Goal: Task Accomplishment & Management: Use online tool/utility

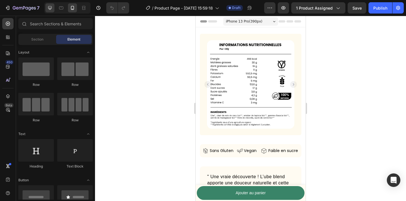
click at [50, 11] on div at bounding box center [49, 7] width 9 height 9
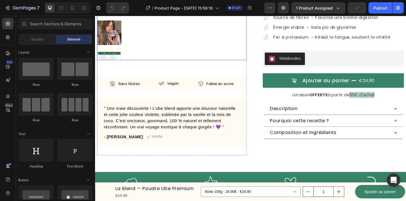
scroll to position [142, 0]
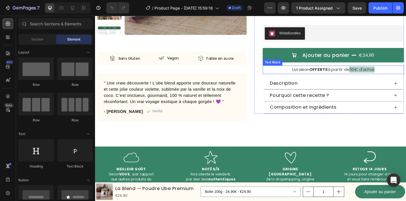
click at [352, 77] on p "Livraison OFFERTE à partir de 50€ d'achat" at bounding box center [354, 74] width 152 height 8
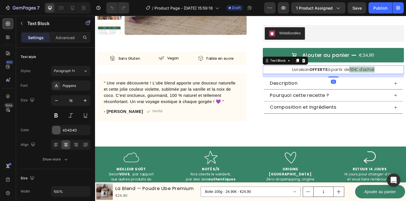
click at [351, 76] on p "Livraison OFFERTE à partir de 50€ d'achat" at bounding box center [354, 74] width 152 height 8
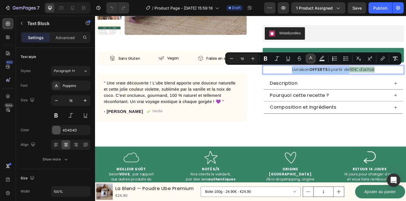
click at [311, 60] on rect "Editor contextual toolbar" at bounding box center [310, 60] width 5 height 1
type input "4D4D4D"
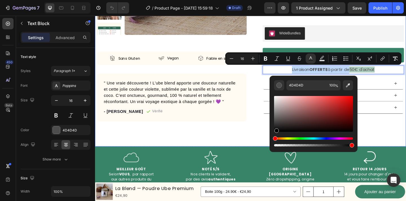
type input "000000"
drag, startPoint x: 375, startPoint y: 138, endPoint x: 265, endPoint y: 150, distance: 110.8
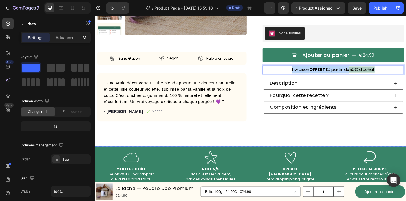
click at [260, 150] on div "Product Images Sans Gluten Item List Vegan Item List Faible en sucre Item List …" at bounding box center [264, 22] width 338 height 272
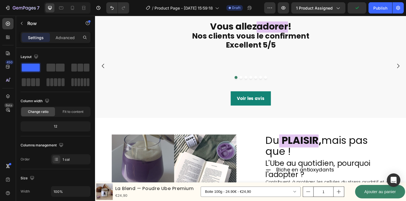
scroll to position [339, 0]
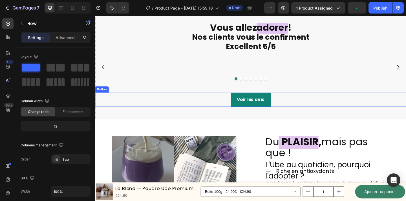
click at [327, 115] on div "Voir les avis Button" at bounding box center [264, 106] width 338 height 15
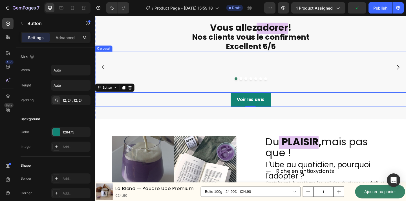
click at [333, 99] on div "Image Image Image Image Image Image Image Carousel" at bounding box center [264, 77] width 338 height 45
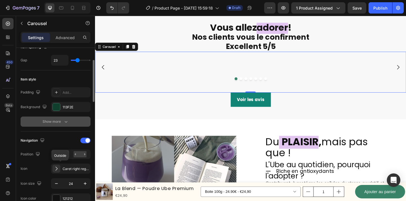
scroll to position [114, 0]
click at [68, 118] on button "Show more" at bounding box center [56, 121] width 70 height 10
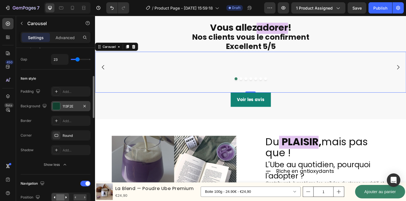
click at [58, 107] on div at bounding box center [56, 106] width 7 height 7
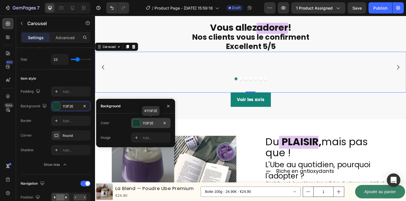
click at [136, 125] on div at bounding box center [136, 122] width 7 height 7
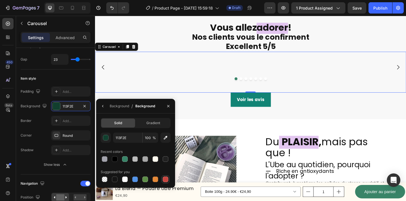
click at [164, 180] on div at bounding box center [166, 180] width 6 height 6
click at [125, 157] on div at bounding box center [125, 159] width 6 height 6
type input "398468"
click at [168, 107] on icon "button" at bounding box center [168, 106] width 5 height 5
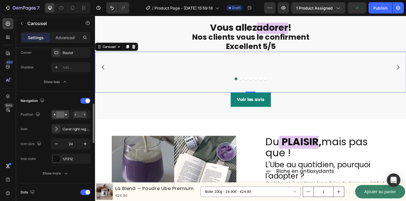
scroll to position [206, 0]
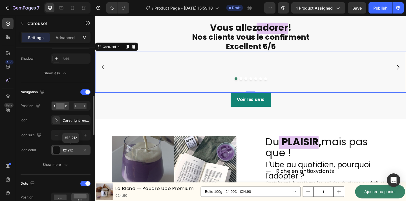
click at [59, 149] on div at bounding box center [56, 149] width 7 height 7
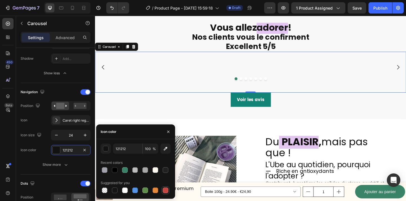
click at [167, 190] on div at bounding box center [166, 191] width 6 height 6
type input "C5453F"
click at [166, 132] on icon "button" at bounding box center [168, 132] width 5 height 5
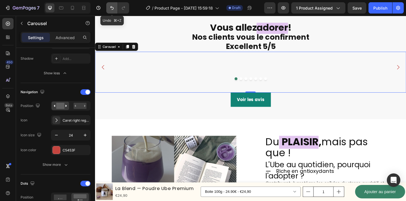
click at [110, 9] on icon "Undo/Redo" at bounding box center [112, 8] width 6 height 6
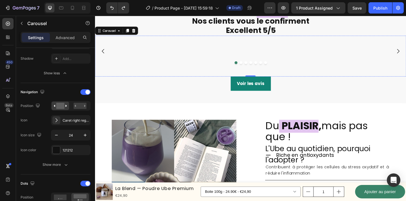
scroll to position [363, 0]
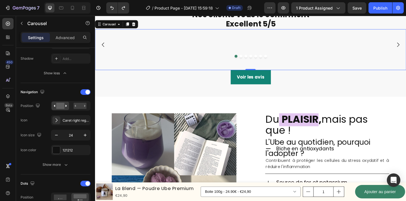
click at [199, 75] on div "Image Image Image Image Image Image Image Carousel 0" at bounding box center [264, 52] width 338 height 45
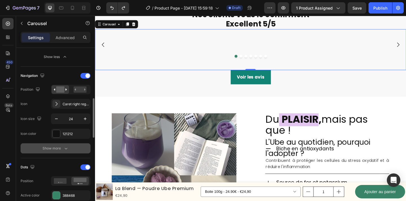
scroll to position [224, 0]
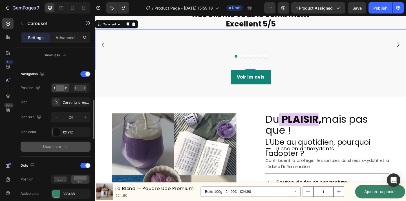
click at [59, 150] on button "Show more" at bounding box center [56, 147] width 70 height 10
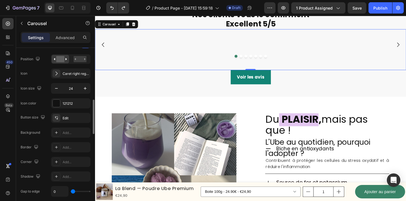
scroll to position [267, 0]
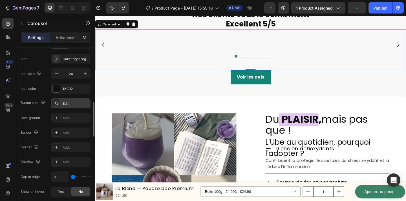
click at [71, 102] on div "Edit" at bounding box center [76, 103] width 26 height 5
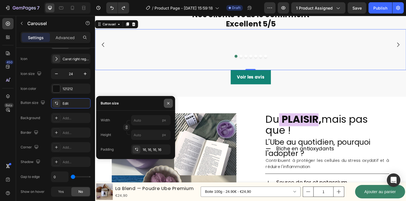
click at [169, 105] on button "button" at bounding box center [168, 103] width 9 height 9
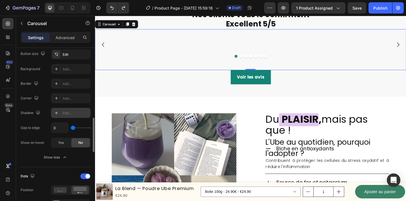
scroll to position [321, 0]
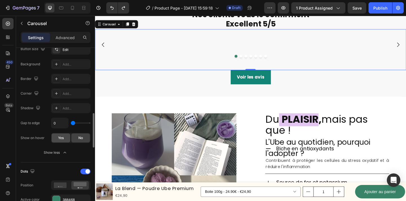
click at [57, 137] on div "Yes" at bounding box center [61, 138] width 19 height 9
click at [78, 138] on span "No" at bounding box center [80, 137] width 5 height 5
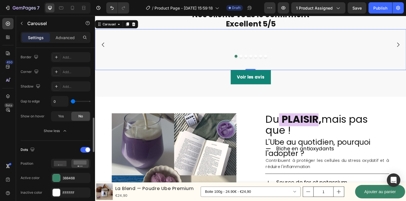
scroll to position [343, 0]
click at [65, 117] on div "Yes" at bounding box center [61, 116] width 19 height 9
click at [75, 117] on div "No" at bounding box center [80, 116] width 19 height 9
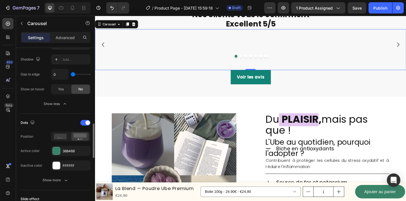
scroll to position [370, 0]
click at [60, 135] on icon at bounding box center [60, 137] width 13 height 6
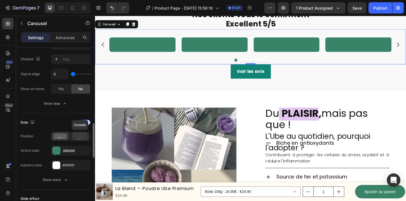
click at [79, 137] on rect at bounding box center [80, 135] width 13 height 4
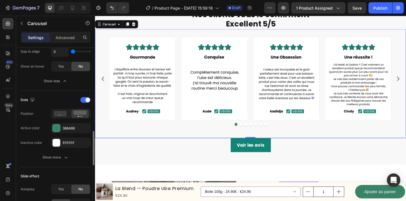
scroll to position [395, 0]
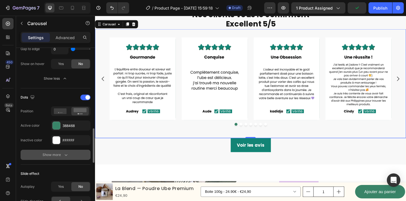
click at [58, 154] on div "Show more" at bounding box center [56, 155] width 26 height 6
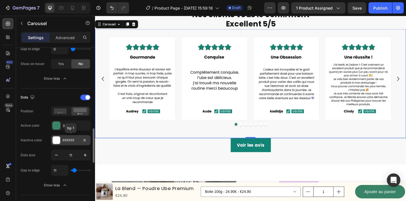
click at [58, 143] on div at bounding box center [56, 140] width 7 height 7
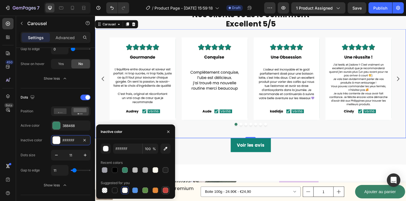
click at [164, 192] on div at bounding box center [166, 191] width 6 height 6
click at [152, 192] on div at bounding box center [155, 191] width 6 height 6
click at [108, 170] on div at bounding box center [105, 170] width 8 height 8
type input "A3A3AC"
click at [166, 131] on icon "button" at bounding box center [168, 132] width 5 height 5
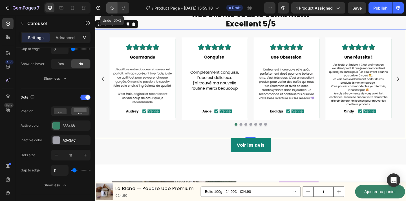
click at [110, 8] on icon "Undo/Redo" at bounding box center [112, 8] width 6 height 6
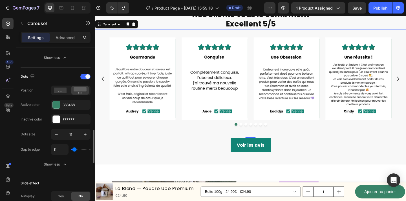
scroll to position [416, 0]
click at [53, 135] on button "button" at bounding box center [56, 134] width 10 height 10
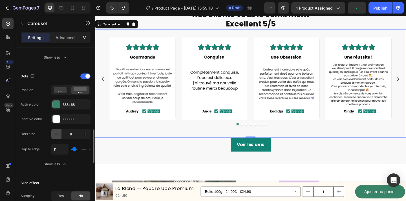
type input "7"
type input "52"
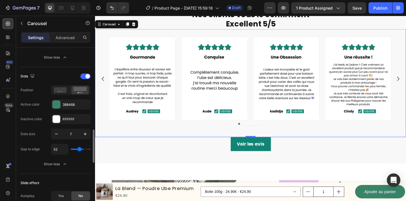
type input "70"
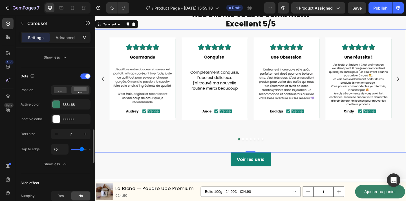
type input "78"
type input "80"
type input "83"
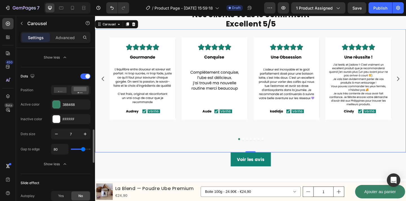
type input "83"
type input "86"
type input "87"
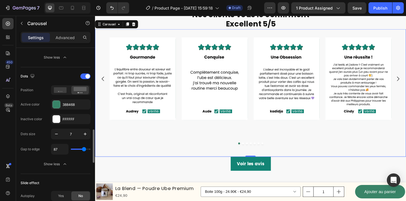
type input "48"
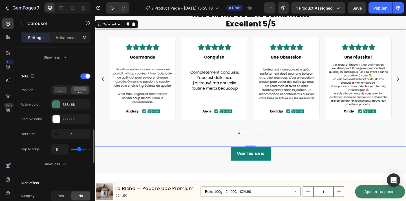
type input "44"
type input "37"
type input "34"
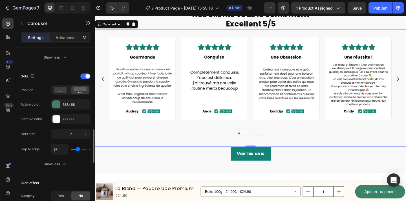
type input "34"
type input "32"
type input "40"
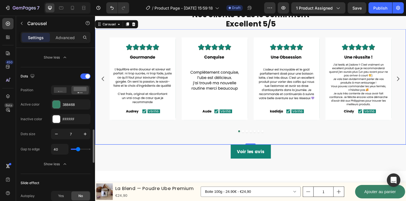
type input "41"
type input "42"
type input "43"
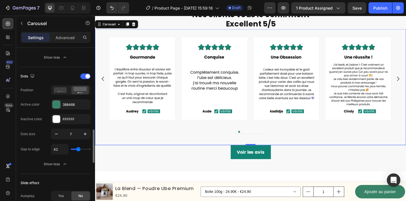
type input "43"
type input "44"
drag, startPoint x: 75, startPoint y: 150, endPoint x: 78, endPoint y: 151, distance: 3.7
type input "44"
click at [78, 150] on input "range" at bounding box center [81, 149] width 20 height 1
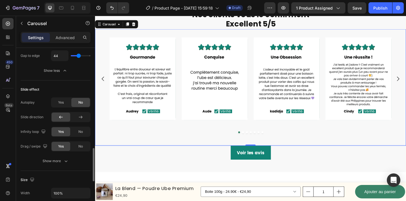
scroll to position [523, 0]
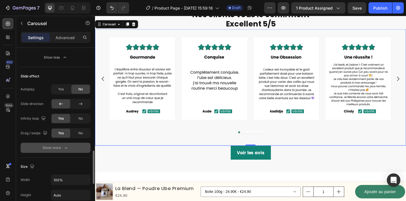
click at [74, 150] on button "Show more" at bounding box center [56, 148] width 70 height 10
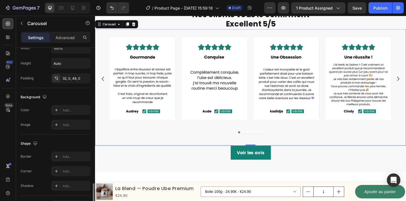
scroll to position [689, 0]
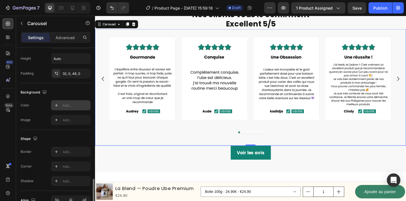
click at [57, 105] on icon at bounding box center [56, 105] width 3 height 3
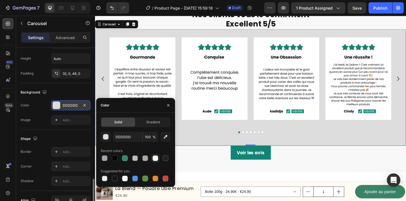
click at [157, 161] on div at bounding box center [155, 158] width 8 height 8
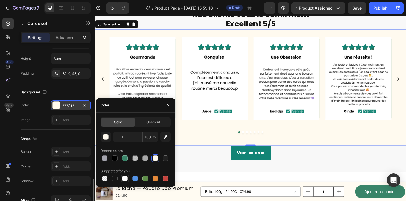
click at [124, 178] on div at bounding box center [125, 179] width 6 height 6
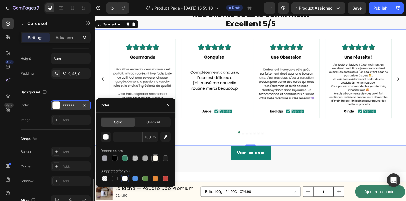
click at [155, 158] on div at bounding box center [155, 158] width 6 height 6
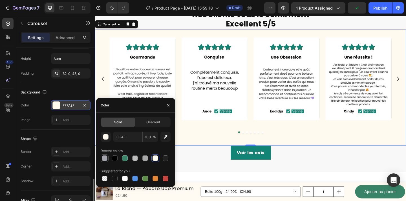
click at [105, 159] on div at bounding box center [105, 158] width 6 height 6
type input "A3A3AC"
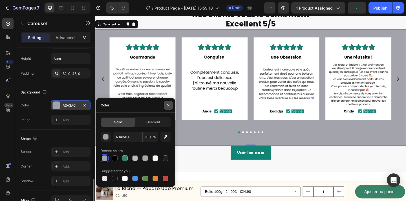
click at [168, 103] on icon "button" at bounding box center [168, 105] width 5 height 5
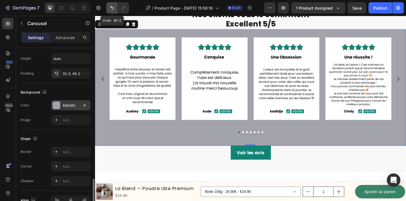
click at [112, 8] on icon "Undo/Redo" at bounding box center [112, 8] width 6 height 6
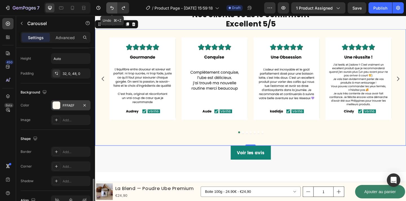
click at [112, 8] on icon "Undo/Redo" at bounding box center [112, 8] width 6 height 6
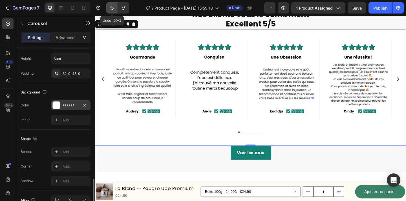
click at [112, 8] on icon "Undo/Redo" at bounding box center [112, 8] width 6 height 6
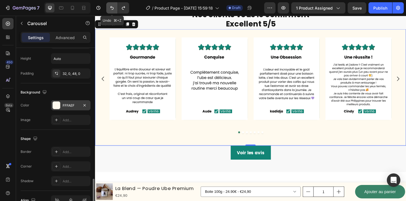
click at [112, 8] on icon "Undo/Redo" at bounding box center [112, 8] width 6 height 6
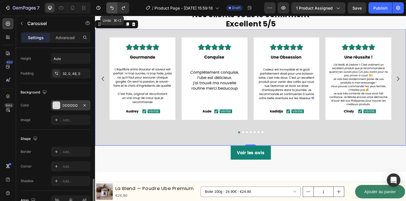
click at [112, 8] on icon "Undo/Redo" at bounding box center [112, 8] width 6 height 6
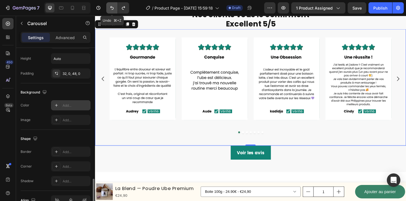
click at [112, 8] on icon "Undo/Redo" at bounding box center [112, 8] width 6 height 6
type input "11"
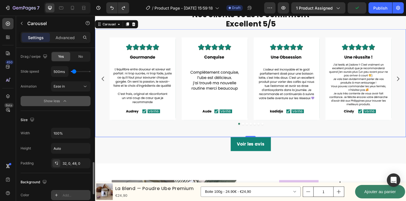
scroll to position [600, 0]
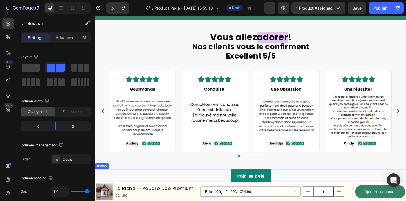
scroll to position [379, 0]
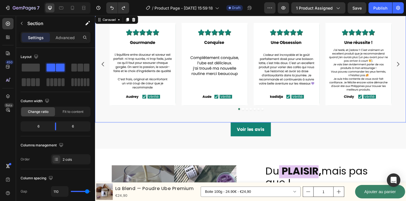
click at [187, 126] on div "Image Image Image Image Image Image Image Carousel 0" at bounding box center [264, 72] width 338 height 117
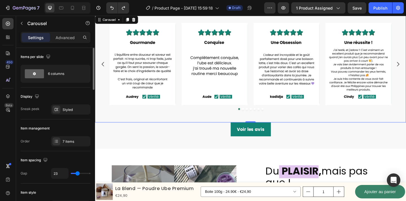
type input "44"
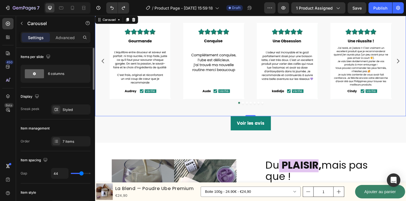
type input "48"
type input "49"
type input "51"
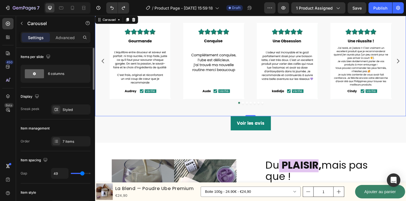
type input "51"
type input "54"
type input "55"
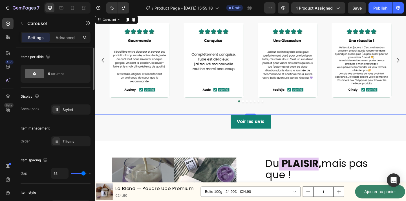
type input "54"
type input "52"
type input "50"
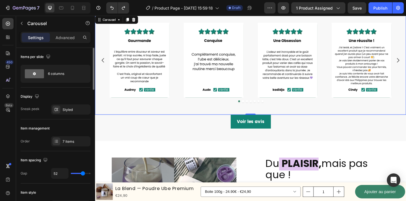
type input "50"
type input "48"
type input "44"
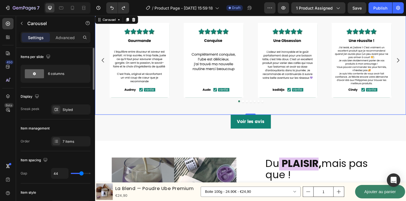
type input "40"
type input "35"
type input "31"
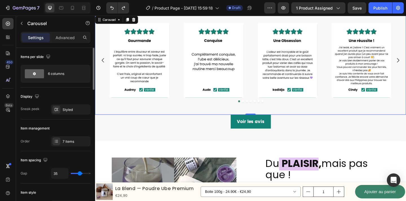
type input "31"
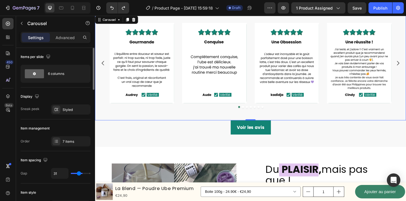
type input "30"
type input "23"
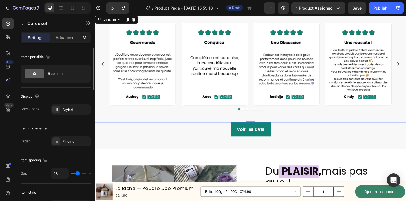
click at [77, 174] on input "range" at bounding box center [81, 173] width 20 height 1
click at [111, 10] on icon "Undo/Redo" at bounding box center [112, 8] width 6 height 6
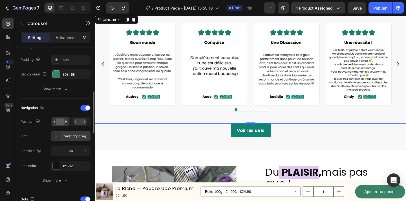
scroll to position [159, 0]
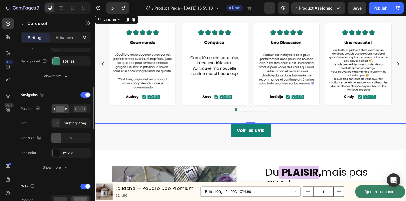
click at [55, 137] on icon "button" at bounding box center [57, 138] width 6 height 6
click at [83, 137] on icon "button" at bounding box center [85, 138] width 6 height 6
type input "24"
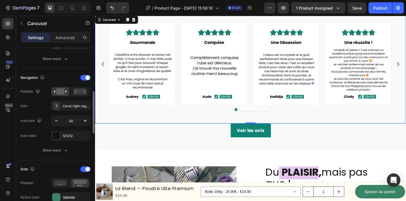
scroll to position [179, 0]
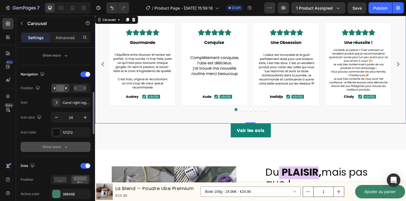
click at [53, 150] on button "Show more" at bounding box center [56, 147] width 70 height 10
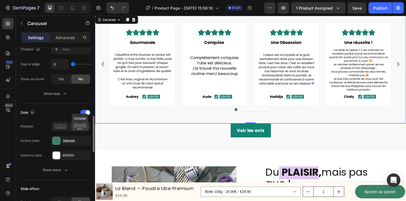
scroll to position [331, 0]
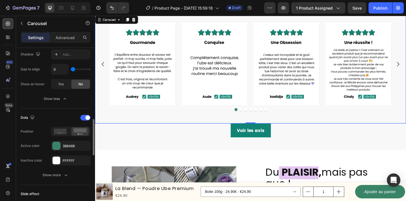
type input "10"
type input "21"
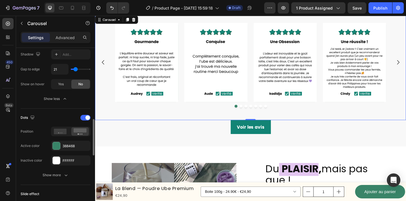
type input "26"
type input "29"
type input "31"
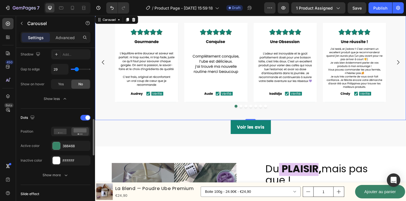
type input "31"
type input "33"
type input "31"
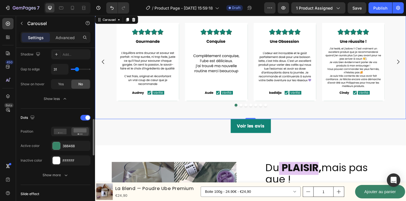
type input "27"
type input "21"
type input "16"
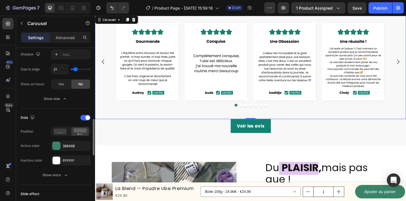
type input "16"
type input "11"
type input "7"
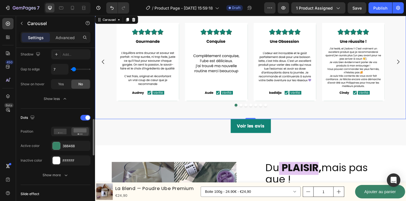
type input "6"
type input "5"
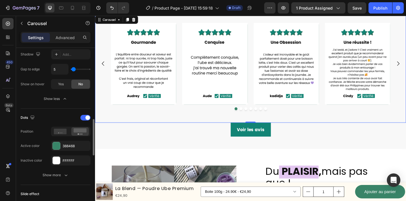
type input "5"
click at [74, 69] on input "range" at bounding box center [81, 69] width 20 height 1
click at [110, 10] on icon "Undo/Redo" at bounding box center [112, 8] width 6 height 6
type input "0"
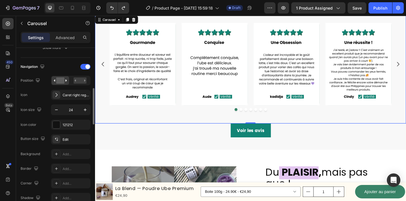
scroll to position [185, 0]
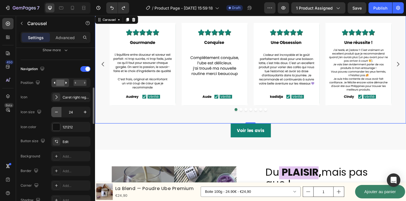
click at [58, 114] on icon "button" at bounding box center [57, 112] width 6 height 6
click at [85, 114] on icon "button" at bounding box center [85, 112] width 6 height 6
type input "24"
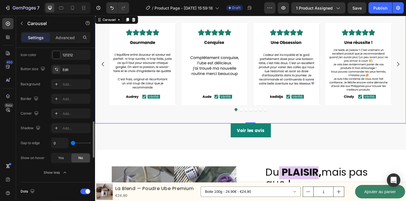
scroll to position [280, 0]
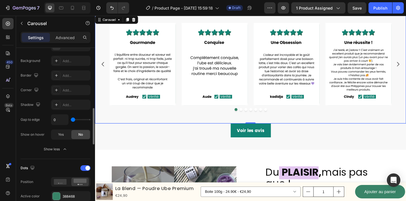
type input "40"
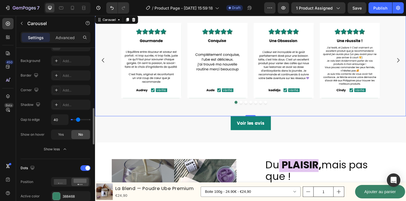
type input "45"
type input "49"
type input "51"
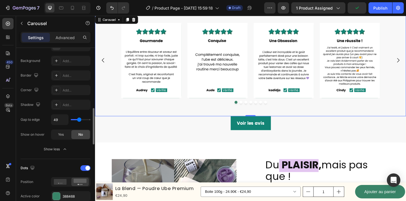
type input "51"
type input "48"
type input "45"
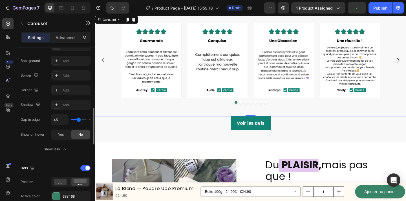
type input "42"
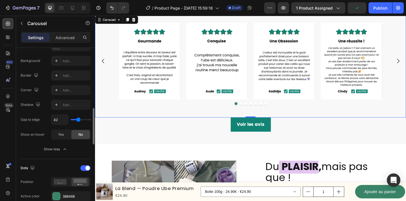
type input "36"
type input "27"
type input "14"
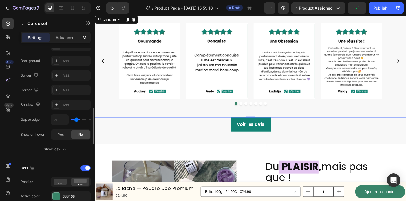
type input "14"
type input "0"
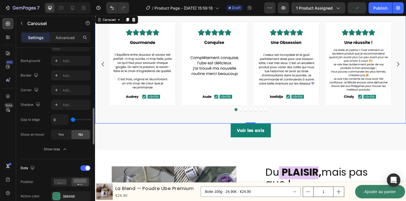
drag, startPoint x: 74, startPoint y: 121, endPoint x: 70, endPoint y: 121, distance: 4.2
click at [71, 120] on input "range" at bounding box center [81, 119] width 20 height 1
click at [112, 11] on button "Undo/Redo" at bounding box center [111, 7] width 11 height 11
click at [111, 8] on icon "Undo/Redo" at bounding box center [112, 8] width 6 height 6
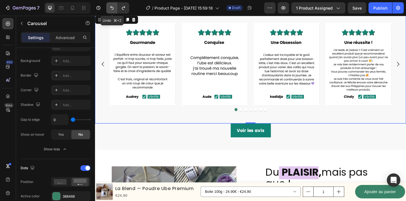
click at [111, 8] on icon "Undo/Redo" at bounding box center [112, 8] width 6 height 6
type input "24"
click at [111, 8] on icon "Undo/Redo" at bounding box center [112, 8] width 6 height 6
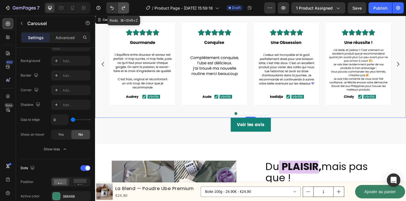
click at [124, 8] on icon "Undo/Redo" at bounding box center [124, 8] width 6 height 6
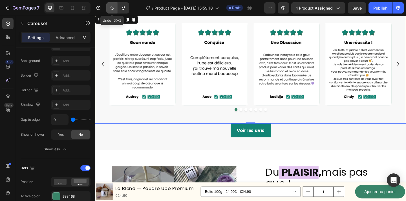
click at [114, 8] on icon "Undo/Redo" at bounding box center [112, 8] width 6 height 6
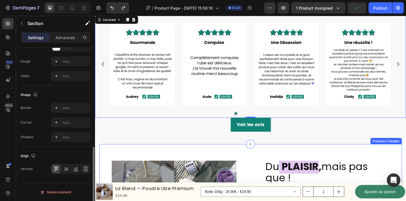
scroll to position [0, 0]
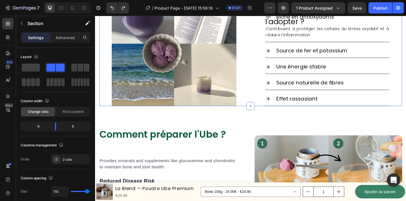
scroll to position [575, 0]
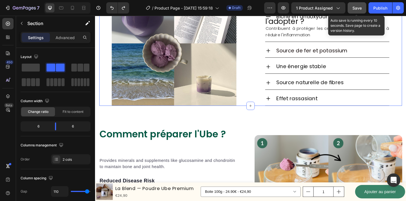
click at [361, 12] on button "Save" at bounding box center [356, 7] width 19 height 11
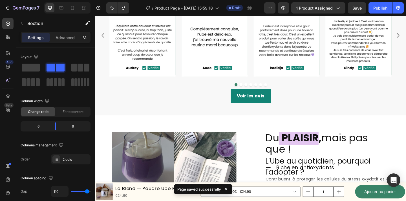
scroll to position [406, 0]
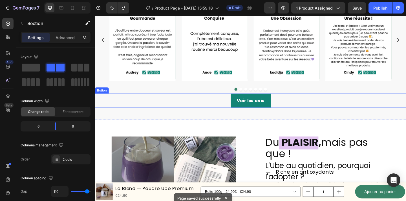
click at [289, 104] on div "Voir les avis Button" at bounding box center [264, 108] width 338 height 15
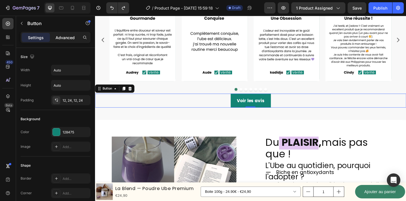
click at [69, 39] on p "Advanced" at bounding box center [64, 38] width 19 height 6
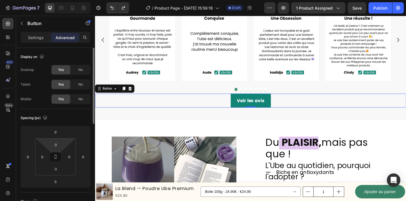
click at [55, 0] on html "7 Version history / Product Page - Aug 29, 15:59:18 Draft Preview 1 product ass…" at bounding box center [203, 0] width 406 height 0
click at [58, 146] on input "0" at bounding box center [55, 145] width 11 height 8
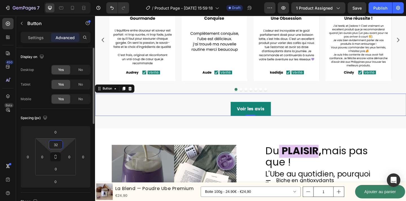
type input "32"
click at [80, 123] on div "Spacing (px) 0 0 0 0 32 0 0 0" at bounding box center [56, 151] width 70 height 84
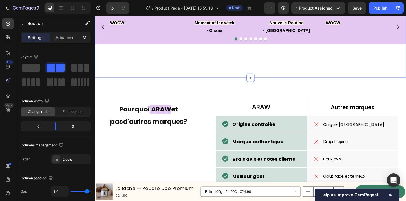
scroll to position [949, 0]
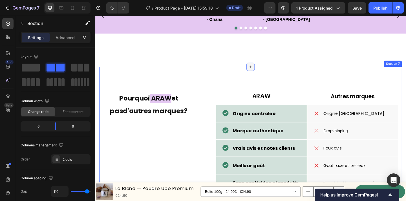
click at [264, 74] on icon at bounding box center [264, 71] width 5 height 5
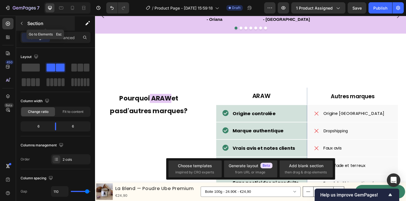
click at [22, 23] on icon "button" at bounding box center [21, 23] width 5 height 5
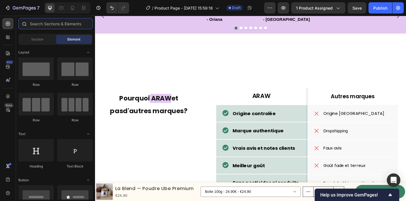
click at [46, 25] on input "text" at bounding box center [55, 23] width 74 height 11
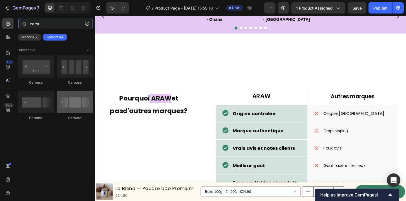
type input "carou"
click at [79, 104] on div at bounding box center [74, 102] width 35 height 23
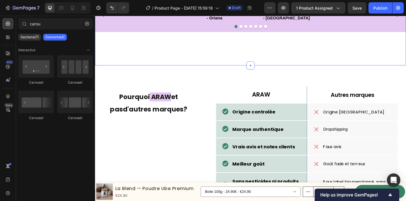
scroll to position [951, 0]
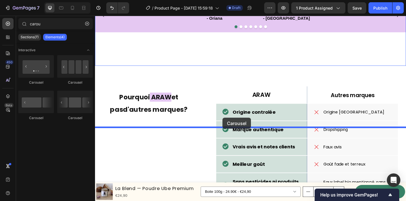
drag, startPoint x: 171, startPoint y: 120, endPoint x: 233, endPoint y: 127, distance: 62.9
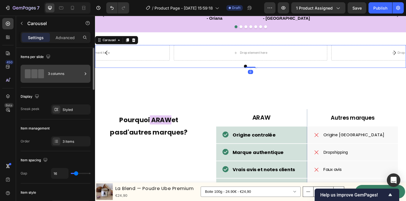
click at [52, 73] on div "3 columns" at bounding box center [65, 73] width 34 height 13
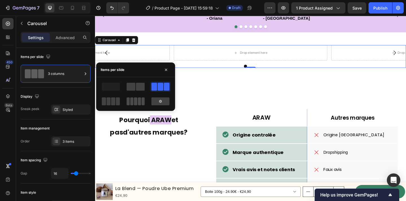
click at [139, 104] on span at bounding box center [139, 101] width 3 height 8
click at [157, 101] on div at bounding box center [160, 101] width 18 height 8
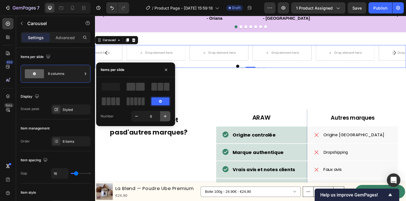
click at [166, 115] on icon "button" at bounding box center [165, 117] width 6 height 6
click at [143, 119] on input "8" at bounding box center [150, 116] width 19 height 10
click at [137, 118] on icon "button" at bounding box center [137, 117] width 6 height 6
click at [132, 114] on button "button" at bounding box center [136, 116] width 10 height 10
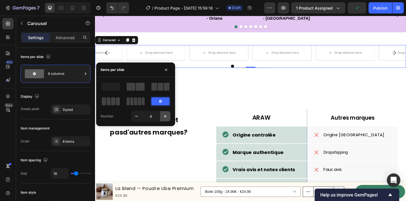
click at [165, 116] on icon "button" at bounding box center [165, 116] width 3 height 3
type input "7"
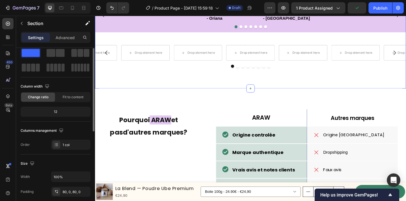
scroll to position [0, 0]
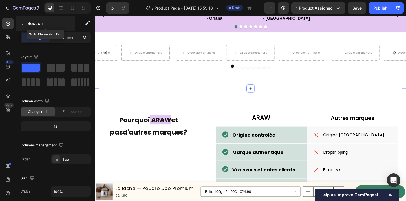
click at [24, 23] on button "button" at bounding box center [21, 23] width 9 height 9
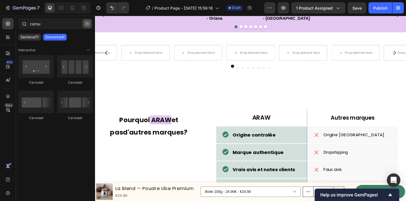
click at [87, 25] on icon "button" at bounding box center [87, 24] width 4 height 4
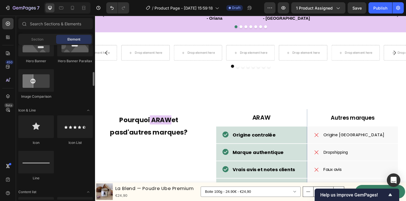
scroll to position [305, 0]
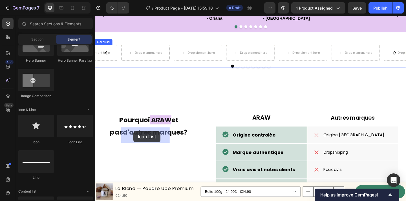
drag, startPoint x: 166, startPoint y: 144, endPoint x: 137, endPoint y: 141, distance: 29.9
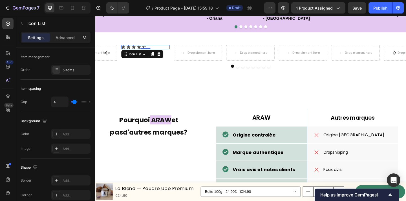
click at [163, 52] on div "Icon Icon Icon Icon Icon" at bounding box center [149, 50] width 53 height 5
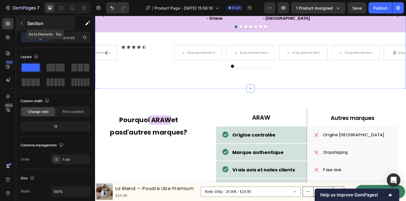
click at [19, 20] on button "button" at bounding box center [21, 23] width 9 height 9
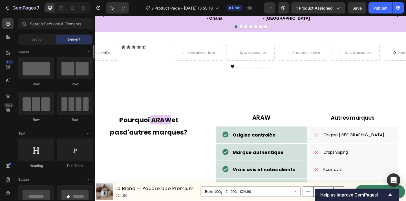
scroll to position [0, 0]
click at [39, 25] on input "text" at bounding box center [55, 23] width 74 height 11
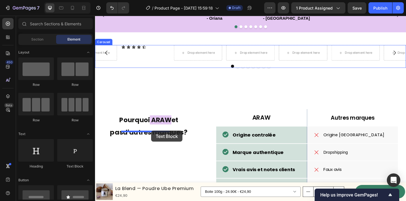
drag, startPoint x: 175, startPoint y: 165, endPoint x: 156, endPoint y: 141, distance: 30.9
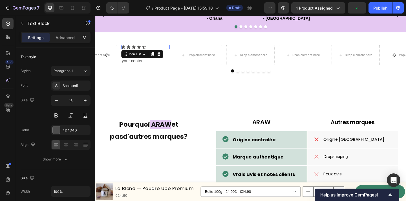
click at [166, 52] on div "Icon Icon Icon Icon Icon" at bounding box center [149, 50] width 53 height 5
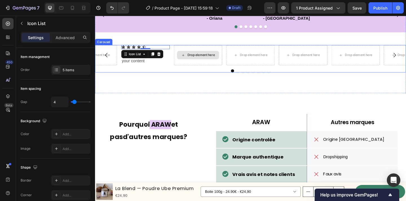
click at [216, 61] on div "Drop element here" at bounding box center [210, 58] width 30 height 5
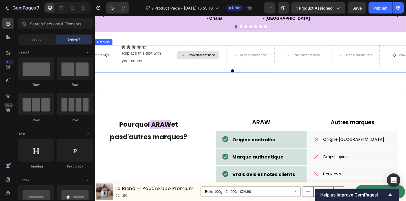
click at [223, 70] on div "Drop element here" at bounding box center [207, 59] width 53 height 22
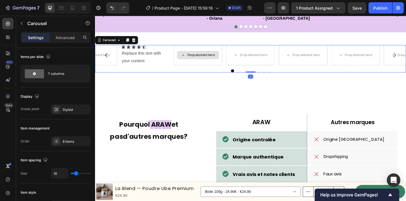
click at [226, 70] on div "Drop element here" at bounding box center [207, 59] width 53 height 22
click at [145, 70] on div "Replace this text with your content Text Block" at bounding box center [149, 60] width 53 height 17
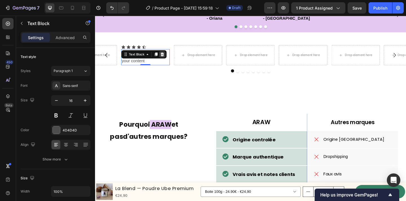
click at [171, 61] on div at bounding box center [167, 57] width 7 height 7
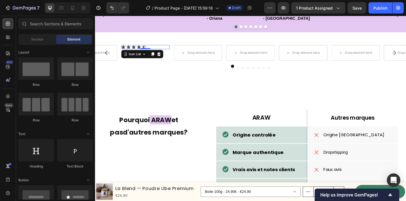
click at [152, 52] on div "Icon Icon Icon Icon Icon" at bounding box center [149, 50] width 53 height 5
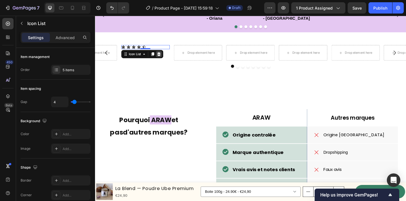
click at [166, 60] on icon at bounding box center [164, 57] width 5 height 5
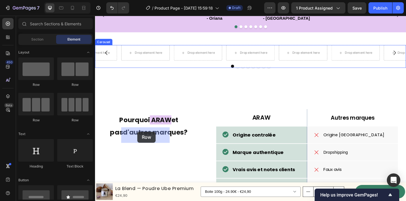
drag, startPoint x: 128, startPoint y: 90, endPoint x: 141, endPoint y: 142, distance: 54.0
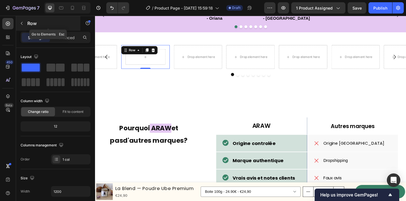
click at [23, 25] on icon "button" at bounding box center [21, 23] width 5 height 5
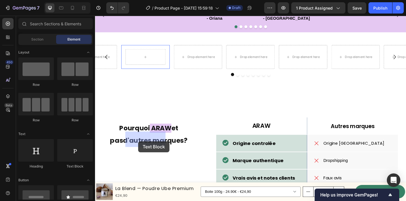
drag, startPoint x: 173, startPoint y: 165, endPoint x: 142, endPoint y: 152, distance: 33.8
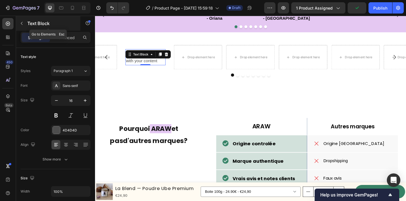
click at [21, 25] on icon "button" at bounding box center [21, 23] width 5 height 5
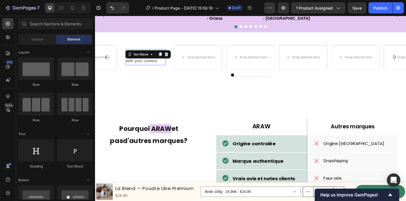
click at [163, 70] on div "Replace this text with your content Text Block 0" at bounding box center [150, 60] width 44 height 17
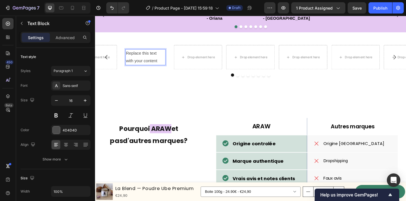
click at [169, 70] on div "Replace this text with your content" at bounding box center [150, 60] width 44 height 17
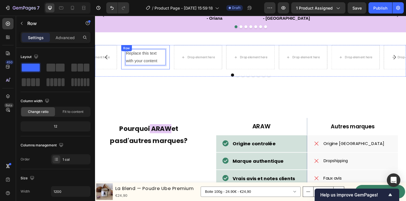
click at [172, 74] on div "Replace this text with your content Text Block 0 Row" at bounding box center [149, 61] width 53 height 26
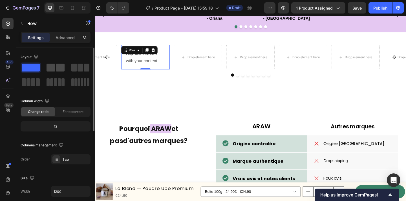
click at [52, 66] on span at bounding box center [50, 68] width 9 height 8
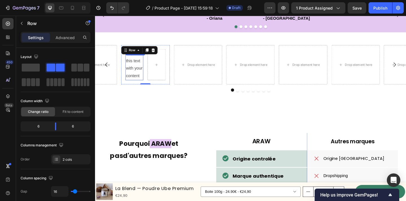
click at [142, 85] on p "Replace this text with your content" at bounding box center [137, 69] width 18 height 32
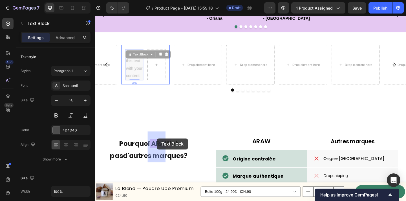
drag, startPoint x: 138, startPoint y: 147, endPoint x: 162, endPoint y: 149, distance: 24.0
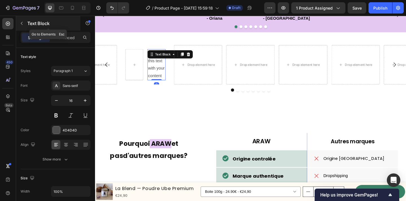
click at [21, 26] on button "button" at bounding box center [21, 23] width 9 height 9
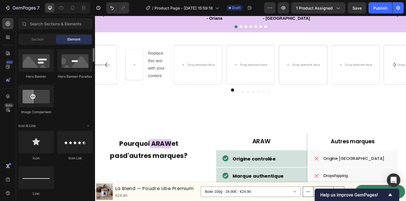
scroll to position [289, 0]
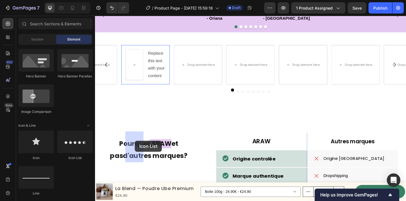
drag, startPoint x: 164, startPoint y: 150, endPoint x: 138, endPoint y: 152, distance: 25.7
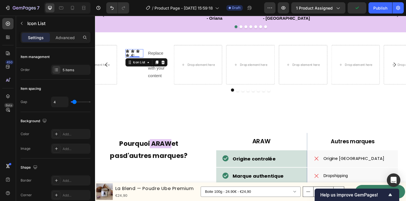
click at [143, 61] on div "Icon Icon Icon Icon Icon" at bounding box center [137, 56] width 19 height 9
click at [140, 61] on div "Icon Icon Icon Icon Icon" at bounding box center [137, 56] width 19 height 9
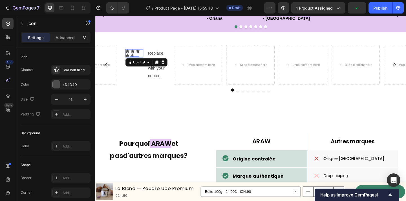
click at [137, 61] on icon at bounding box center [136, 59] width 5 height 5
click at [141, 61] on div "Icon Icon Icon Icon Icon 0" at bounding box center [137, 56] width 19 height 9
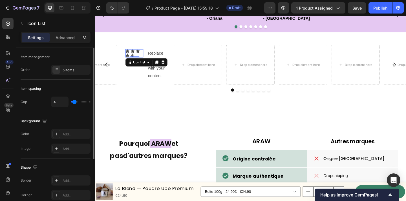
type input "0"
click at [71, 102] on input "range" at bounding box center [81, 101] width 20 height 1
type input "1"
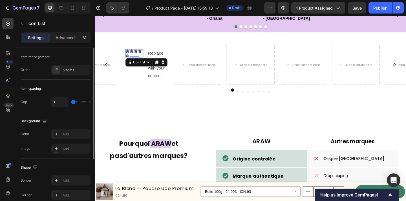
type input "0"
drag, startPoint x: 73, startPoint y: 102, endPoint x: 68, endPoint y: 102, distance: 5.6
click at [71, 102] on input "range" at bounding box center [81, 101] width 20 height 1
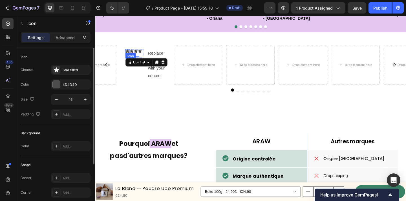
click at [130, 57] on div "Icon" at bounding box center [130, 54] width 5 height 5
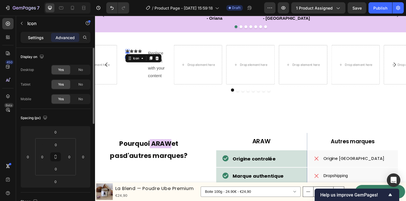
click at [30, 37] on p "Settings" at bounding box center [36, 38] width 16 height 6
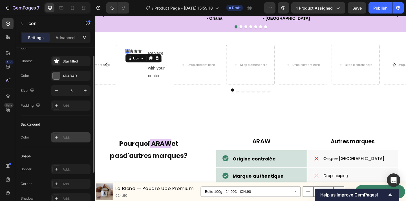
scroll to position [10, 0]
click at [58, 90] on icon "button" at bounding box center [57, 89] width 6 height 6
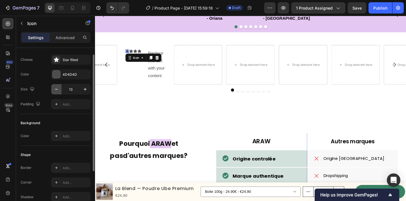
click at [58, 90] on icon "button" at bounding box center [57, 89] width 6 height 6
type input "12"
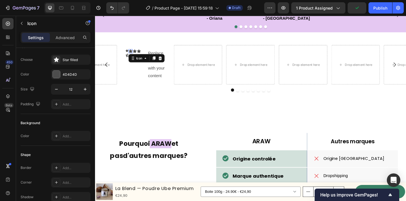
click at [134, 57] on div "Icon 0" at bounding box center [133, 54] width 5 height 5
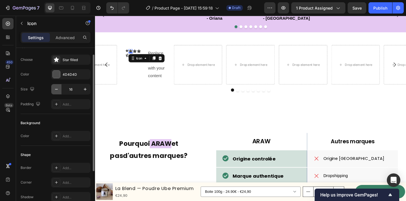
click at [55, 91] on icon "button" at bounding box center [57, 89] width 6 height 6
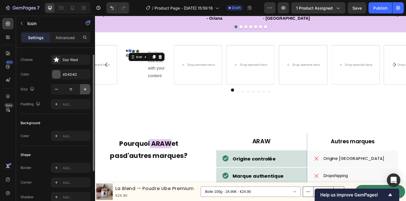
click at [83, 90] on icon "button" at bounding box center [85, 89] width 6 height 6
type input "12"
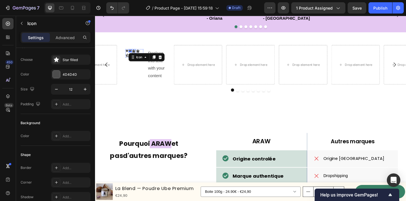
click at [137, 57] on div "Icon" at bounding box center [137, 54] width 5 height 5
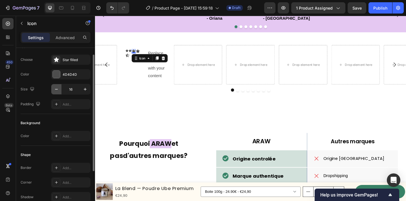
click at [54, 86] on button "button" at bounding box center [56, 89] width 10 height 10
type input "12"
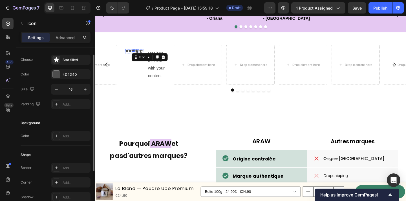
click at [141, 56] on icon at bounding box center [140, 54] width 4 height 4
click at [60, 90] on button "button" at bounding box center [56, 89] width 10 height 10
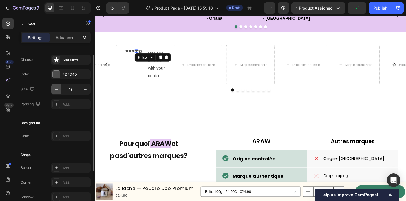
type input "12"
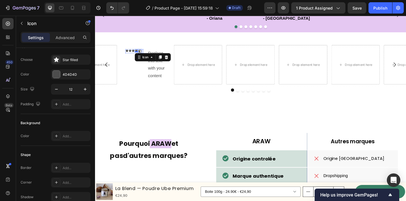
click at [144, 56] on icon at bounding box center [144, 54] width 4 height 4
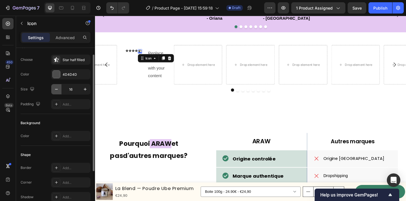
click at [57, 91] on icon "button" at bounding box center [57, 89] width 6 height 6
type input "12"
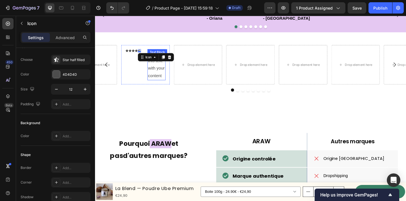
click at [160, 86] on div "Replace this text with your content" at bounding box center [161, 69] width 19 height 34
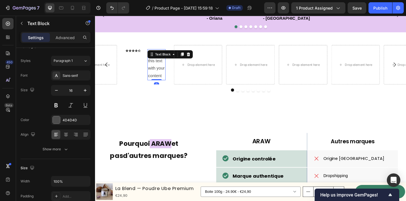
scroll to position [0, 0]
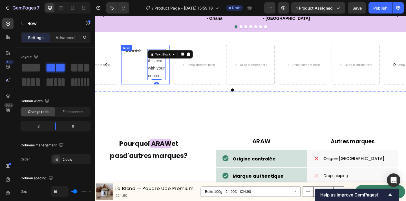
click at [143, 86] on div "Icon Icon Icon Icon Icon Icon List" at bounding box center [137, 69] width 19 height 34
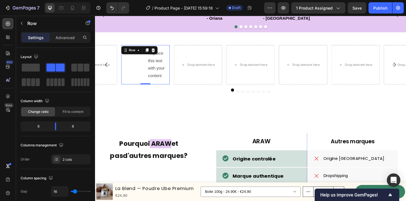
click at [148, 90] on div "Icon Icon Icon Icon Icon Icon List Replace this text with your content Text Blo…" at bounding box center [149, 69] width 53 height 43
type input "24"
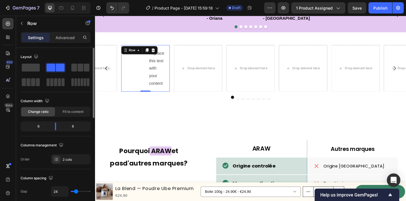
type input "19"
type input "17"
type input "14"
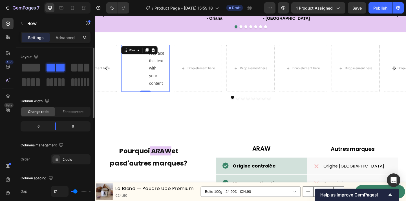
type input "14"
type input "13"
type input "12"
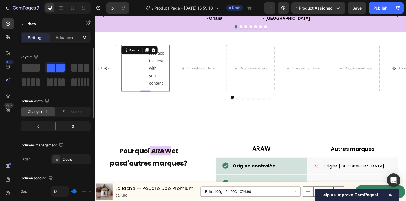
type input "7"
type input "4"
type input "0"
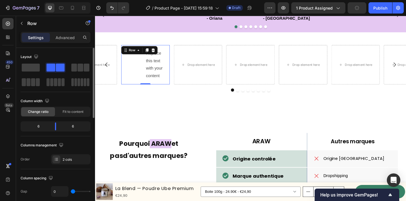
type input "0"
drag, startPoint x: 77, startPoint y: 191, endPoint x: 62, endPoint y: 191, distance: 14.7
click at [62, 191] on div "0" at bounding box center [70, 191] width 39 height 11
click at [156, 86] on div "Replace this text with your content" at bounding box center [161, 69] width 22 height 34
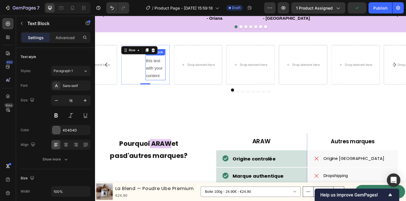
click at [156, 86] on div "Replace this text with your content" at bounding box center [161, 69] width 22 height 34
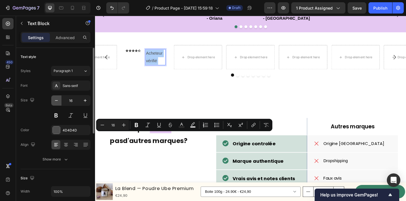
click at [57, 100] on icon "button" at bounding box center [57, 101] width 6 height 6
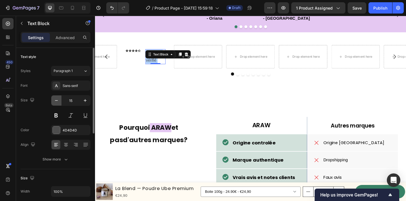
click at [57, 100] on icon "button" at bounding box center [57, 101] width 6 height 6
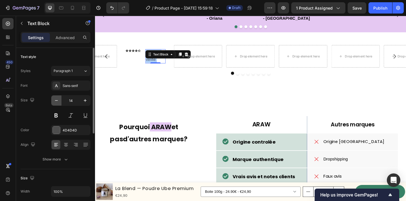
click at [57, 100] on icon "button" at bounding box center [57, 101] width 6 height 6
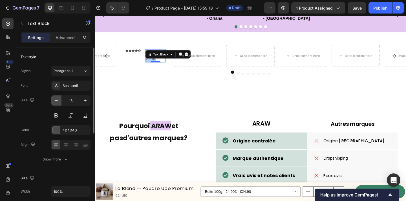
click at [57, 100] on icon "button" at bounding box center [57, 101] width 6 height 6
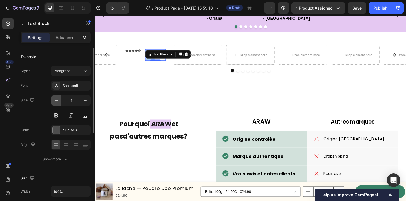
click at [57, 100] on icon "button" at bounding box center [57, 101] width 6 height 6
type input "10"
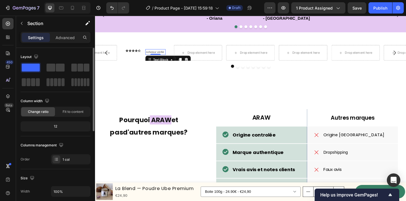
click at [167, 58] on p "Acheteur vérifié" at bounding box center [160, 55] width 21 height 5
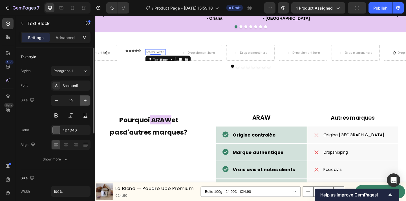
click at [85, 99] on icon "button" at bounding box center [85, 101] width 6 height 6
type input "11"
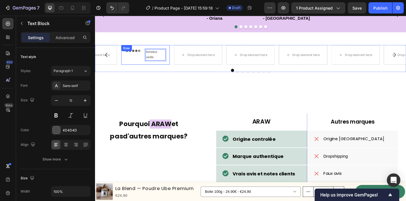
click at [175, 69] on div "Icon Icon Icon Icon Icon Icon List Acheteur vérifié Text Block 0 Row" at bounding box center [149, 58] width 53 height 21
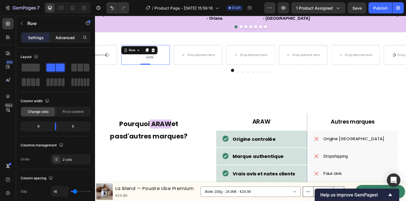
click at [71, 41] on div "Advanced" at bounding box center [65, 37] width 28 height 9
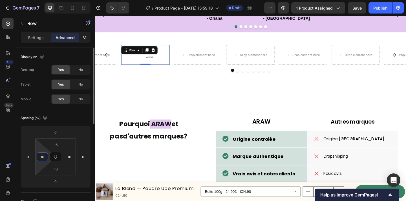
click at [43, 157] on input "16" at bounding box center [42, 157] width 8 height 8
type input "à"
type input "0"
click at [67, 155] on input "16" at bounding box center [69, 157] width 8 height 8
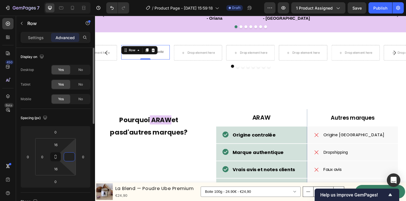
type input "à"
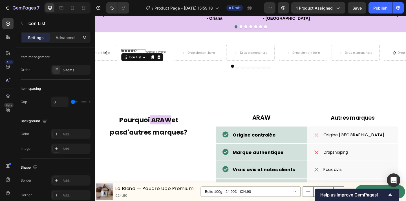
click at [145, 55] on div "Icon Icon Icon Icon Icon" at bounding box center [136, 53] width 26 height 3
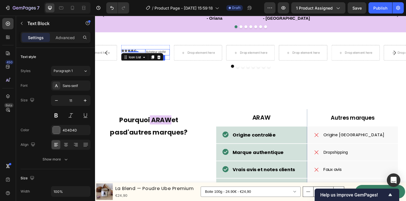
click at [165, 58] on p "Acheteur vérifié" at bounding box center [162, 56] width 25 height 6
click at [146, 63] on div "Icon Icon Icon Icon Icon Icon List Acheteur vérifié Text Block Row 0" at bounding box center [149, 56] width 53 height 16
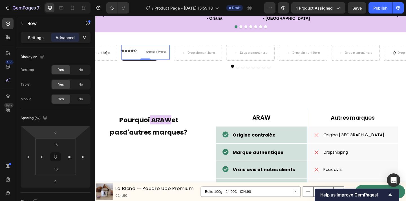
click at [28, 35] on p "Settings" at bounding box center [36, 38] width 16 height 6
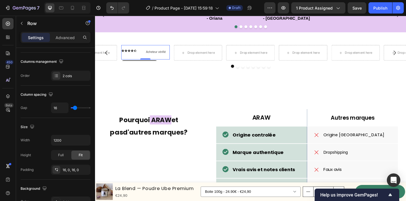
scroll to position [239, 0]
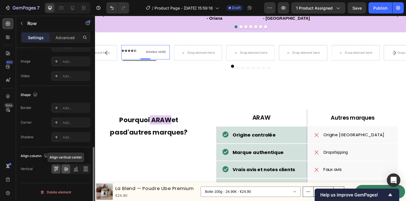
click at [66, 168] on icon at bounding box center [66, 169] width 5 height 4
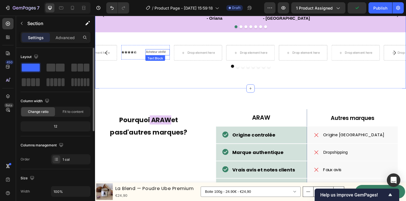
click at [159, 58] on p "Acheteur vérifié" at bounding box center [162, 56] width 25 height 6
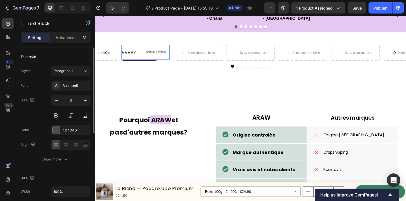
click at [152, 63] on div "Icon Icon Icon Icon Icon Icon List Acheteur vérifié Text Block Row 0" at bounding box center [149, 56] width 53 height 16
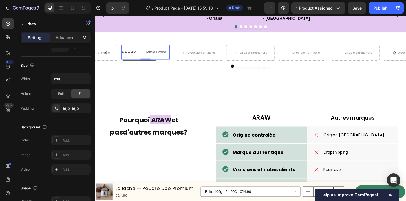
scroll to position [239, 0]
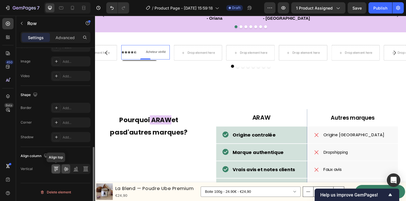
click at [57, 172] on div at bounding box center [56, 168] width 9 height 9
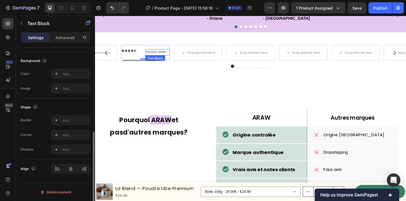
click at [161, 58] on p "Acheteur vérifié" at bounding box center [162, 56] width 25 height 6
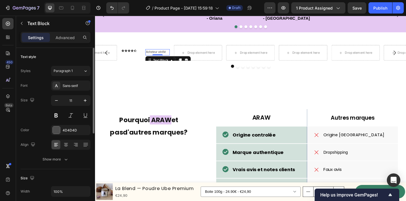
scroll to position [164, 0]
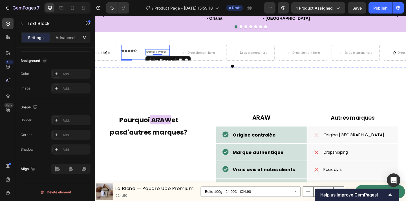
click at [144, 59] on div "Icon Icon Icon Icon Icon Icon List" at bounding box center [136, 55] width 26 height 7
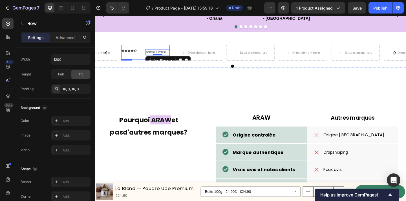
scroll to position [0, 0]
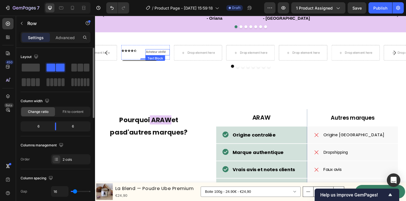
click at [160, 58] on p "Acheteur vérifié" at bounding box center [162, 56] width 25 height 6
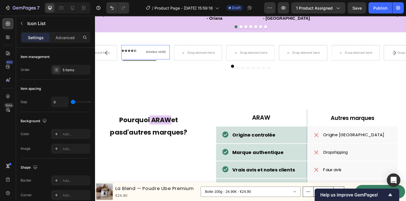
click at [162, 63] on div "Icon Icon Icon Icon Icon Icon List Acheteur vérifié Text Block Row 0" at bounding box center [149, 56] width 53 height 16
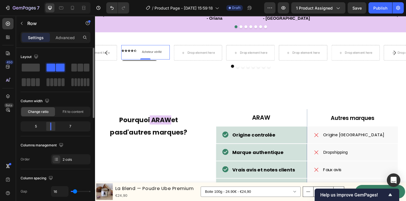
drag, startPoint x: 55, startPoint y: 124, endPoint x: 47, endPoint y: 124, distance: 7.3
click at [47, 124] on div at bounding box center [51, 127] width 10 height 8
click at [154, 63] on div "Icon Icon Icon Icon Icon Icon List Acheteur vérifié Text Block Row 0" at bounding box center [149, 56] width 53 height 16
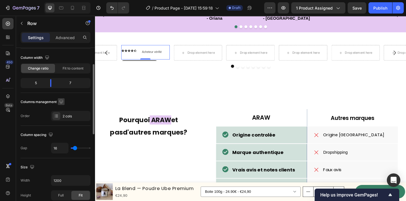
scroll to position [44, 0]
type input "30"
type input "31"
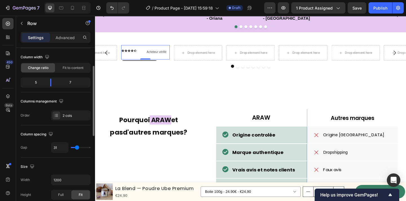
type input "32"
type input "44"
type input "0"
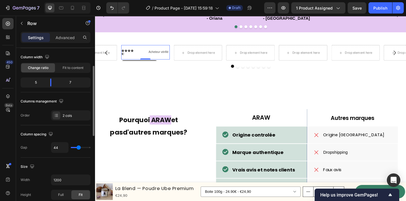
type input "0"
type input "8"
type input "0"
drag, startPoint x: 75, startPoint y: 148, endPoint x: 61, endPoint y: 147, distance: 13.8
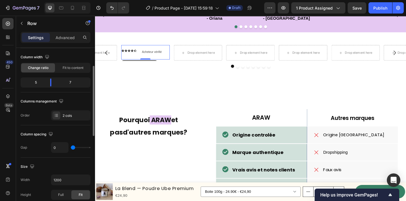
type input "0"
click at [71, 147] on input "range" at bounding box center [81, 147] width 20 height 1
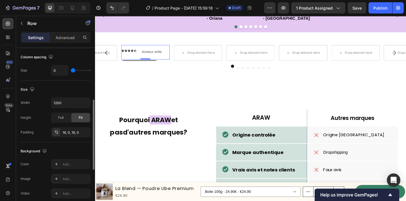
scroll to position [122, 0]
click at [75, 129] on div "16, 0, 16, 0" at bounding box center [71, 131] width 16 height 5
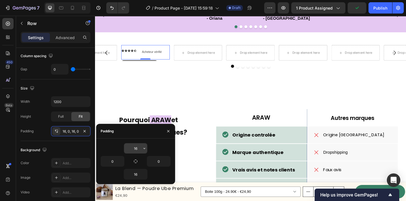
click at [134, 149] on input "16" at bounding box center [135, 148] width 23 height 10
type input "1"
type input "0"
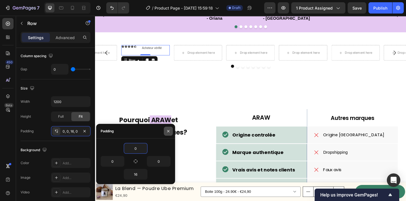
click at [170, 129] on icon "button" at bounding box center [168, 131] width 5 height 5
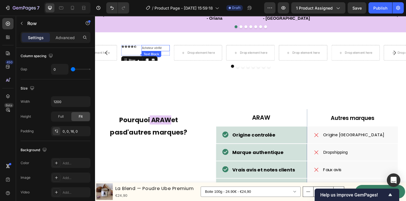
click at [163, 54] on p "Acheteur vérifié" at bounding box center [161, 51] width 30 height 6
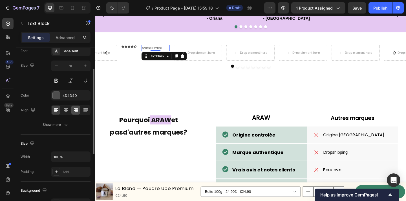
scroll to position [37, 0]
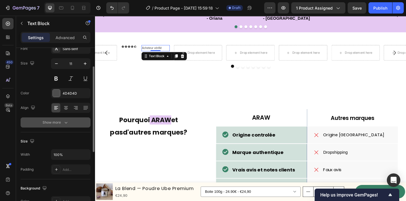
click at [64, 124] on icon "button" at bounding box center [66, 123] width 6 height 6
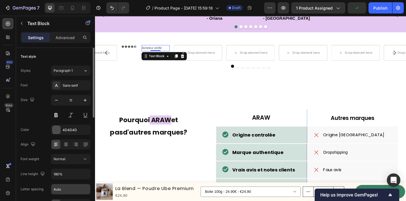
scroll to position [0, 0]
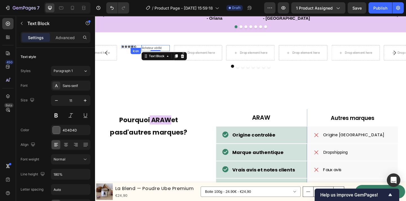
click at [137, 51] on div "Icon" at bounding box center [135, 49] width 3 height 3
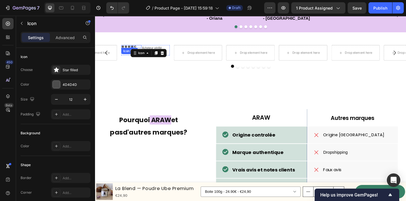
click at [143, 51] on div "Icon Icon Icon Icon 0 Icon" at bounding box center [134, 49] width 22 height 3
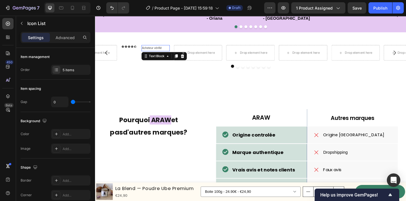
click at [161, 54] on p "Acheteur vérifié" at bounding box center [161, 51] width 30 height 6
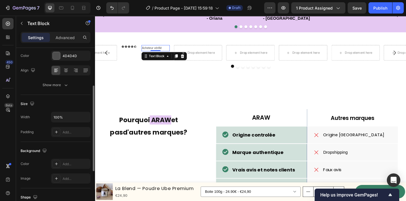
scroll to position [68, 0]
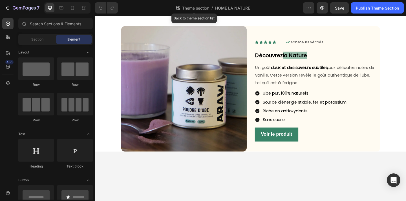
click at [204, 8] on span "Theme section" at bounding box center [195, 8] width 29 height 6
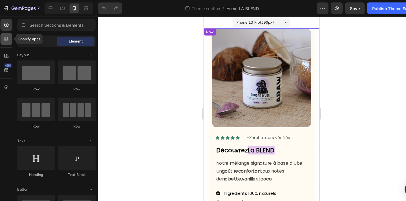
click at [9, 38] on icon at bounding box center [9, 38] width 2 height 2
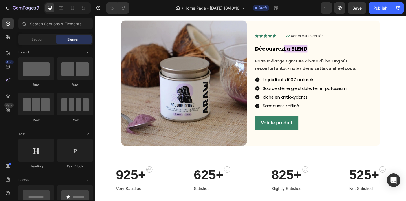
scroll to position [327, 0]
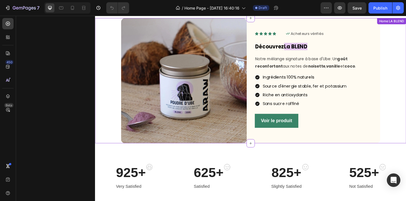
click at [393, 144] on div "Icon Icon Icon Icon Icon Icon List Icon Acheteurs vérifiés Text Block Row Row D…" at bounding box center [336, 86] width 137 height 137
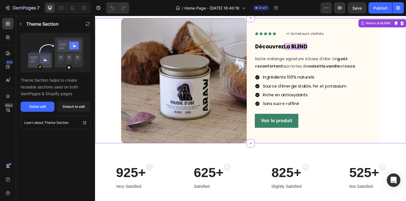
click at [405, 121] on div "Image Icon Icon Icon Icon Icon Icon List Icon Acheteurs vérifiés Text Block Row…" at bounding box center [263, 86] width 329 height 137
click at [42, 108] on div "Global edit" at bounding box center [37, 106] width 17 height 5
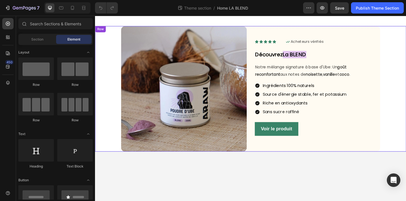
click at [405, 136] on div "Image Icon Icon Icon Icon Icon Icon List Icon Acheteurs vérifiés Text Block Row…" at bounding box center [263, 95] width 329 height 137
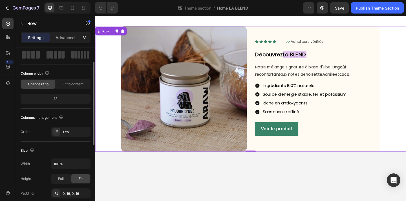
scroll to position [27, 0]
click at [64, 39] on p "Advanced" at bounding box center [64, 38] width 19 height 6
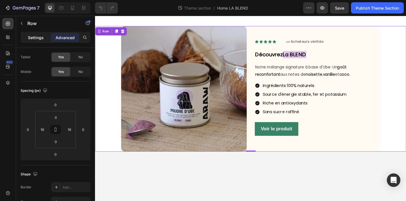
click at [37, 39] on p "Settings" at bounding box center [36, 38] width 16 height 6
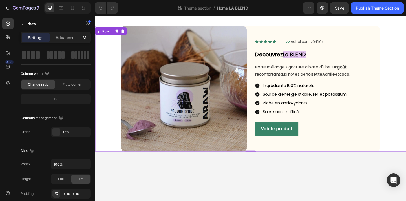
click at [101, 135] on div "Image Icon Icon Icon Icon Icon Icon List Icon Acheteurs vérifiés Text Block Row…" at bounding box center [263, 95] width 329 height 137
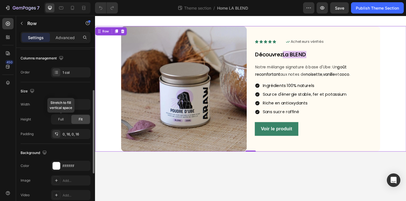
scroll to position [84, 0]
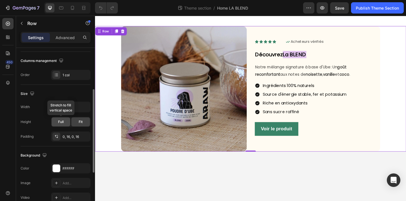
click at [62, 120] on span "Full" at bounding box center [61, 121] width 6 height 5
click at [76, 125] on div "Fit" at bounding box center [80, 121] width 19 height 9
click at [57, 121] on div "Full" at bounding box center [61, 121] width 19 height 9
click at [76, 123] on div "Fit" at bounding box center [80, 121] width 19 height 9
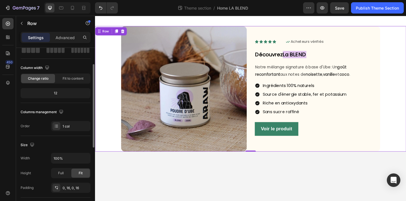
scroll to position [33, 0]
click at [61, 92] on div "12" at bounding box center [56, 93] width 68 height 8
click at [71, 79] on span "Fit to content" at bounding box center [73, 78] width 21 height 5
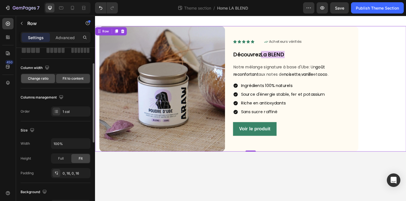
click at [45, 80] on span "Change ratio" at bounding box center [38, 78] width 21 height 5
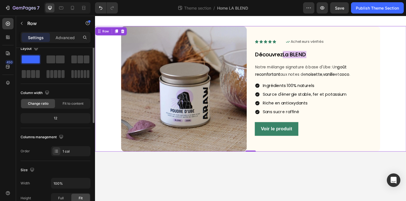
scroll to position [0, 0]
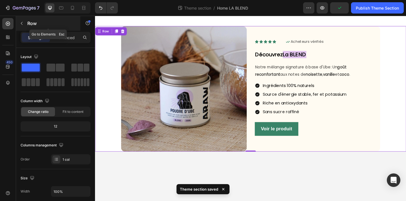
click at [23, 22] on icon "button" at bounding box center [21, 23] width 5 height 5
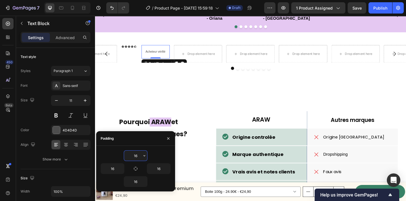
scroll to position [68, 0]
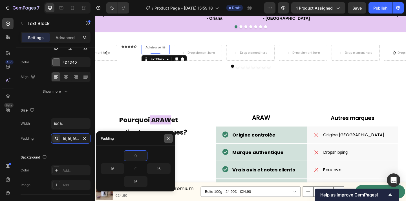
type input "0"
click at [168, 137] on icon "button" at bounding box center [168, 138] width 5 height 5
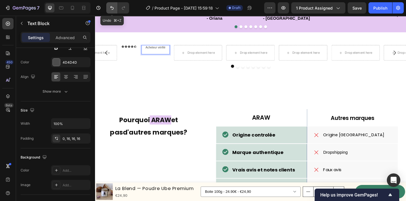
click at [111, 6] on icon "Undo/Redo" at bounding box center [112, 8] width 6 height 6
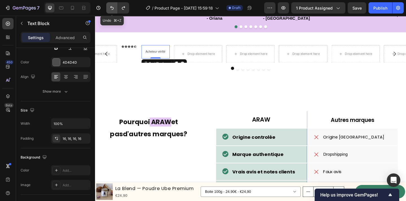
click at [111, 6] on icon "Undo/Redo" at bounding box center [112, 8] width 6 height 6
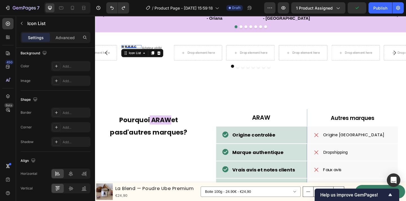
click at [142, 51] on div "Icon Icon Icon Icon Icon" at bounding box center [134, 49] width 22 height 3
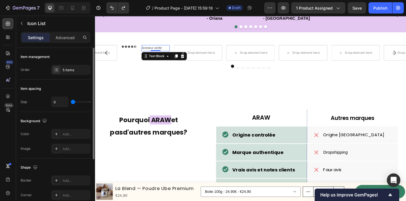
click at [152, 54] on p "Acheteur vérifié" at bounding box center [161, 51] width 30 height 6
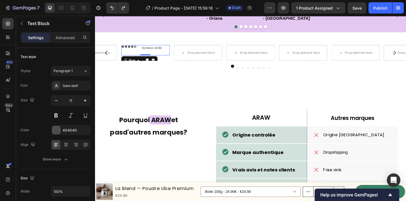
click at [142, 59] on div "Icon Icon Icon Icon Icon Icon List Acheteur vérifié Text Block Row 0" at bounding box center [149, 53] width 53 height 11
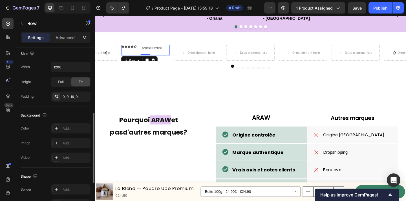
scroll to position [239, 0]
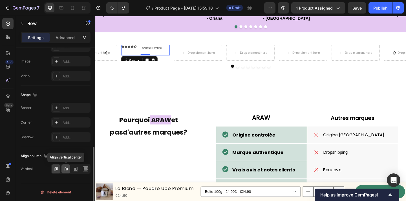
click at [68, 170] on icon at bounding box center [66, 169] width 6 height 6
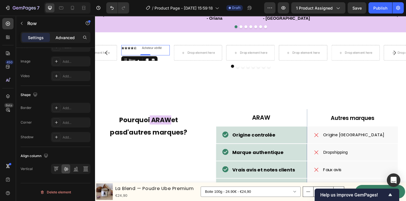
click at [66, 34] on div "Advanced" at bounding box center [65, 37] width 28 height 9
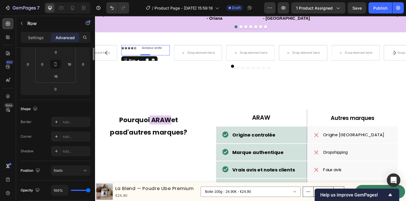
scroll to position [0, 0]
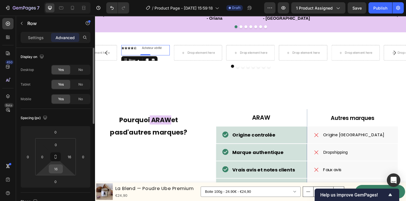
click at [58, 171] on input "16" at bounding box center [55, 169] width 11 height 8
type input "0"
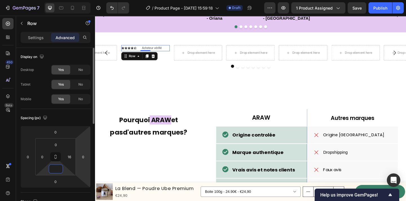
type input "0"
click at [75, 156] on div "0 0 0 16" at bounding box center [55, 156] width 41 height 37
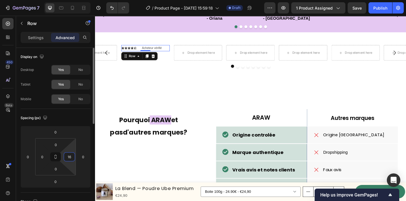
click at [70, 156] on input "16" at bounding box center [69, 157] width 8 height 8
type input "0"
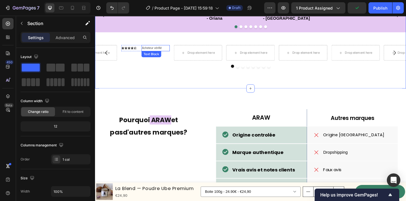
click at [174, 54] on p "Acheteur vérifié" at bounding box center [161, 51] width 30 height 6
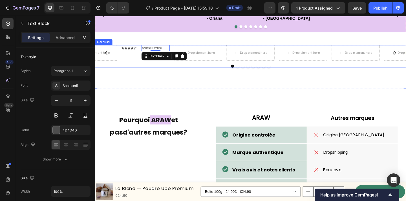
click at [137, 64] on div "Icon Icon Icon Icon Icon Icon List Acheteur vérifié Text Block 0 Row" at bounding box center [149, 56] width 53 height 17
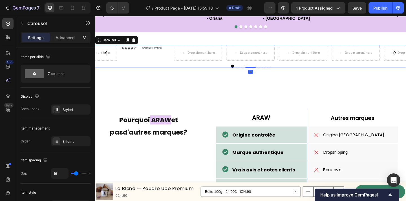
click at [150, 64] on div "Icon Icon Icon Icon Icon Icon List Acheteur vérifié Text Block Row" at bounding box center [149, 56] width 53 height 17
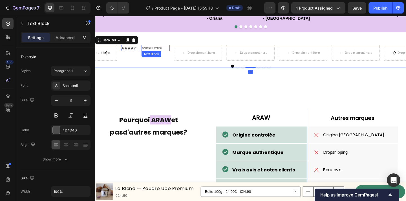
click at [171, 54] on p "Acheteur vérifié" at bounding box center [161, 51] width 30 height 6
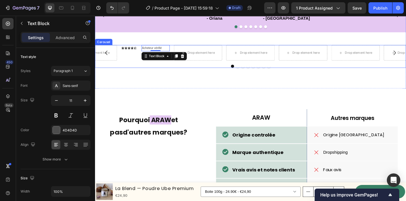
click at [132, 64] on div "Icon Icon Icon Icon Icon Icon List Acheteur vérifié Text Block 0 Row" at bounding box center [149, 56] width 53 height 17
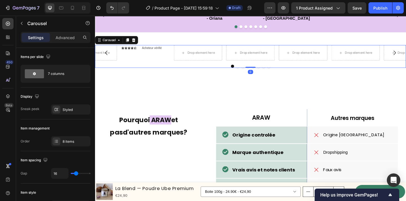
click at [138, 64] on div "Icon Icon Icon Icon Icon Icon List Acheteur vérifié Text Block Row" at bounding box center [149, 56] width 53 height 17
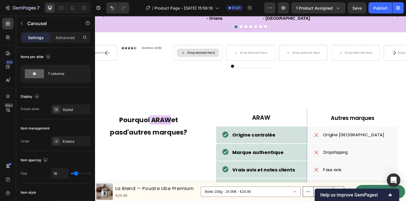
click at [210, 58] on div "Drop element here" at bounding box center [210, 56] width 30 height 5
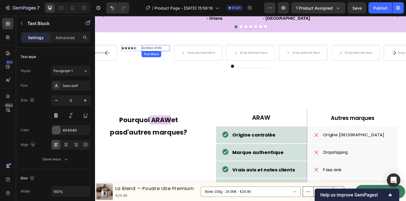
click at [168, 54] on p "Acheteur vérifié" at bounding box center [161, 51] width 30 height 6
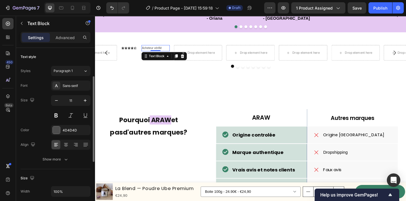
scroll to position [164, 0]
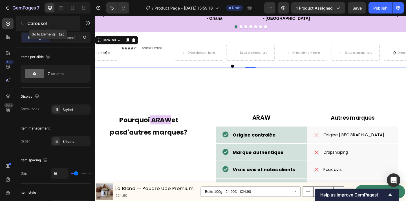
click at [21, 23] on icon "button" at bounding box center [22, 23] width 2 height 3
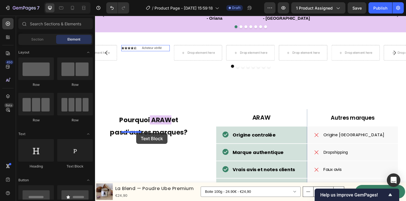
drag, startPoint x: 164, startPoint y: 172, endPoint x: 140, endPoint y: 143, distance: 37.2
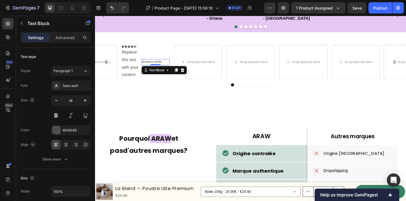
click at [161, 69] on p "Acheteur vérifié" at bounding box center [161, 66] width 30 height 6
click at [134, 84] on div "Replace this text with your content" at bounding box center [134, 68] width 22 height 34
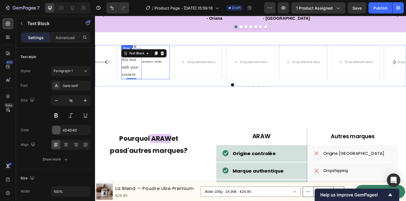
click at [164, 84] on div "Acheteur vérifié Text Block" at bounding box center [160, 66] width 31 height 37
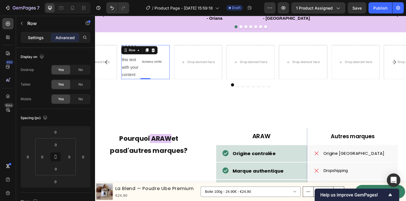
click at [35, 38] on p "Settings" at bounding box center [36, 38] width 16 height 6
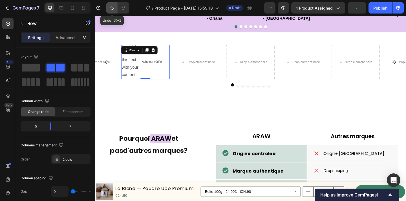
click at [109, 6] on button "Undo/Redo" at bounding box center [111, 7] width 11 height 11
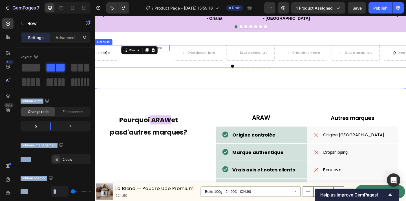
drag, startPoint x: 129, startPoint y: 83, endPoint x: 154, endPoint y: 152, distance: 72.5
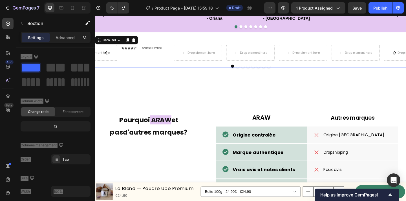
click at [152, 64] on div "Icon Icon Icon Icon Icon Icon List Acheteur vérifié Text Block Row" at bounding box center [149, 56] width 53 height 17
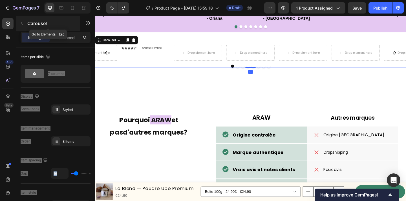
click at [21, 20] on button "button" at bounding box center [21, 23] width 9 height 9
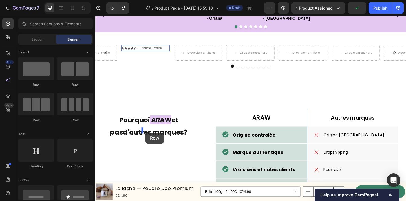
drag, startPoint x: 128, startPoint y: 89, endPoint x: 150, endPoint y: 143, distance: 58.3
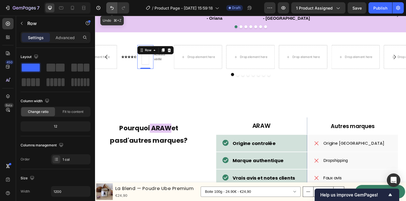
click at [112, 7] on icon "Undo/Redo" at bounding box center [111, 8] width 3 height 4
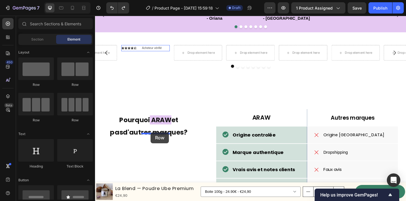
drag, startPoint x: 130, startPoint y: 85, endPoint x: 155, endPoint y: 143, distance: 62.6
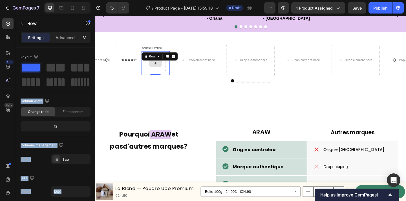
drag, startPoint x: 129, startPoint y: 81, endPoint x: 151, endPoint y: 159, distance: 81.5
click at [166, 76] on div at bounding box center [161, 67] width 22 height 17
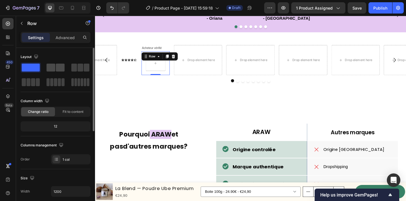
click at [54, 71] on span at bounding box center [50, 68] width 9 height 8
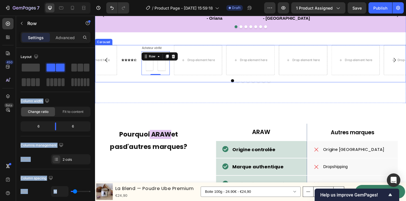
drag, startPoint x: 125, startPoint y: 88, endPoint x: 144, endPoint y: 171, distance: 85.3
click at [172, 88] on div at bounding box center [264, 86] width 338 height 3
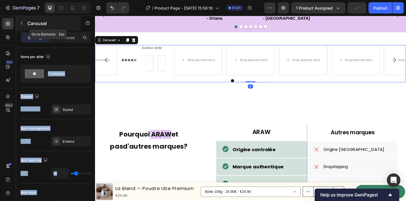
click at [24, 22] on button "button" at bounding box center [21, 23] width 9 height 9
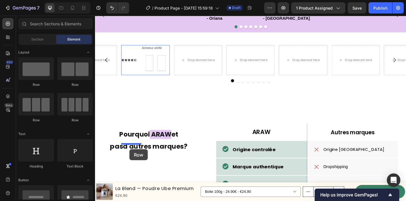
drag, startPoint x: 132, startPoint y: 85, endPoint x: 132, endPoint y: 161, distance: 76.1
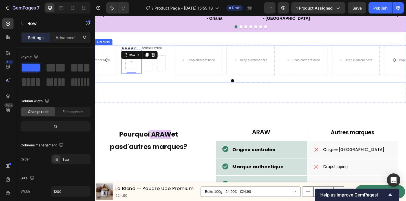
click at [183, 88] on div "Icon Icon Icon Icon Icon Icon List Row 0 Acheteur vérifié Text Block Row Row Dr…" at bounding box center [264, 68] width 338 height 41
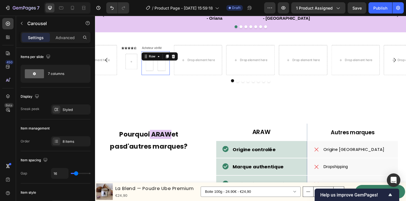
click at [162, 80] on div "Row 0" at bounding box center [160, 67] width 31 height 26
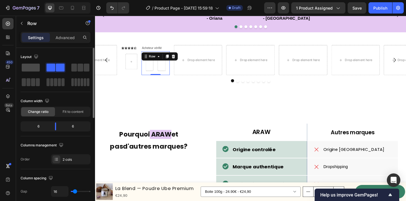
click at [32, 70] on span at bounding box center [31, 68] width 18 height 8
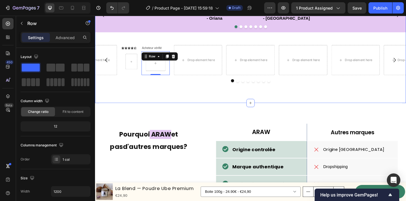
click at [181, 88] on div at bounding box center [264, 86] width 338 height 3
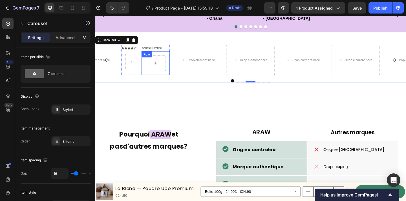
click at [170, 76] on div at bounding box center [161, 67] width 22 height 17
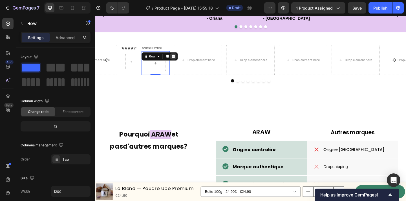
click at [180, 62] on icon at bounding box center [180, 60] width 5 height 5
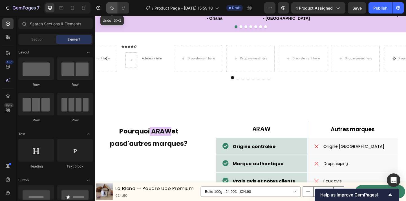
click at [113, 8] on icon "Undo/Redo" at bounding box center [112, 8] width 6 height 6
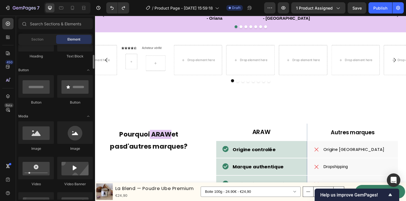
scroll to position [117, 0]
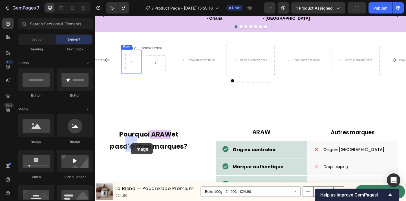
drag, startPoint x: 134, startPoint y: 148, endPoint x: 134, endPoint y: 155, distance: 6.2
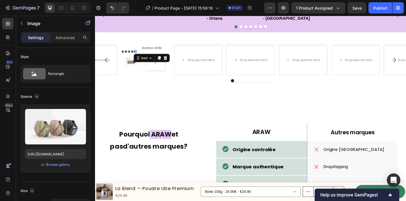
click at [138, 56] on icon at bounding box center [138, 54] width 3 height 3
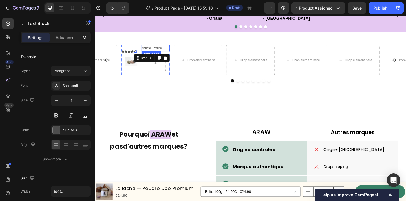
click at [159, 54] on p "Acheteur vérifié" at bounding box center [161, 51] width 30 height 6
click at [172, 80] on div "Row 0" at bounding box center [160, 67] width 31 height 26
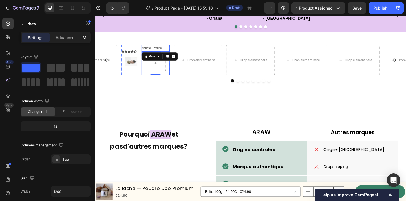
click at [174, 54] on p "Acheteur vérifié" at bounding box center [161, 51] width 30 height 6
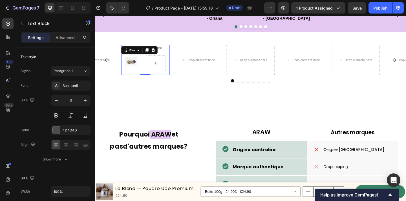
click at [139, 80] on div "Icon Icon Icon Icon Icon Icon List Image Row Acheteur vérifié Text Block Row Ro…" at bounding box center [149, 64] width 53 height 33
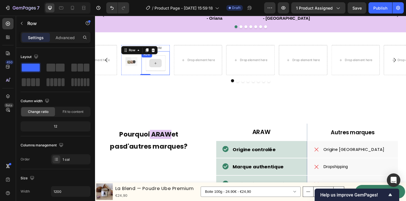
click at [151, 76] on div at bounding box center [161, 67] width 22 height 17
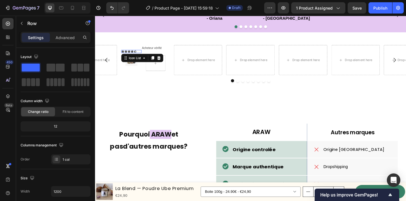
click at [142, 56] on div "Icon Icon Icon Icon Icon" at bounding box center [134, 54] width 22 height 3
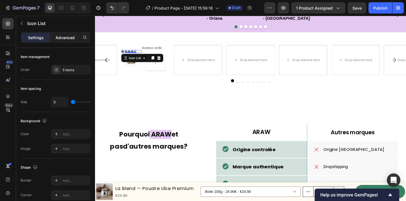
click at [60, 38] on p "Advanced" at bounding box center [64, 38] width 19 height 6
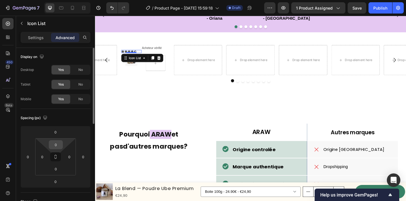
scroll to position [206, 0]
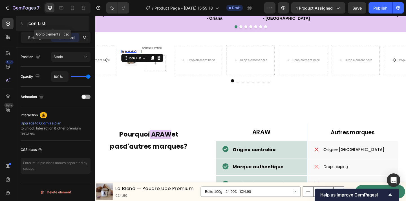
click at [34, 28] on div "Icon List" at bounding box center [52, 23] width 73 height 15
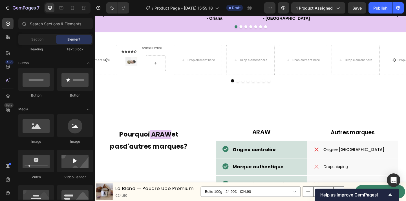
click at [86, 32] on div "Sections(30) Elements(84) Section Element Hero Section Product Detail Brands Tr…" at bounding box center [55, 109] width 79 height 182
click at [24, 30] on div at bounding box center [55, 25] width 79 height 14
click at [143, 56] on div "Icon Icon Icon Icon Icon" at bounding box center [134, 54] width 22 height 3
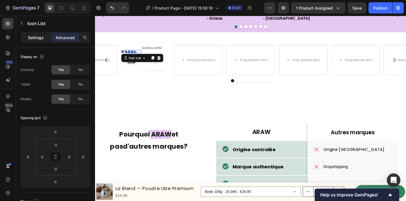
click at [34, 38] on p "Settings" at bounding box center [36, 38] width 16 height 6
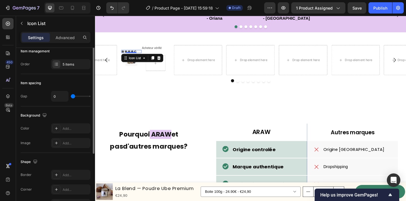
scroll to position [0, 0]
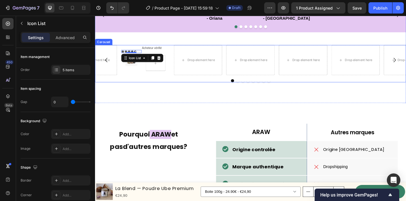
click at [169, 88] on div at bounding box center [264, 86] width 338 height 3
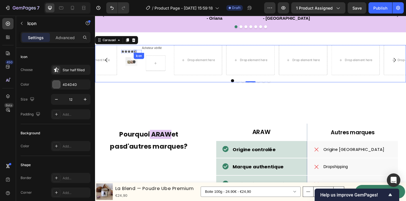
click at [139, 56] on div "Icon" at bounding box center [138, 54] width 3 height 3
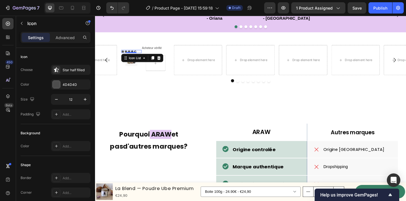
click at [142, 56] on div "Icon Icon Icon Icon Icon" at bounding box center [134, 54] width 22 height 3
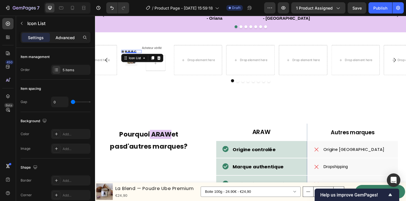
click at [60, 35] on p "Advanced" at bounding box center [64, 38] width 19 height 6
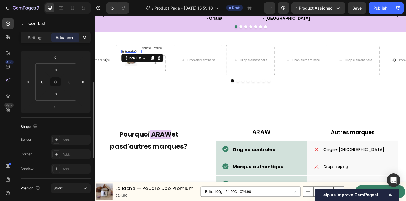
scroll to position [76, 0]
click at [41, 39] on p "Settings" at bounding box center [36, 38] width 16 height 6
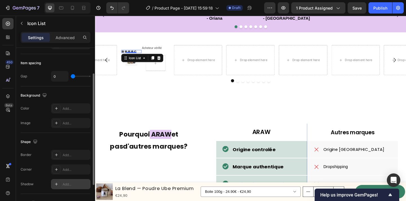
scroll to position [0, 0]
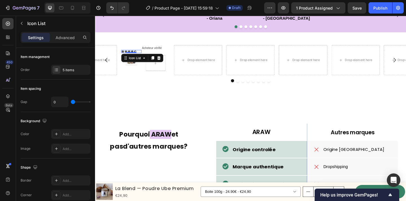
click at [144, 56] on div "Icon Icon Icon Icon Icon" at bounding box center [134, 54] width 22 height 3
click at [164, 64] on icon at bounding box center [165, 62] width 4 height 4
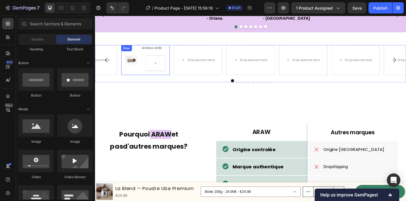
click at [139, 80] on div "Image Row Acheteur vérifié Text Block [GEOGRAPHIC_DATA]" at bounding box center [149, 64] width 53 height 33
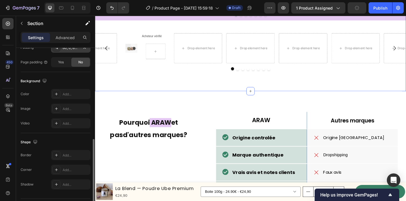
scroll to position [168, 0]
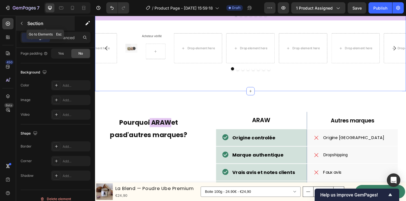
click at [17, 21] on div "Section" at bounding box center [45, 23] width 59 height 15
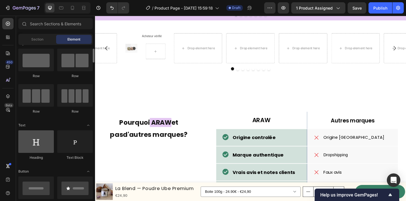
scroll to position [12, 0]
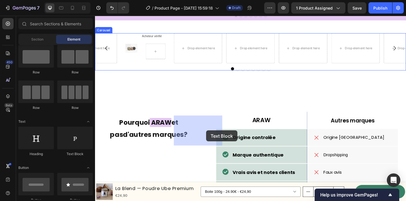
drag, startPoint x: 162, startPoint y: 157, endPoint x: 216, endPoint y: 141, distance: 55.9
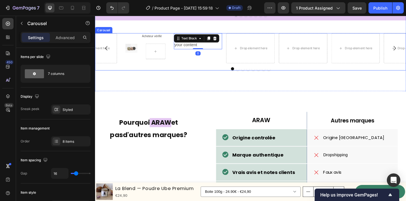
click at [211, 67] on div "Replace this text with your content Text Block 0" at bounding box center [207, 51] width 53 height 33
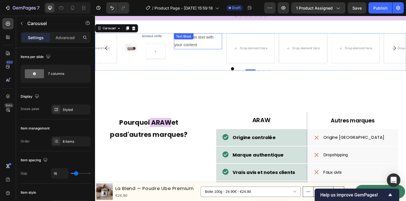
click at [204, 52] on div "Replace this text with your content Text Block" at bounding box center [207, 43] width 53 height 17
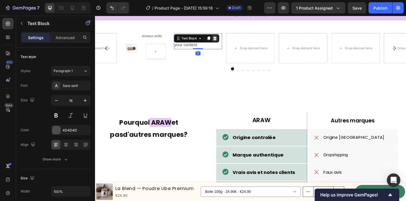
click at [225, 42] on icon at bounding box center [225, 40] width 4 height 4
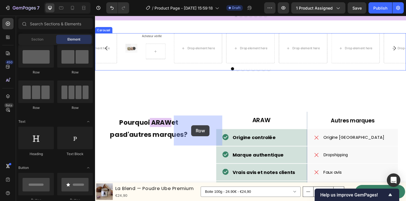
drag, startPoint x: 133, startPoint y: 76, endPoint x: 199, endPoint y: 135, distance: 88.8
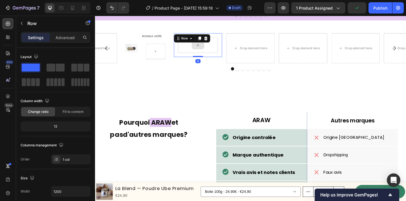
drag, startPoint x: 126, startPoint y: 83, endPoint x: 193, endPoint y: 142, distance: 90.0
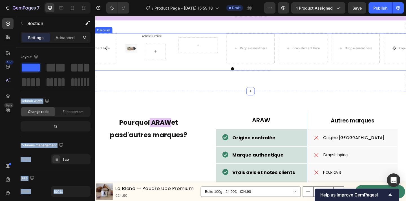
drag, startPoint x: 127, startPoint y: 84, endPoint x: 194, endPoint y: 140, distance: 87.4
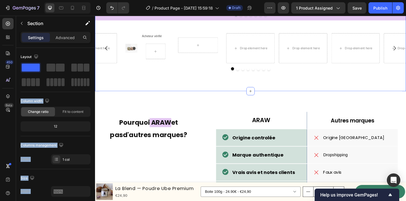
drag, startPoint x: 124, startPoint y: 81, endPoint x: 293, endPoint y: 156, distance: 184.3
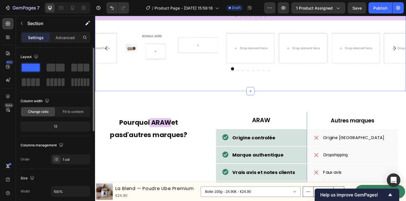
click at [83, 146] on div "Columns management" at bounding box center [56, 145] width 70 height 9
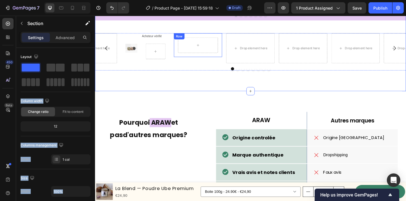
drag, startPoint x: 124, startPoint y: 83, endPoint x: 212, endPoint y: 146, distance: 108.4
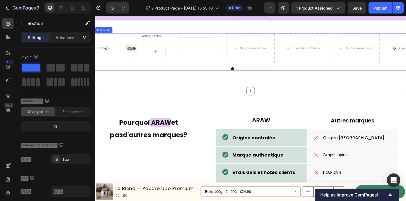
click at [205, 67] on div "Row" at bounding box center [207, 51] width 53 height 33
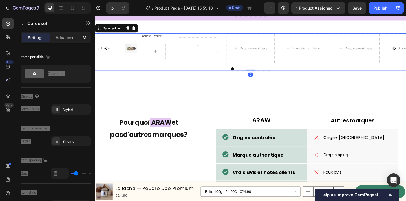
click at [199, 75] on div "Image Row Acheteur vérifié Text Block Row Row Row Drop element here Drop elemen…" at bounding box center [264, 55] width 338 height 41
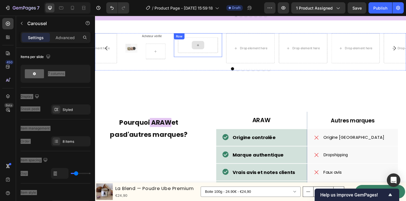
click at [213, 52] on div at bounding box center [207, 47] width 14 height 9
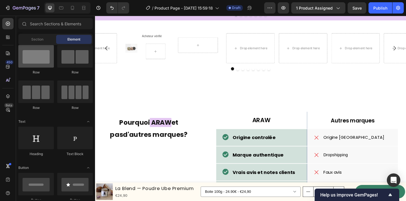
click at [31, 57] on div at bounding box center [35, 56] width 35 height 23
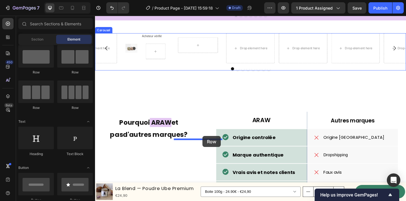
drag, startPoint x: 126, startPoint y: 73, endPoint x: 212, endPoint y: 147, distance: 113.3
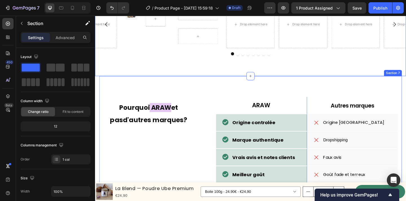
scroll to position [997, 0]
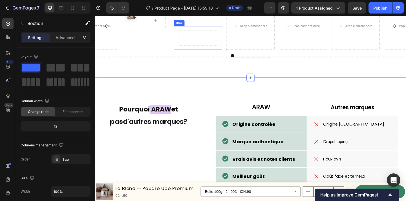
drag, startPoint x: 126, startPoint y: 85, endPoint x: 216, endPoint y: 138, distance: 104.4
click at [224, 61] on div at bounding box center [264, 58] width 338 height 3
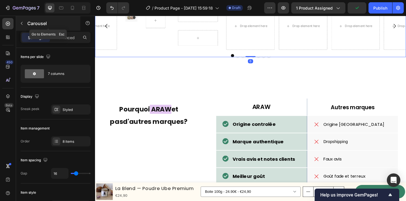
click at [19, 21] on icon "button" at bounding box center [21, 23] width 5 height 5
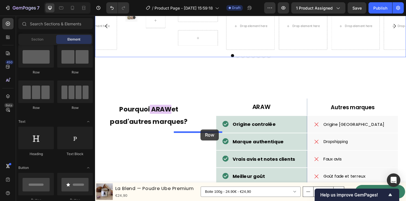
drag, startPoint x: 124, startPoint y: 73, endPoint x: 210, endPoint y: 139, distance: 107.8
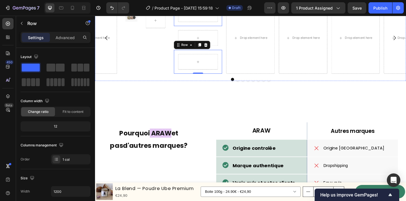
click at [231, 27] on div "Row" at bounding box center [207, 14] width 53 height 26
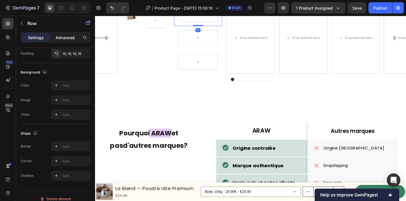
click at [63, 35] on p "Advanced" at bounding box center [64, 38] width 19 height 6
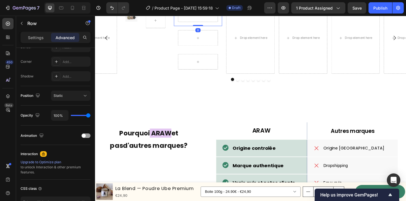
click at [64, 40] on p "Advanced" at bounding box center [64, 38] width 19 height 6
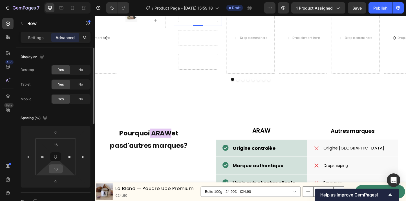
click at [57, 171] on input "16" at bounding box center [55, 169] width 11 height 8
type input "à"
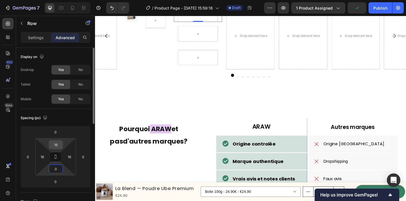
type input "0"
click at [57, 145] on input "16" at bounding box center [55, 145] width 11 height 8
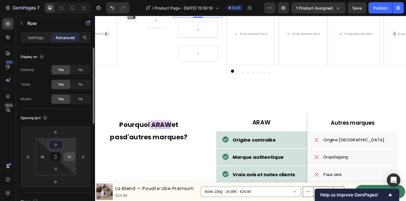
type input "0"
click at [70, 159] on input "16" at bounding box center [69, 157] width 8 height 8
type input "0"
click at [40, 157] on input "16" at bounding box center [42, 157] width 8 height 8
type input "0"
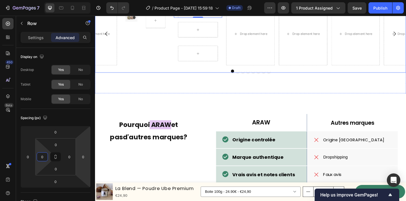
click at [208, 78] on div "Image Row Acheteur vérifié Text Block Row Row Drop element here Row 0 Row Row D…" at bounding box center [264, 39] width 338 height 77
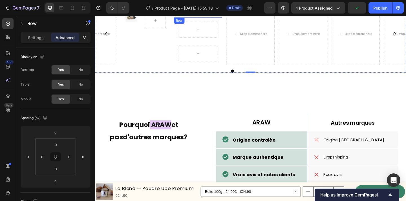
click at [232, 18] on div "Drop element here" at bounding box center [207, 9] width 53 height 17
click at [210, 26] on icon at bounding box center [208, 23] width 5 height 5
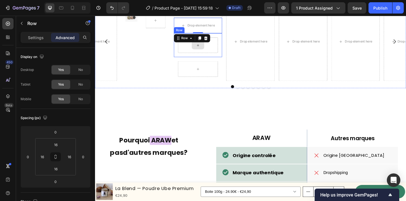
click at [222, 56] on div at bounding box center [207, 47] width 44 height 17
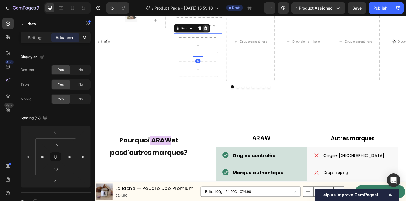
click at [215, 32] on icon at bounding box center [215, 30] width 4 height 4
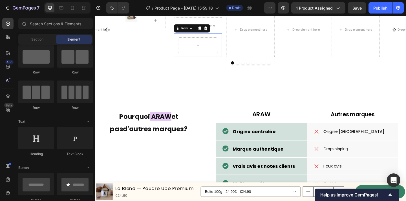
click at [225, 61] on div "Row 0" at bounding box center [207, 48] width 53 height 26
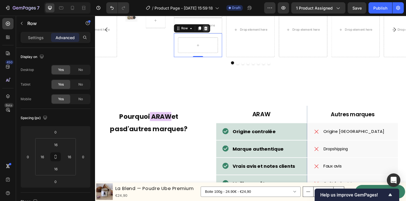
click at [215, 32] on icon at bounding box center [215, 29] width 5 height 5
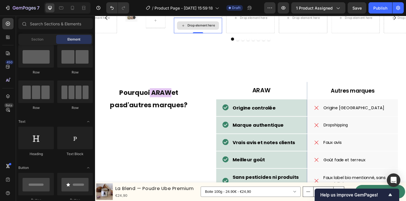
click at [228, 35] on div "Drop element here" at bounding box center [207, 26] width 53 height 17
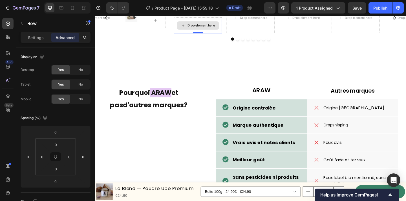
click at [224, 35] on div "Drop element here" at bounding box center [207, 26] width 53 height 17
click at [229, 18] on div "Drop element here" at bounding box center [207, 9] width 53 height 17
click at [208, 26] on icon at bounding box center [208, 23] width 5 height 5
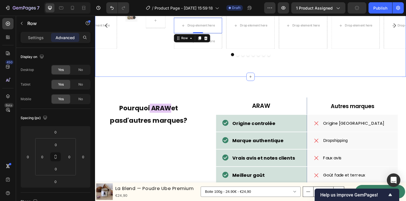
click at [230, 18] on div "Drop element here" at bounding box center [207, 9] width 53 height 17
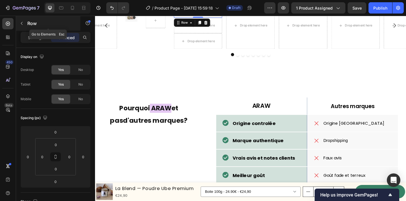
click at [21, 25] on icon "button" at bounding box center [21, 23] width 5 height 5
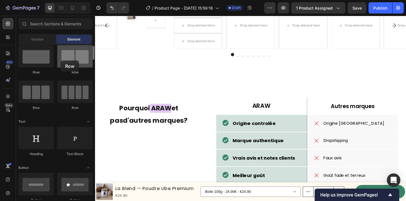
click at [61, 61] on div at bounding box center [74, 56] width 35 height 23
click at [72, 62] on div at bounding box center [74, 56] width 35 height 23
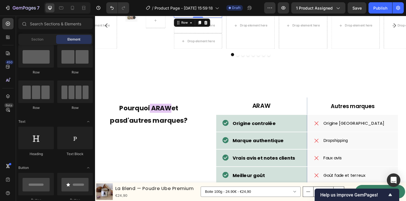
click at [230, 18] on div "Drop element here" at bounding box center [207, 9] width 53 height 17
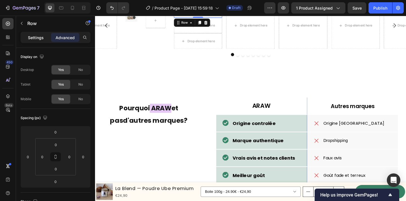
click at [33, 38] on p "Settings" at bounding box center [36, 38] width 16 height 6
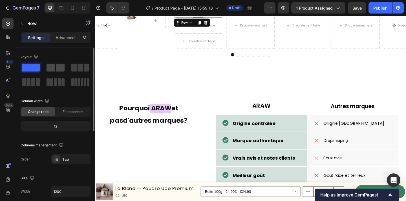
click at [55, 66] on span at bounding box center [50, 68] width 9 height 8
type input "7"
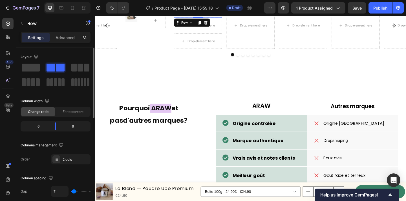
type input "5"
type input "0"
drag, startPoint x: 74, startPoint y: 192, endPoint x: 61, endPoint y: 191, distance: 12.4
type input "0"
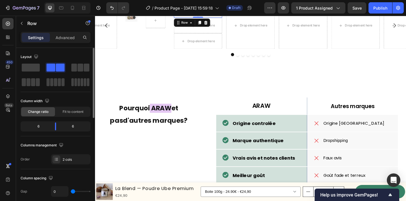
click at [71, 191] on input "range" at bounding box center [81, 191] width 20 height 1
drag, startPoint x: 55, startPoint y: 125, endPoint x: 49, endPoint y: 125, distance: 5.9
click at [49, 125] on div at bounding box center [51, 127] width 10 height 8
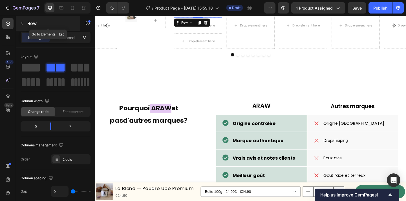
click at [23, 25] on icon "button" at bounding box center [21, 23] width 5 height 5
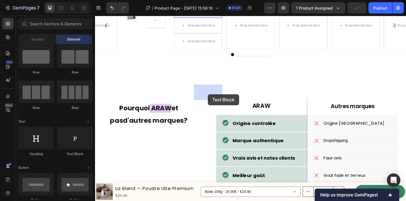
drag, startPoint x: 208, startPoint y: 116, endPoint x: 217, endPoint y: 101, distance: 17.7
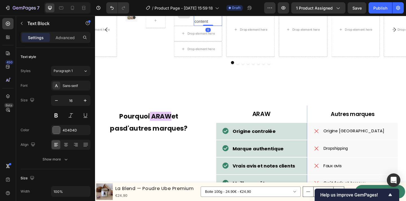
click at [215, 26] on div "Replace this text with your content" at bounding box center [218, 13] width 31 height 25
click at [215, 26] on p "Replace this text with your content" at bounding box center [218, 14] width 30 height 24
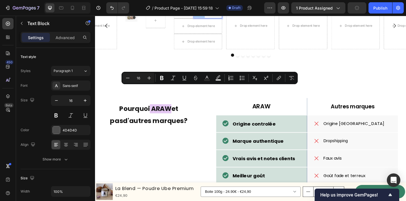
click at [137, 79] on input "16" at bounding box center [138, 78] width 11 height 7
click at [129, 77] on icon "Editor contextual toolbar" at bounding box center [128, 78] width 6 height 6
type input "15"
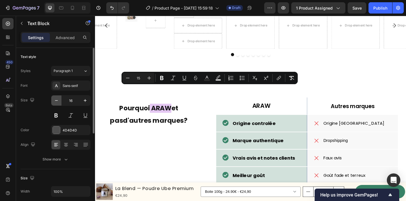
click at [57, 101] on icon "button" at bounding box center [57, 101] width 6 height 6
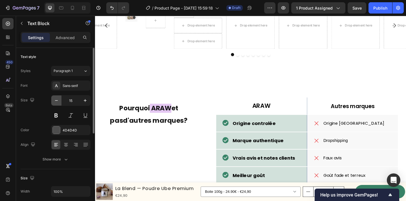
click at [57, 101] on icon "button" at bounding box center [57, 101] width 6 height 6
type input "12"
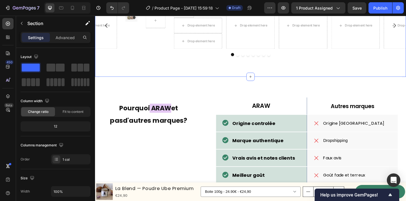
click at [217, 8] on p "Acheteur vérifé" at bounding box center [218, 5] width 30 height 7
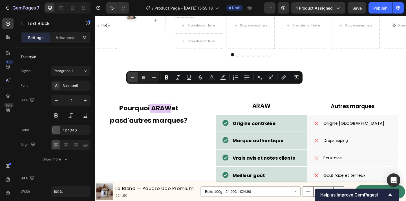
click at [132, 79] on icon "Editor contextual toolbar" at bounding box center [133, 78] width 6 height 6
type input "12"
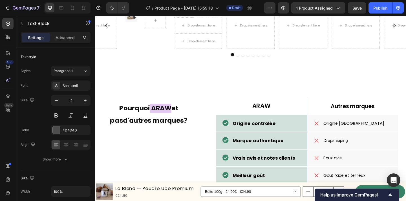
click at [230, 8] on p "Acheteur vérifé" at bounding box center [218, 5] width 30 height 6
click at [221, 8] on div "Rich Text Editor. Editing area: main" at bounding box center [218, 4] width 31 height 7
click at [224, 8] on div "Rich Text Editor. Editing area: main" at bounding box center [218, 4] width 31 height 7
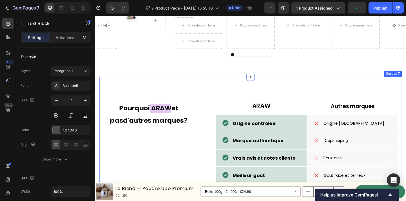
click at [253, 186] on div "ARAW Text Block Hero Banner Autres marques Text Block Row Origine controlée Ite…" at bounding box center [263, 190] width 329 height 216
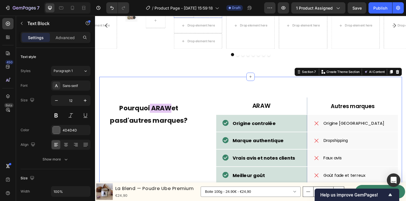
click at [217, 8] on div "Rich Text Editor. Editing area: main" at bounding box center [218, 4] width 31 height 7
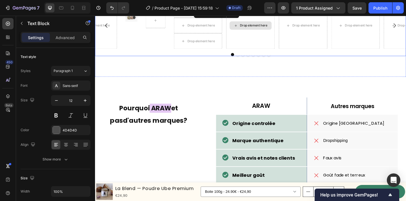
click at [248, 52] on div "Drop element here" at bounding box center [264, 26] width 53 height 51
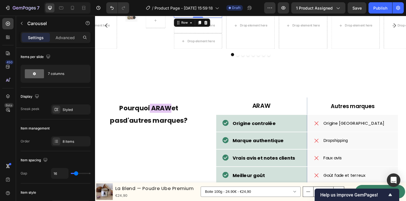
click at [227, 18] on div "Text Block" at bounding box center [218, 9] width 31 height 17
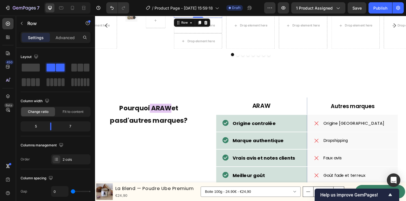
click at [217, 8] on p "Rich Text Editor. Editing area: main" at bounding box center [218, 5] width 30 height 6
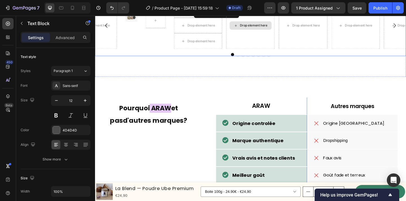
click at [248, 52] on div "Drop element here" at bounding box center [264, 26] width 53 height 51
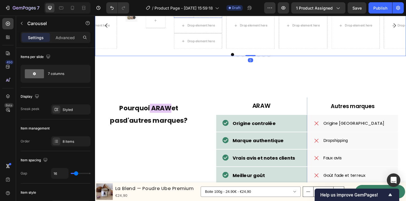
click at [213, 8] on p "Rich Text Editor. Editing area: main" at bounding box center [218, 5] width 30 height 6
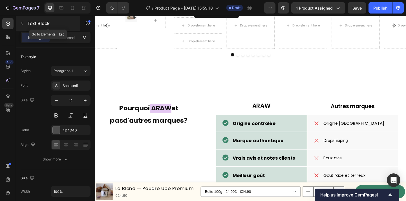
click at [21, 22] on icon "button" at bounding box center [21, 23] width 5 height 5
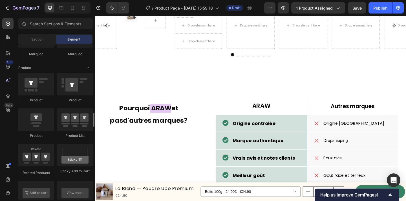
scroll to position [709, 0]
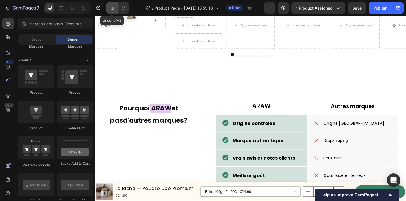
click at [110, 7] on icon "Undo/Redo" at bounding box center [112, 8] width 6 height 6
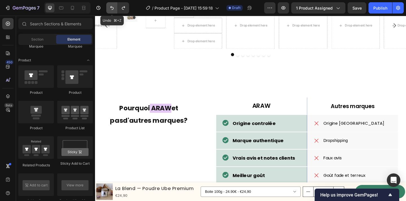
click at [110, 7] on icon "Undo/Redo" at bounding box center [112, 8] width 6 height 6
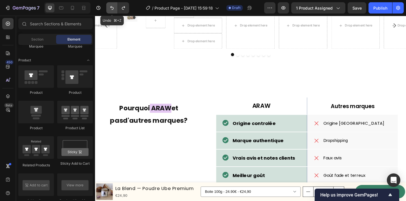
click at [110, 7] on icon "Undo/Redo" at bounding box center [112, 8] width 6 height 6
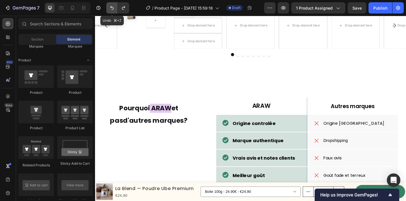
click at [110, 7] on icon "Undo/Redo" at bounding box center [112, 8] width 6 height 6
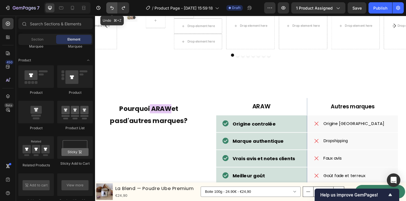
click at [110, 7] on icon "Undo/Redo" at bounding box center [112, 8] width 6 height 6
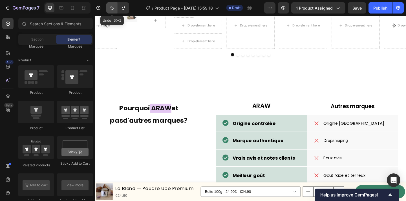
click at [110, 7] on icon "Undo/Redo" at bounding box center [112, 8] width 6 height 6
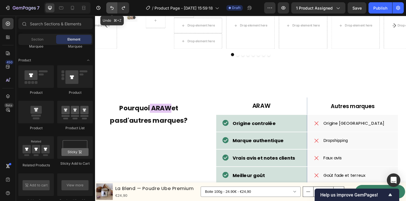
click at [110, 7] on icon "Undo/Redo" at bounding box center [112, 8] width 6 height 6
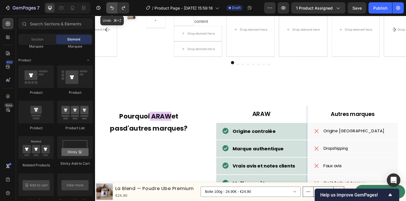
click at [110, 7] on icon "Undo/Redo" at bounding box center [112, 8] width 6 height 6
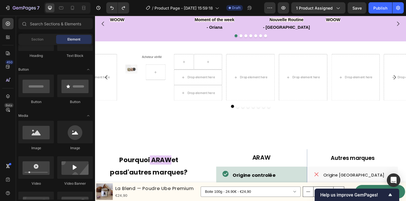
scroll to position [983, 0]
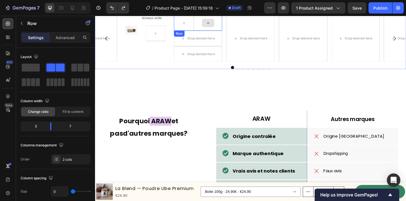
click at [228, 32] on div at bounding box center [218, 23] width 31 height 17
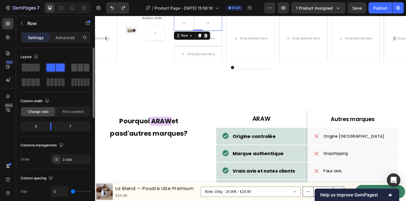
click at [84, 68] on span at bounding box center [87, 68] width 6 height 8
drag, startPoint x: 69, startPoint y: 127, endPoint x: 46, endPoint y: 124, distance: 23.2
click at [46, 124] on div "4 1 7" at bounding box center [56, 126] width 70 height 10
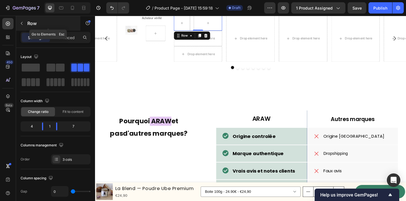
click at [23, 22] on icon "button" at bounding box center [21, 23] width 5 height 5
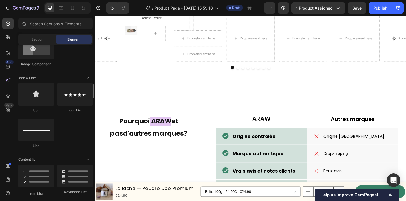
scroll to position [345, 0]
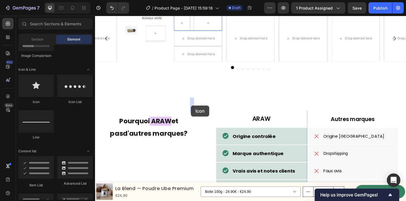
drag, startPoint x: 132, startPoint y: 102, endPoint x: 199, endPoint y: 114, distance: 68.3
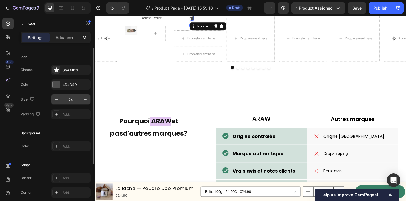
click at [70, 96] on input "24" at bounding box center [70, 99] width 19 height 10
click at [74, 101] on input "24" at bounding box center [70, 99] width 19 height 10
type input "24"
click at [55, 66] on div at bounding box center [56, 70] width 8 height 8
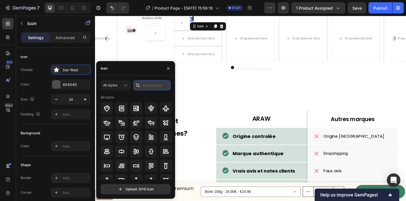
click at [148, 84] on input "text" at bounding box center [151, 85] width 37 height 10
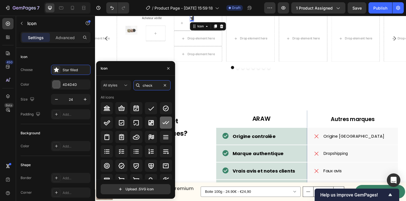
type input "check"
click at [162, 123] on icon at bounding box center [165, 122] width 6 height 3
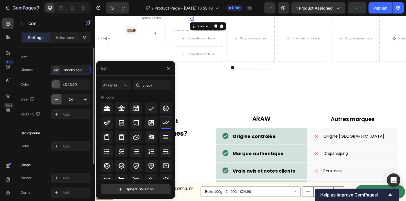
click at [57, 98] on icon "button" at bounding box center [57, 100] width 6 height 6
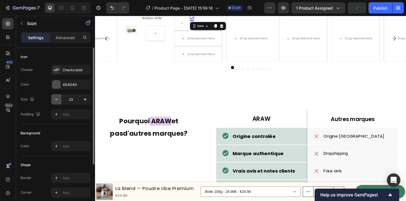
click at [57, 98] on icon "button" at bounding box center [57, 100] width 6 height 6
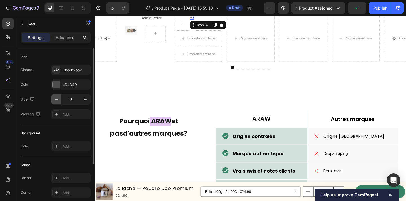
click at [57, 98] on icon "button" at bounding box center [57, 100] width 6 height 6
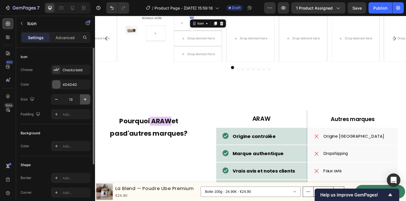
click at [87, 98] on icon "button" at bounding box center [85, 100] width 6 height 6
type input "14"
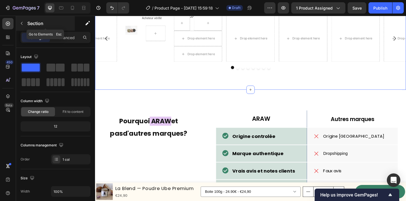
click at [23, 25] on icon "button" at bounding box center [21, 23] width 5 height 5
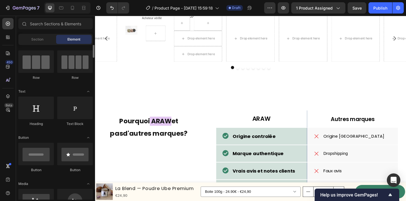
scroll to position [36, 0]
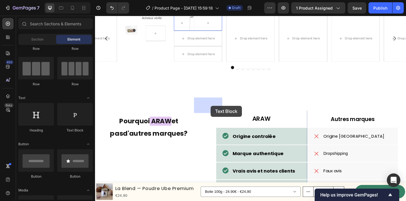
drag, startPoint x: 167, startPoint y: 139, endPoint x: 221, endPoint y: 114, distance: 58.8
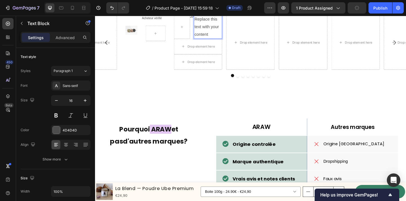
click at [219, 41] on div "Replace this text with your content" at bounding box center [218, 27] width 31 height 25
click at [219, 40] on p "Replace this text with your content" at bounding box center [218, 28] width 30 height 24
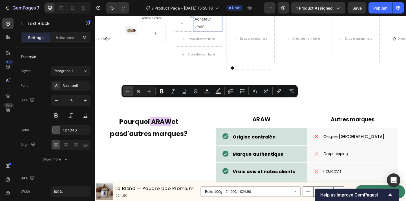
click at [128, 93] on icon "Editor contextual toolbar" at bounding box center [128, 91] width 6 height 6
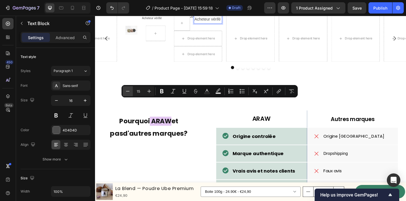
click at [128, 93] on icon "Editor contextual toolbar" at bounding box center [128, 91] width 6 height 6
click at [153, 90] on button "Plus" at bounding box center [149, 91] width 10 height 10
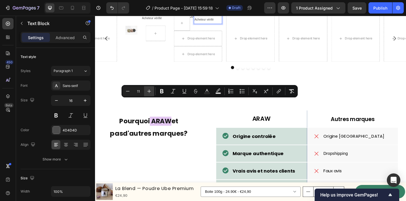
type input "12"
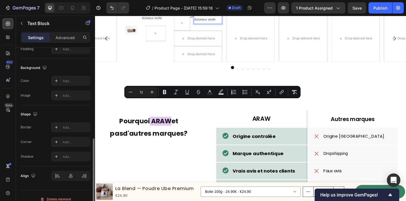
scroll to position [164, 0]
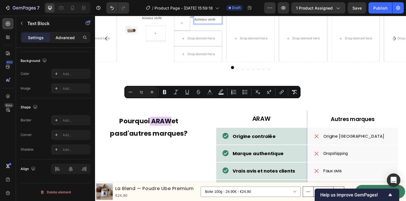
click at [66, 39] on p "Advanced" at bounding box center [64, 38] width 19 height 6
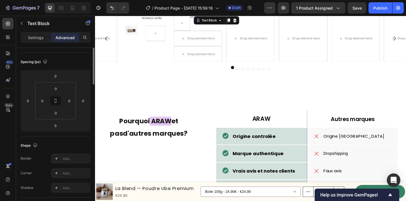
scroll to position [0, 0]
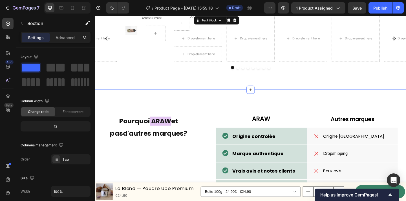
click at [230, 24] on p "Acheteur vérifé" at bounding box center [218, 20] width 30 height 8
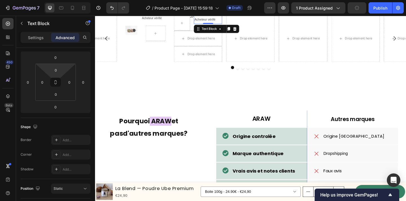
scroll to position [206, 0]
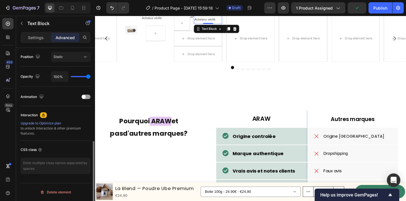
click at [38, 42] on div "Settings Advanced" at bounding box center [56, 37] width 70 height 11
click at [39, 37] on p "Settings" at bounding box center [36, 38] width 16 height 6
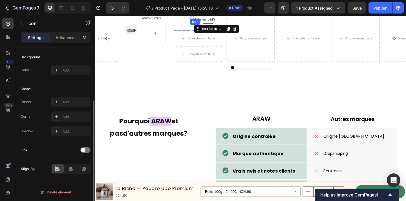
scroll to position [76, 0]
click at [201, 19] on div "Icon" at bounding box center [200, 17] width 5 height 4
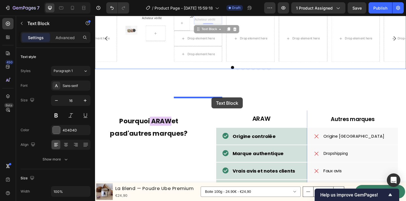
drag, startPoint x: 217, startPoint y: 110, endPoint x: 222, endPoint y: 104, distance: 7.8
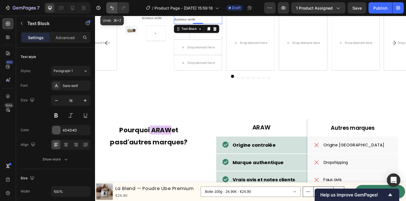
click at [111, 8] on icon "Undo/Redo" at bounding box center [112, 8] width 6 height 6
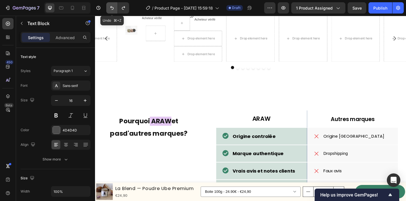
click at [111, 8] on icon "Undo/Redo" at bounding box center [112, 8] width 6 height 6
click at [216, 22] on span "Acheteur vérifé" at bounding box center [214, 20] width 23 height 4
click at [224, 22] on span "Acheteur vérifé" at bounding box center [214, 20] width 23 height 4
click at [222, 22] on span "Acheteur vérifé" at bounding box center [214, 20] width 23 height 4
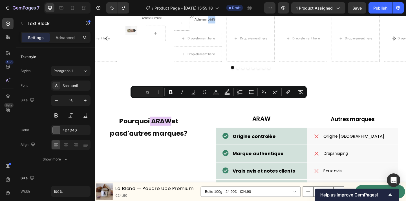
click at [222, 22] on span "Acheteur vérifé" at bounding box center [214, 20] width 23 height 4
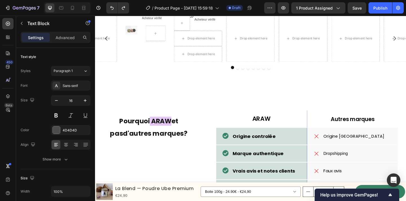
click at [207, 22] on span "Acheteur vérifé" at bounding box center [214, 20] width 23 height 4
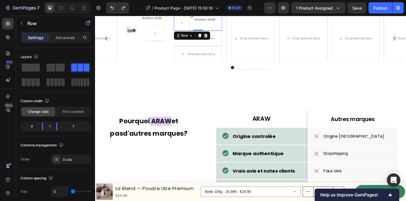
click at [221, 32] on div "Acheteur vérifé Text Block" at bounding box center [218, 23] width 31 height 17
click at [228, 24] on p "Acheteur vérifé" at bounding box center [218, 20] width 30 height 8
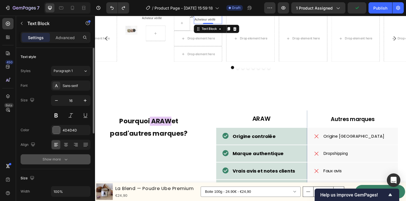
click at [62, 159] on div "Show more" at bounding box center [56, 160] width 26 height 6
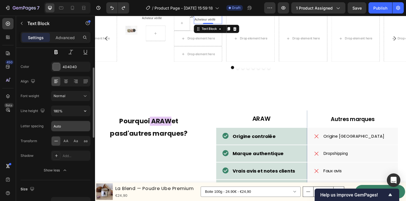
scroll to position [58, 0]
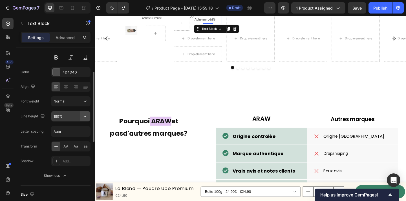
click at [87, 115] on icon "button" at bounding box center [85, 117] width 6 height 6
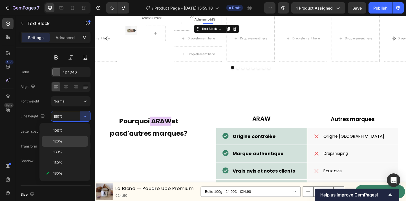
click at [65, 139] on p "120%" at bounding box center [69, 141] width 32 height 5
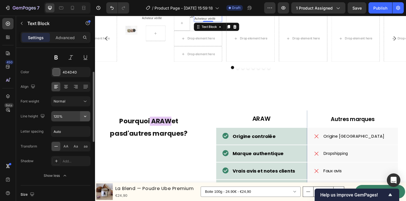
click at [86, 114] on icon "button" at bounding box center [85, 117] width 6 height 6
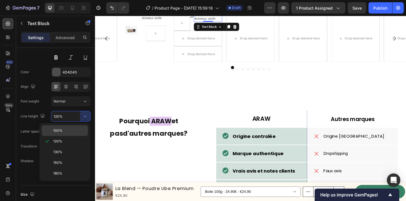
click at [79, 128] on p "100%" at bounding box center [69, 130] width 32 height 5
type input "100%"
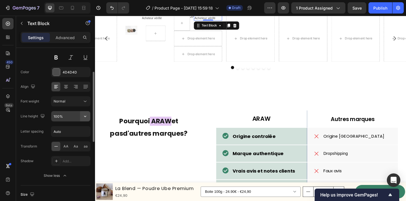
click at [87, 114] on icon "button" at bounding box center [85, 117] width 6 height 6
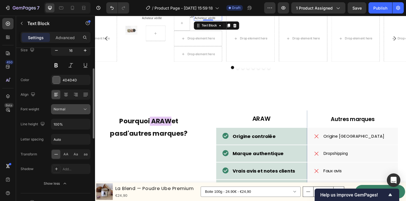
click at [79, 110] on div "Normal" at bounding box center [68, 109] width 29 height 5
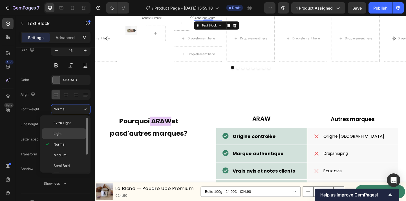
click at [74, 133] on p "Light" at bounding box center [69, 133] width 30 height 5
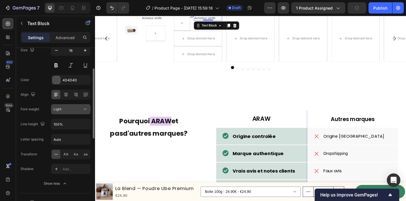
click at [81, 110] on div "Light" at bounding box center [68, 109] width 29 height 5
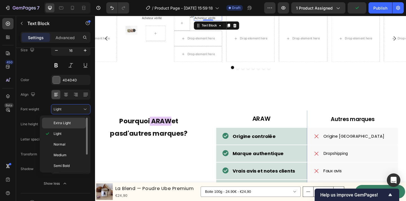
click at [78, 123] on p "Extra Light" at bounding box center [69, 123] width 30 height 5
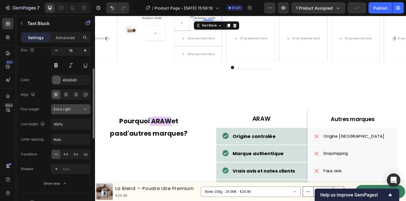
click at [84, 110] on icon at bounding box center [85, 109] width 6 height 6
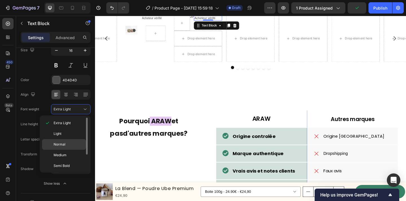
click at [72, 146] on p "Normal" at bounding box center [69, 144] width 30 height 5
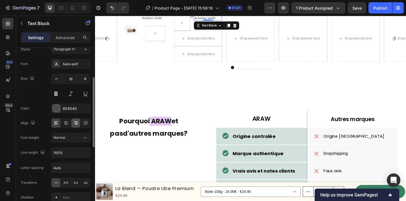
scroll to position [21, 0]
click at [58, 82] on icon "button" at bounding box center [57, 80] width 6 height 6
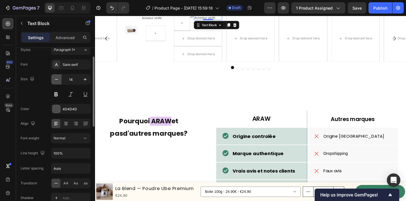
click at [58, 82] on icon "button" at bounding box center [57, 80] width 6 height 6
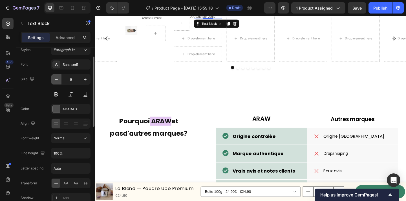
type input "8"
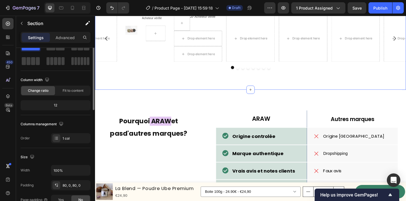
scroll to position [0, 0]
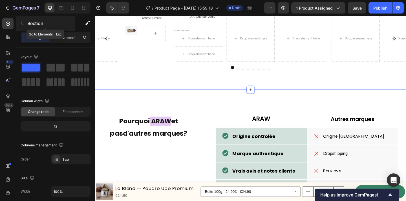
click at [23, 23] on icon "button" at bounding box center [21, 23] width 5 height 5
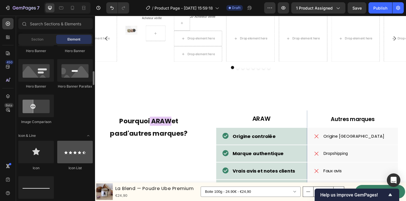
scroll to position [282, 0]
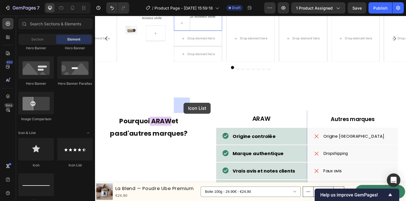
drag, startPoint x: 167, startPoint y: 168, endPoint x: 191, endPoint y: 110, distance: 62.7
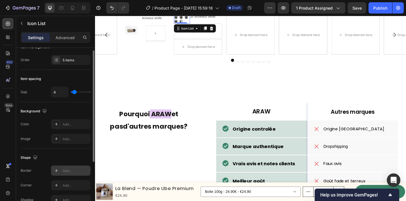
scroll to position [7, 0]
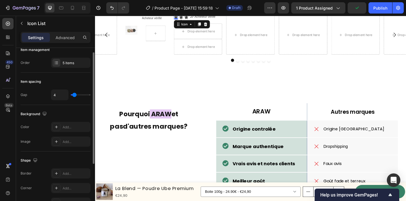
click at [184, 20] on div "Icon 0" at bounding box center [183, 17] width 5 height 5
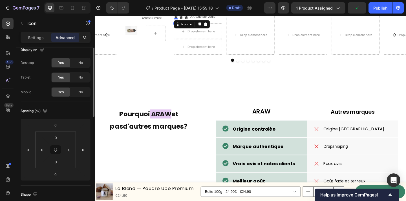
scroll to position [0, 0]
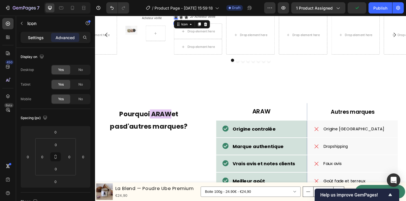
click at [30, 38] on p "Settings" at bounding box center [36, 38] width 16 height 6
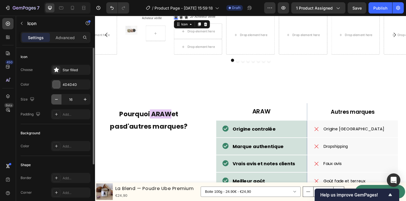
click at [56, 100] on icon "button" at bounding box center [57, 100] width 6 height 6
type input "12"
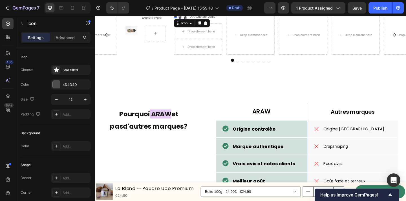
click at [188, 20] on icon at bounding box center [187, 17] width 5 height 5
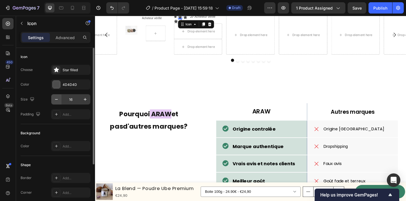
click at [58, 98] on icon "button" at bounding box center [57, 100] width 6 height 6
type input "12"
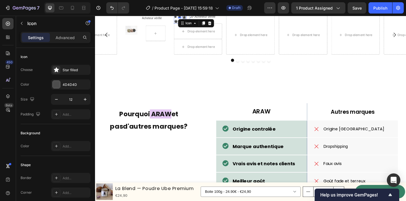
click at [192, 20] on div "Icon" at bounding box center [192, 17] width 5 height 5
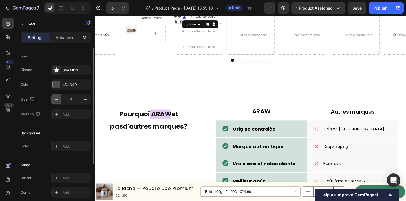
click at [57, 101] on icon "button" at bounding box center [57, 100] width 6 height 6
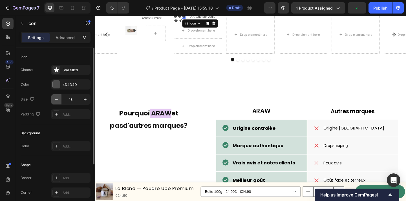
click at [57, 101] on icon "button" at bounding box center [57, 100] width 6 height 6
type input "12"
click at [183, 23] on div "Icon" at bounding box center [183, 21] width 5 height 5
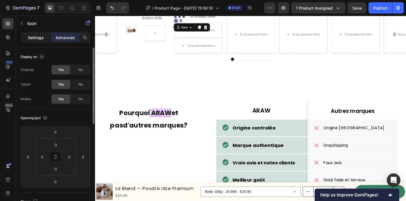
click at [38, 40] on p "Settings" at bounding box center [36, 38] width 16 height 6
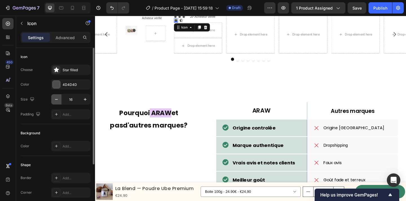
click at [57, 97] on icon "button" at bounding box center [57, 100] width 6 height 6
type input "12"
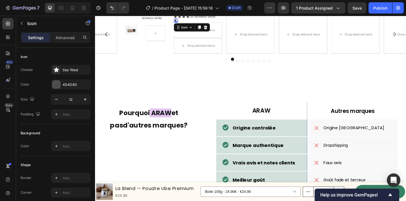
click at [183, 23] on div "Icon 0" at bounding box center [183, 21] width 5 height 5
click at [54, 99] on icon "button" at bounding box center [57, 100] width 6 height 6
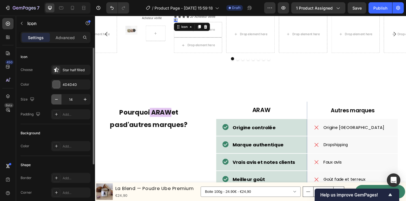
click at [54, 99] on icon "button" at bounding box center [57, 100] width 6 height 6
type input "12"
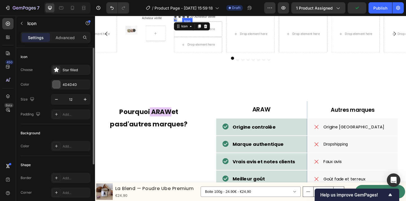
click at [192, 19] on div "Icon" at bounding box center [191, 16] width 3 height 3
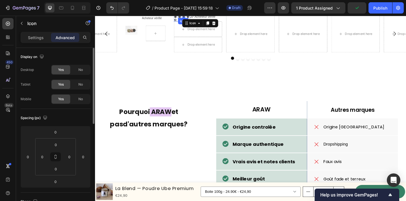
click at [185, 19] on div "Icon" at bounding box center [186, 16] width 3 height 3
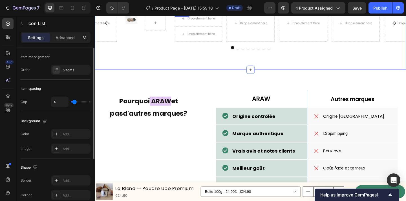
click at [193, 10] on div "Icon Icon Icon Icon Icon Icon List" at bounding box center [189, 7] width 17 height 7
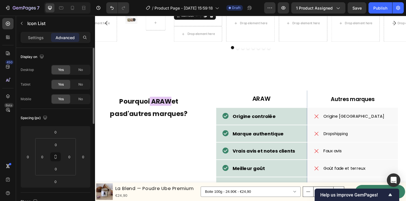
click at [193, 10] on div "Icon Icon Icon Icon Icon" at bounding box center [189, 7] width 17 height 7
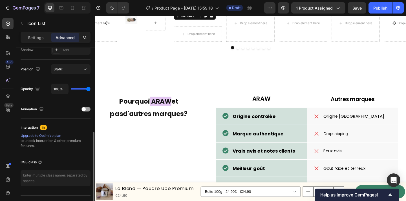
scroll to position [192, 0]
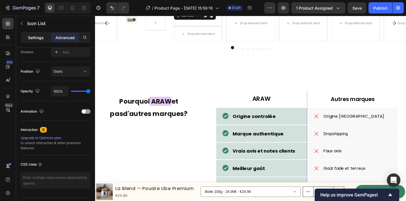
click at [30, 36] on p "Settings" at bounding box center [36, 38] width 16 height 6
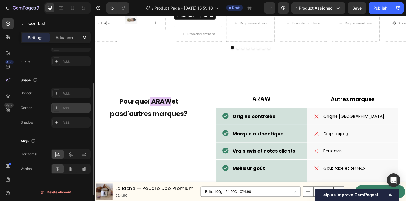
scroll to position [0, 0]
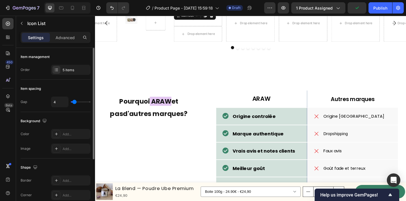
type input "6"
type input "5"
type input "4"
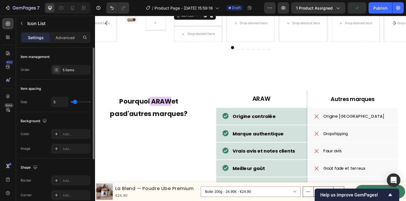
type input "4"
type input "3"
type input "2"
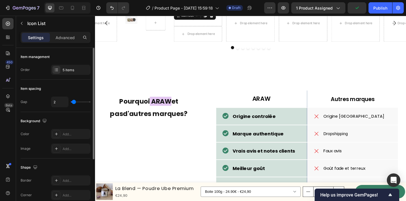
type input "1"
type input "0"
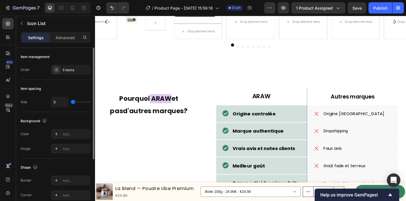
drag, startPoint x: 75, startPoint y: 101, endPoint x: 69, endPoint y: 101, distance: 6.2
type input "0"
click at [71, 101] on input "range" at bounding box center [81, 101] width 20 height 1
click at [230, 7] on p "Acheteur vérifé" at bounding box center [218, 5] width 30 height 3
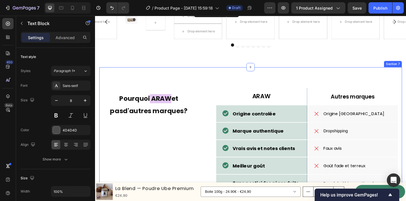
click at [201, 172] on div "ARAW Text Block Hero Banner Autres marques Text Block Row Origine controlée Ite…" at bounding box center [263, 180] width 329 height 216
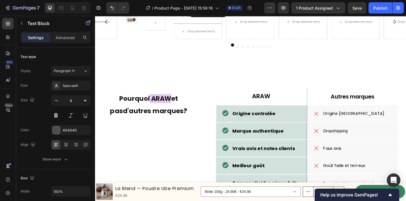
click at [202, 8] on div "Icon 0" at bounding box center [200, 6] width 5 height 4
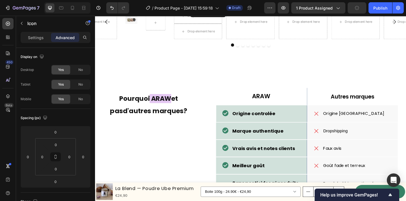
click at [231, 7] on p "Acheteur vérifé" at bounding box center [218, 5] width 30 height 3
click at [198, 8] on icon at bounding box center [200, 6] width 4 height 4
click at [191, 7] on icon at bounding box center [192, 5] width 3 height 3
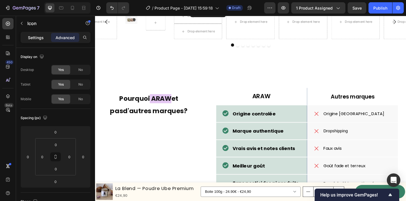
click at [27, 40] on div "Settings" at bounding box center [36, 37] width 28 height 9
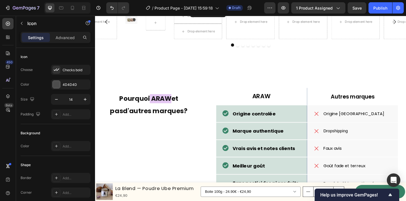
click at [228, 7] on p "Acheteur vérifé" at bounding box center [218, 5] width 30 height 3
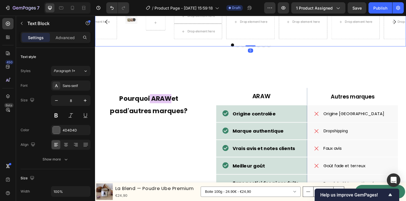
click at [234, 41] on div "Image Row Acheteur vérifié Text Block Row Row Icon Icon Icon Icon Icon Icon Lis…" at bounding box center [264, 23] width 338 height 38
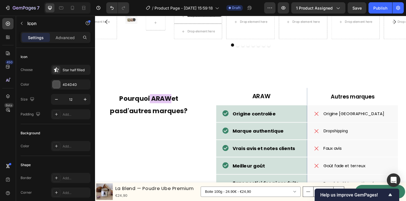
click at [198, 9] on div "0" at bounding box center [196, 7] width 6 height 5
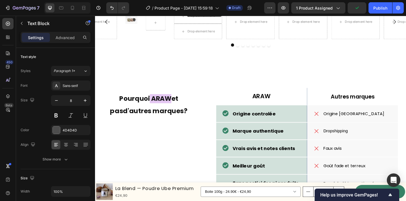
click at [228, 7] on p "Acheteur vérifé" at bounding box center [218, 5] width 30 height 3
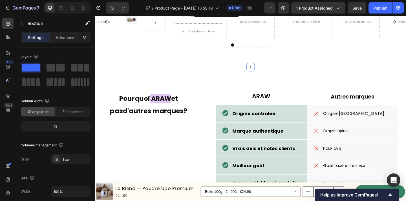
click at [219, 7] on span "Acheteur vérifé" at bounding box center [214, 5] width 23 height 4
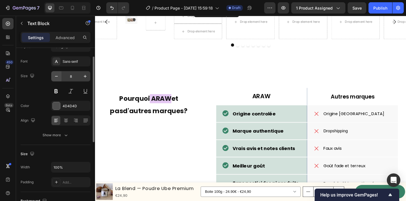
scroll to position [20, 0]
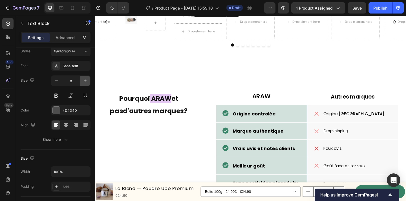
click at [81, 78] on button "button" at bounding box center [85, 81] width 10 height 10
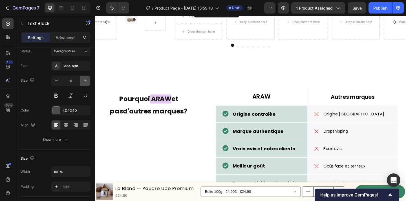
click at [81, 78] on button "button" at bounding box center [85, 81] width 10 height 10
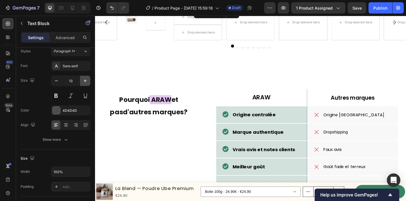
click at [81, 78] on button "button" at bounding box center [85, 81] width 10 height 10
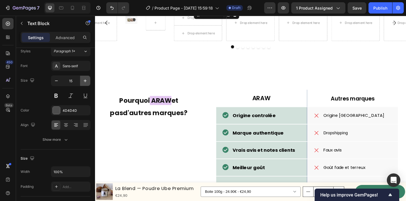
click at [81, 78] on button "button" at bounding box center [85, 81] width 10 height 10
type input "17"
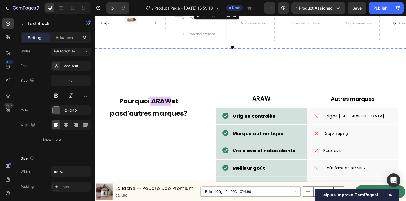
click at [190, 10] on div "Icon Icon Icon Icon Icon Icon List" at bounding box center [189, 7] width 17 height 6
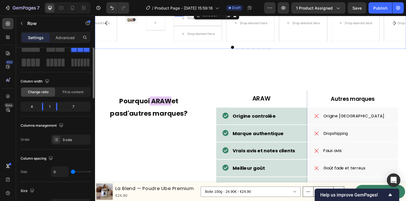
scroll to position [0, 0]
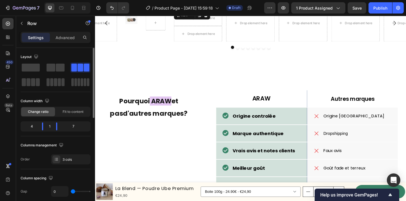
type input "7"
type input "8"
type input "9"
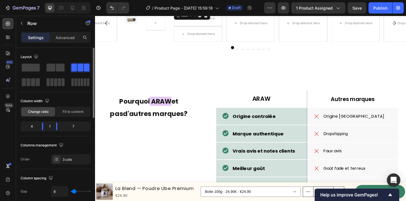
type input "9"
type input "10"
type input "11"
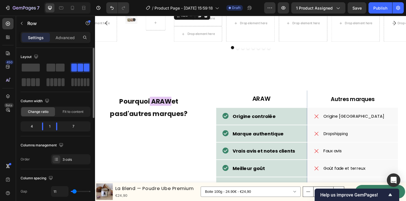
type input "10"
type input "7"
type input "6"
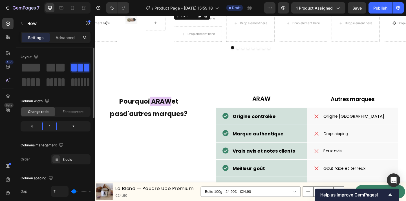
type input "6"
type input "4"
type input "3"
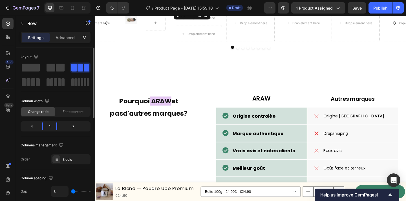
type input "2"
type input "3"
type input "4"
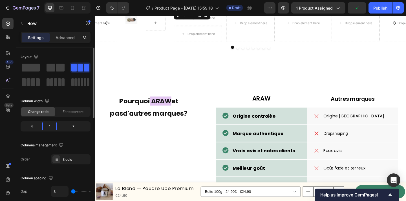
type input "4"
type input "3"
type input "4"
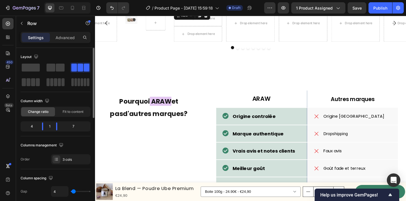
type input "5"
type input "6"
type input "7"
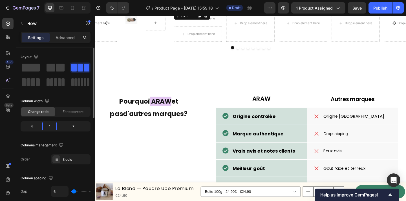
type input "7"
type input "8"
click at [74, 192] on input "range" at bounding box center [81, 191] width 20 height 1
click at [84, 4] on div at bounding box center [83, 7] width 9 height 9
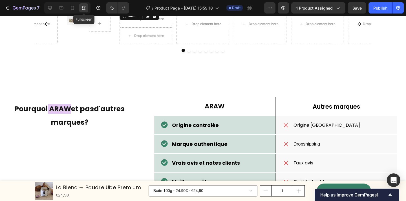
scroll to position [1005, 0]
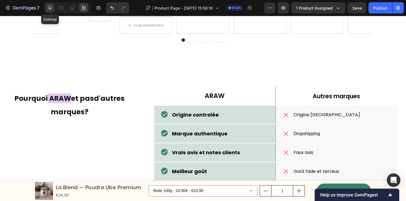
click at [50, 8] on icon at bounding box center [50, 8] width 6 height 6
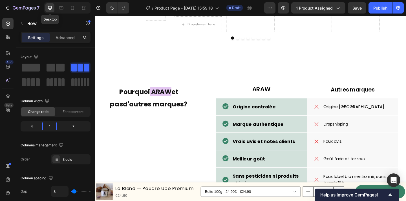
scroll to position [995, 0]
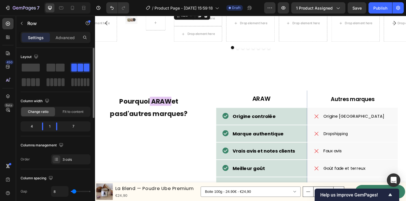
type input "13"
type input "17"
type input "18"
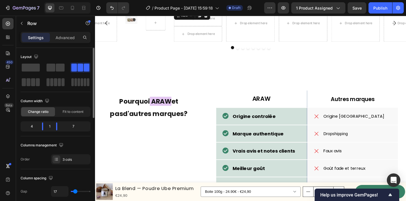
type input "18"
type input "16"
type input "15"
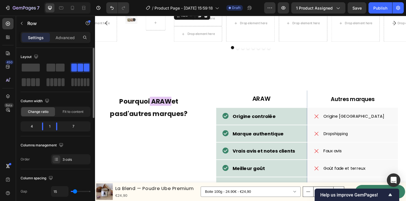
type input "0"
type input "1"
type input "2"
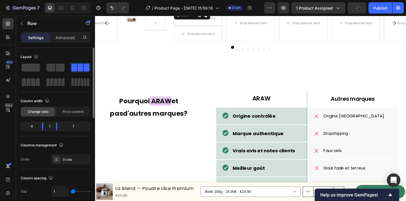
type input "2"
type input "15"
type input "13"
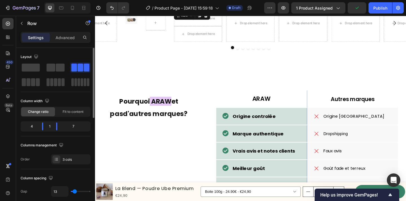
type input "8"
type input "7"
type input "6"
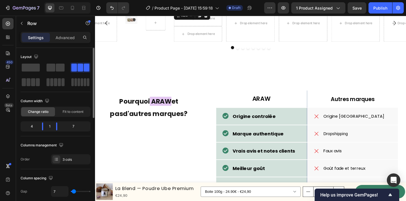
type input "6"
type input "5"
type input "4"
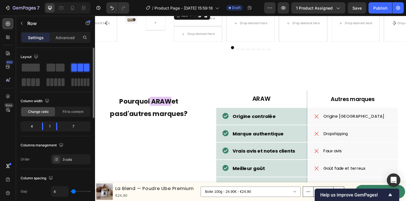
type input "3"
type input "2"
type input "1"
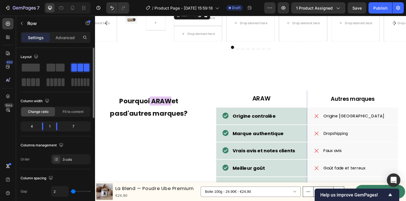
type input "1"
type input "0"
type input "1"
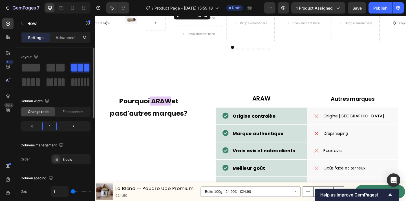
type input "2"
type input "3"
type input "4"
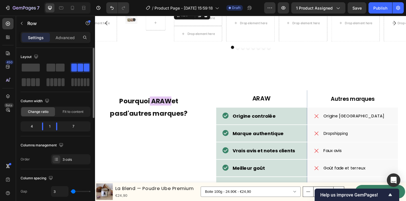
type input "4"
type input "3"
type input "2"
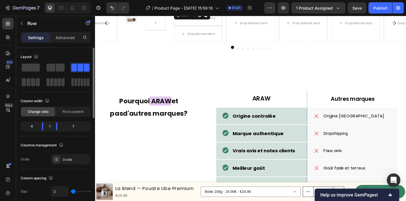
click at [73, 192] on input "range" at bounding box center [81, 191] width 20 height 1
click at [57, 128] on div at bounding box center [60, 127] width 10 height 8
click at [202, 8] on div "Icon 0" at bounding box center [202, 6] width 8 height 4
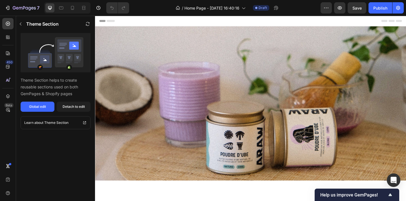
scroll to position [316, 0]
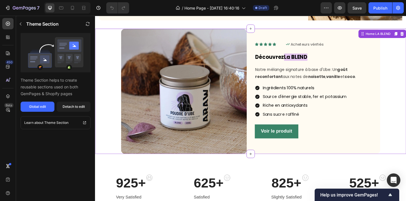
click at [331, 41] on div "Icon Icon Icon Icon Icon Icon List Icon Acheteurs vérifiés Text Block Row Row D…" at bounding box center [336, 98] width 137 height 137
click at [338, 46] on p "Acheteurs vérifiés" at bounding box center [325, 47] width 35 height 6
click at [38, 107] on div "Global edit" at bounding box center [37, 106] width 17 height 5
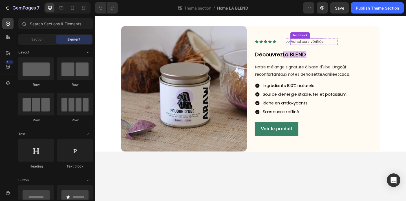
click at [350, 44] on div "Icon Acheteurs vérifiés Text Block Row" at bounding box center [330, 44] width 56 height 7
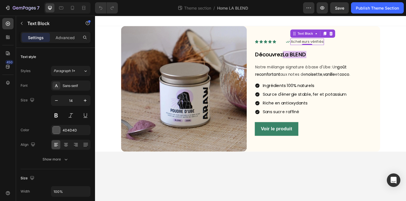
click at [330, 43] on p "Acheteurs vérifiés" at bounding box center [325, 44] width 35 height 6
click at [303, 43] on icon at bounding box center [304, 44] width 5 height 5
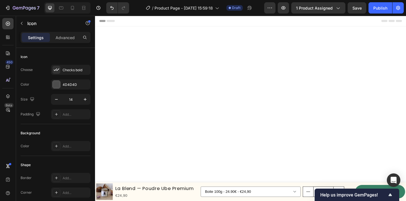
scroll to position [995, 0]
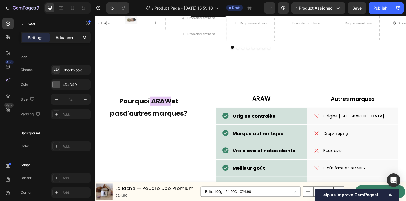
click at [68, 37] on p "Advanced" at bounding box center [64, 38] width 19 height 6
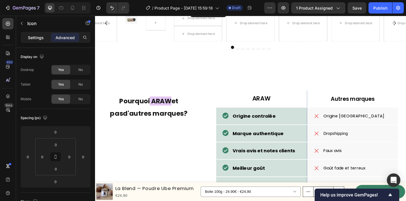
click at [44, 37] on div "Settings" at bounding box center [36, 37] width 28 height 9
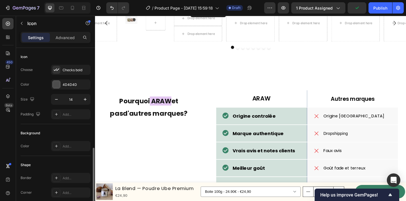
scroll to position [76, 0]
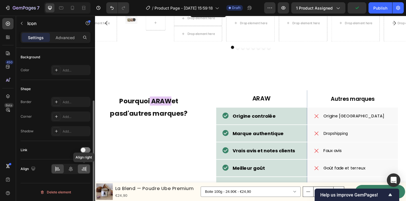
click at [85, 170] on icon at bounding box center [84, 169] width 6 height 6
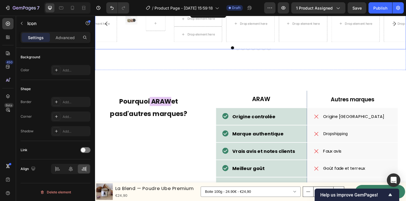
scroll to position [993, 0]
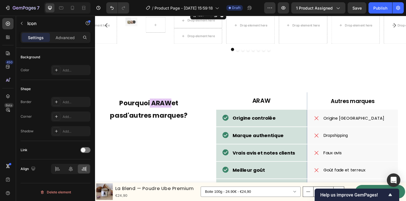
click at [225, 11] on span "Acheteur vérifé" at bounding box center [219, 9] width 23 height 4
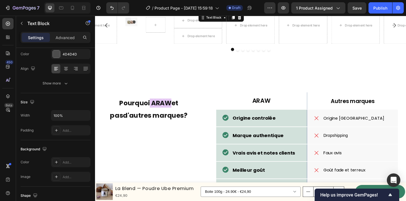
scroll to position [0, 0]
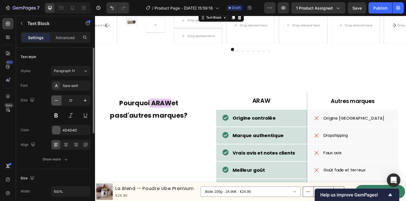
click at [52, 102] on button "button" at bounding box center [56, 100] width 10 height 10
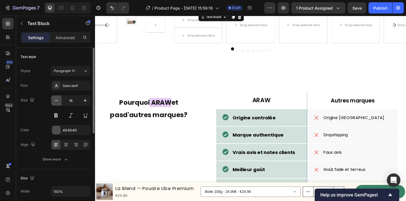
click at [52, 102] on button "button" at bounding box center [56, 100] width 10 height 10
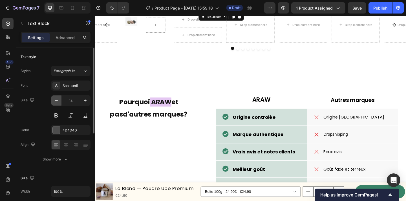
click at [52, 102] on button "button" at bounding box center [56, 100] width 10 height 10
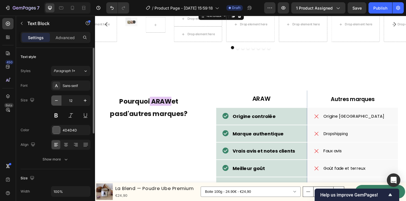
click at [52, 102] on button "button" at bounding box center [56, 100] width 10 height 10
type input "9"
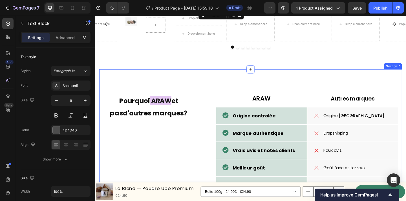
click at [221, 164] on div "ARAW Text Block Hero Banner Autres marques Text Block Row Origine controlée Ite…" at bounding box center [263, 182] width 329 height 216
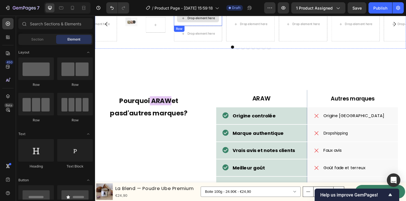
click at [206, 21] on div "Drop element here" at bounding box center [210, 18] width 30 height 5
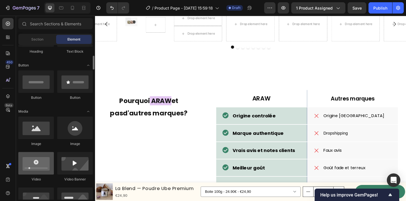
scroll to position [115, 0]
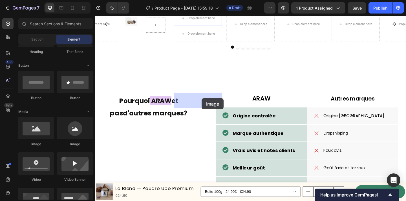
drag, startPoint x: 132, startPoint y: 143, endPoint x: 211, endPoint y: 106, distance: 87.2
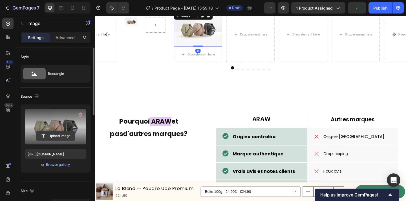
click at [58, 137] on input "file" at bounding box center [55, 136] width 39 height 10
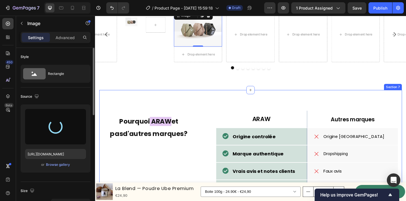
type input "[URL][DOMAIN_NAME]"
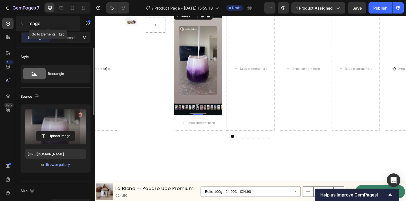
click at [22, 26] on button "button" at bounding box center [21, 23] width 9 height 9
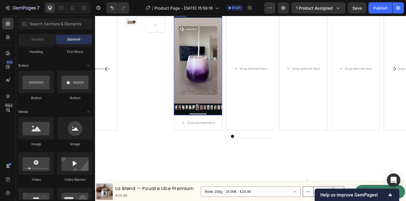
click at [220, 124] on img at bounding box center [207, 67] width 53 height 114
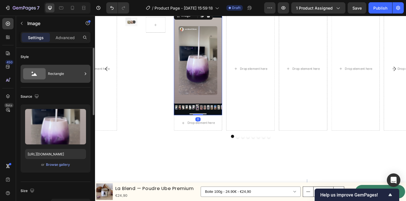
click at [64, 75] on div "Rectangle" at bounding box center [65, 73] width 34 height 13
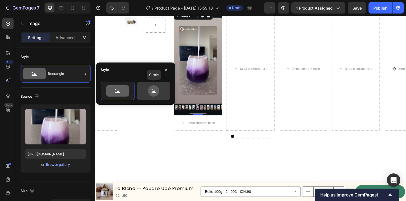
click at [152, 89] on circle at bounding box center [152, 89] width 1 height 1
type input "80"
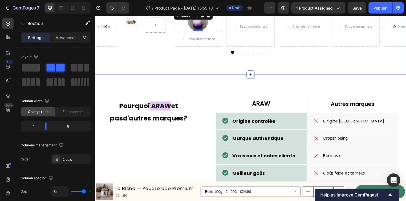
click at [254, 170] on div "ARAW Text Block Hero Banner Autres marques Text Block Row Origine controlée Ite…" at bounding box center [263, 188] width 329 height 216
click at [207, 32] on img at bounding box center [206, 21] width 23 height 23
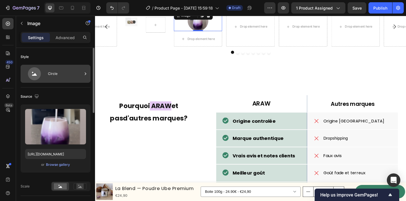
click at [50, 77] on div "Circle" at bounding box center [65, 73] width 34 height 13
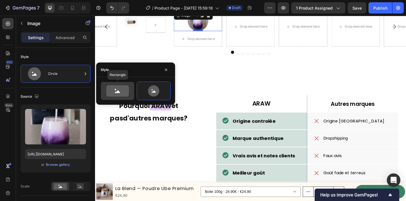
click at [106, 90] on icon at bounding box center [117, 90] width 26 height 11
type input "100"
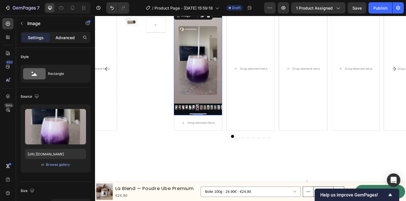
click at [57, 34] on div "Advanced" at bounding box center [65, 37] width 28 height 9
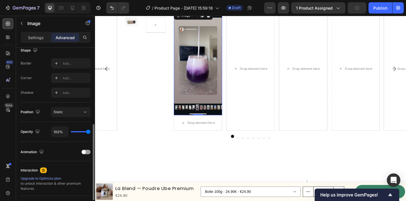
scroll to position [157, 0]
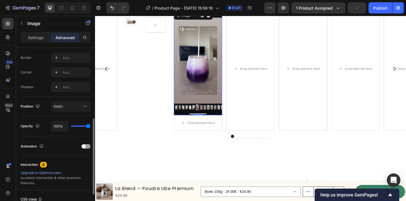
click at [208, 124] on img at bounding box center [207, 67] width 53 height 114
click at [34, 39] on p "Settings" at bounding box center [36, 38] width 16 height 6
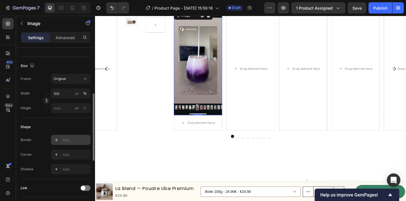
scroll to position [122, 0]
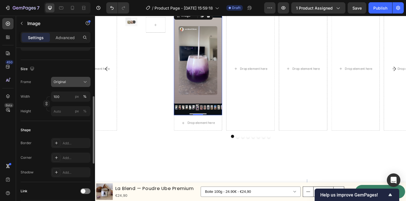
click at [81, 83] on div "Original" at bounding box center [71, 82] width 34 height 6
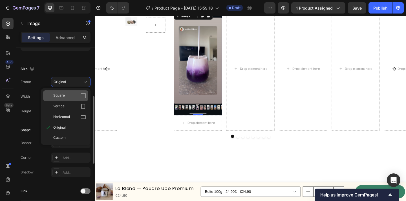
click at [81, 96] on icon at bounding box center [83, 95] width 5 height 5
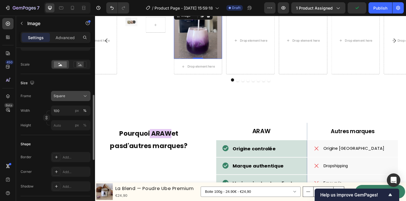
click at [83, 94] on icon at bounding box center [85, 96] width 6 height 6
click at [31, 132] on div "Size Frame Square Width 100 px % Height px %" at bounding box center [56, 104] width 70 height 61
click at [64, 112] on input "100" at bounding box center [70, 111] width 39 height 10
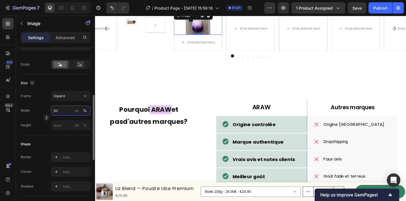
type input "5"
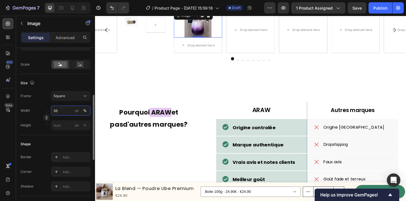
type input "5"
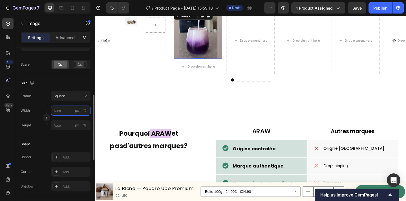
type input "6"
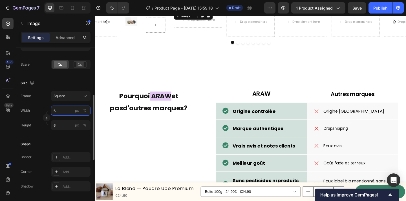
type input "60"
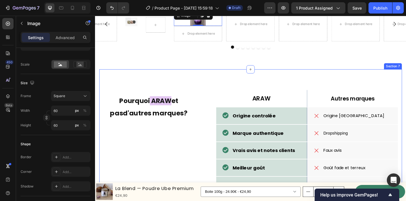
click at [178, 172] on div "ARAW Text Block Hero Banner Autres marques Text Block Row Origine controlée Ite…" at bounding box center [263, 182] width 329 height 216
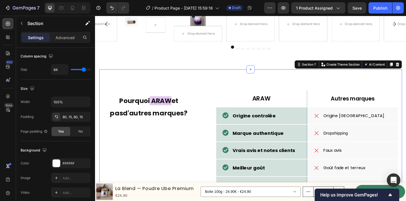
scroll to position [0, 0]
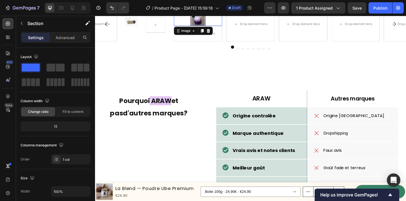
click at [206, 27] on img at bounding box center [206, 18] width 17 height 17
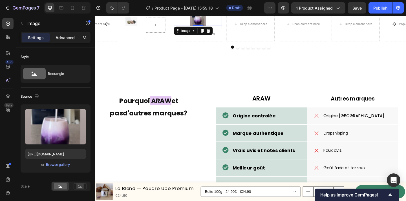
click at [54, 34] on div "Advanced" at bounding box center [65, 37] width 28 height 9
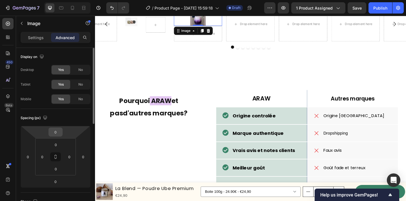
click at [61, 134] on div "0" at bounding box center [55, 132] width 14 height 9
click at [56, 132] on input "0" at bounding box center [55, 132] width 11 height 8
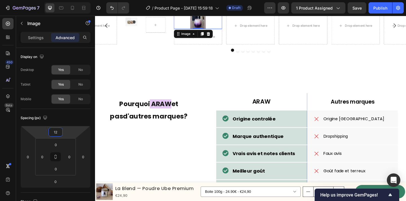
type input "12"
click at [211, 30] on img at bounding box center [206, 21] width 17 height 17
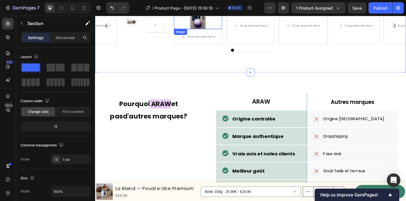
click at [208, 30] on img at bounding box center [206, 21] width 17 height 17
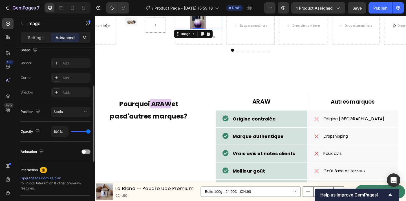
scroll to position [109, 0]
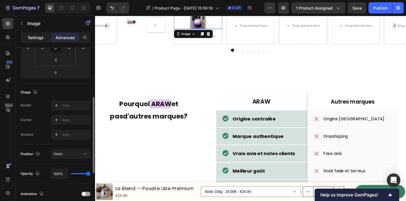
click at [36, 36] on p "Settings" at bounding box center [36, 38] width 16 height 6
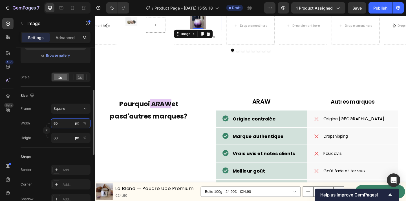
click at [61, 123] on input "60" at bounding box center [70, 123] width 39 height 10
type input "1"
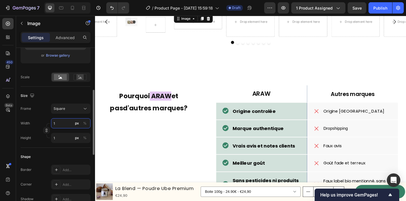
type input "10"
type input "100"
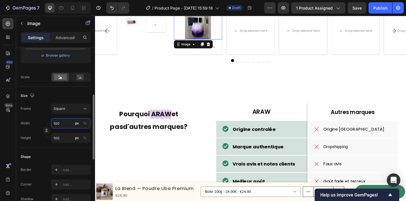
scroll to position [270, 0]
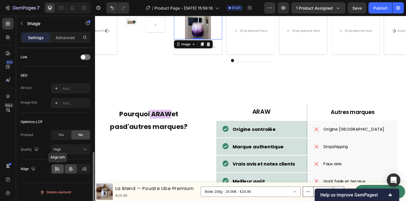
type input "100"
click at [57, 172] on icon at bounding box center [58, 169] width 6 height 6
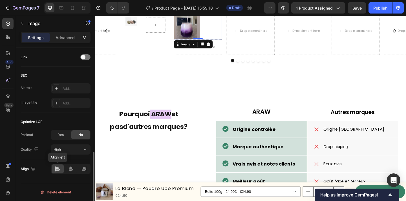
click at [57, 171] on icon at bounding box center [58, 169] width 6 height 6
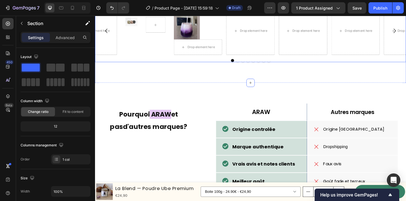
click at [315, 66] on div "Image Row Acheteur vérifié Text Block Row Row Icon Icon Icon Icon Icon Icon Lis…" at bounding box center [264, 36] width 338 height 60
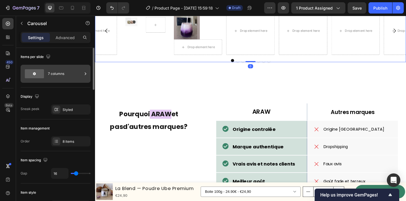
click at [70, 72] on div "7 columns" at bounding box center [65, 73] width 34 height 13
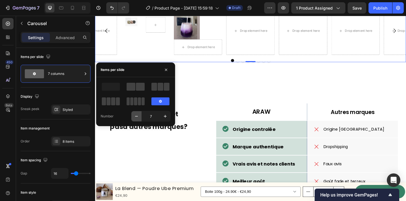
click at [135, 115] on icon "button" at bounding box center [137, 117] width 6 height 6
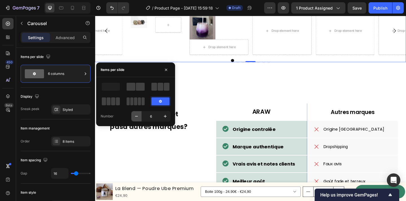
click at [139, 118] on icon "button" at bounding box center [137, 117] width 6 height 6
type input "5"
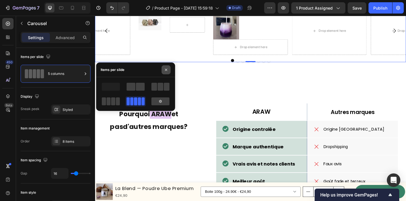
click at [165, 68] on icon "button" at bounding box center [166, 70] width 5 height 5
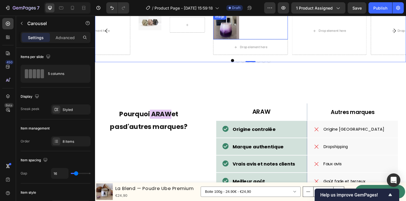
click at [245, 41] on img at bounding box center [237, 27] width 28 height 28
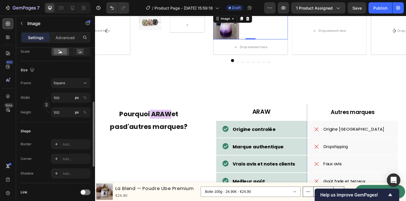
scroll to position [136, 0]
click at [62, 95] on input "100" at bounding box center [70, 96] width 39 height 10
type input "10"
type input "1"
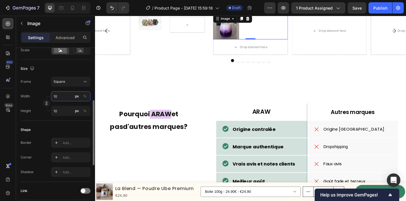
type input "1"
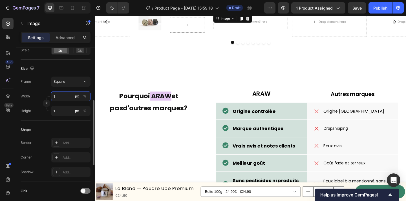
type input "13"
type input "130"
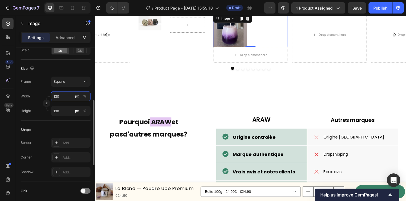
type input "130"
click at [293, 9] on p "Acheteur vérifé" at bounding box center [284, 7] width 39 height 3
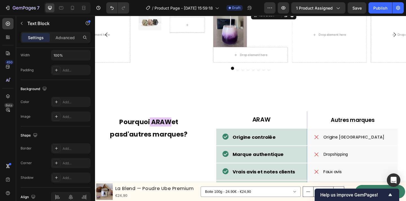
scroll to position [0, 0]
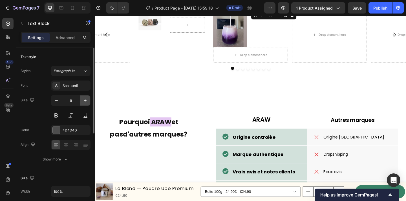
click at [84, 97] on button "button" at bounding box center [85, 100] width 10 height 10
click at [56, 104] on button "button" at bounding box center [56, 100] width 10 height 10
type input "9"
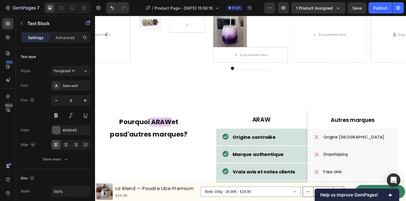
click at [276, 10] on span "Acheteur vérifé" at bounding box center [276, 8] width 23 height 4
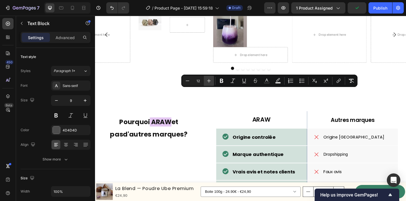
click at [207, 81] on icon "Editor contextual toolbar" at bounding box center [209, 81] width 6 height 6
type input "14"
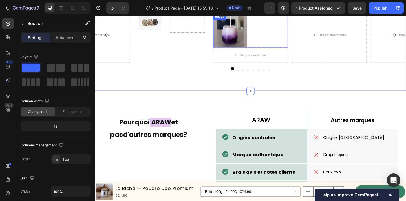
click at [246, 50] on img at bounding box center [241, 32] width 37 height 37
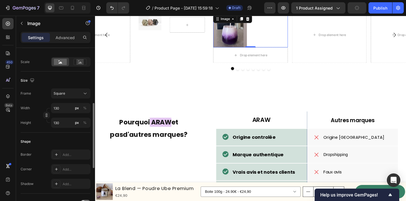
scroll to position [130, 0]
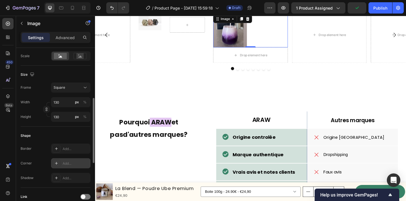
click at [55, 162] on icon at bounding box center [56, 163] width 5 height 5
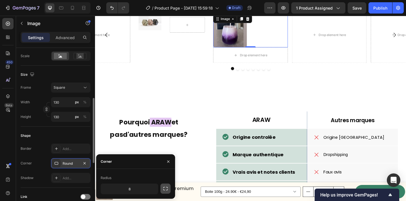
click at [166, 186] on icon "button" at bounding box center [166, 189] width 6 height 6
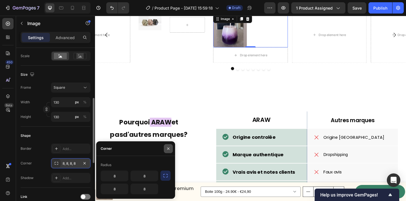
click at [167, 150] on icon "button" at bounding box center [168, 148] width 5 height 5
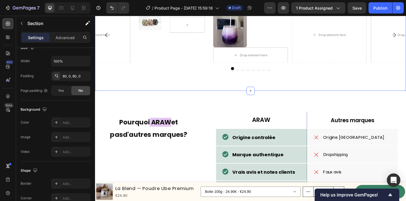
scroll to position [0, 0]
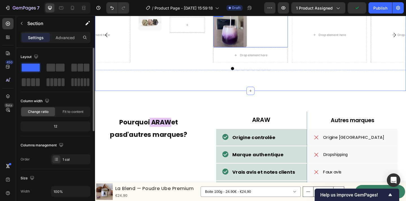
click at [248, 50] on div "Image" at bounding box center [263, 30] width 81 height 40
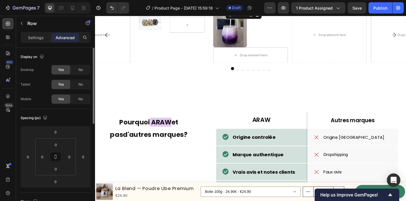
click at [237, 9] on div "Icon 0" at bounding box center [238, 7] width 3 height 3
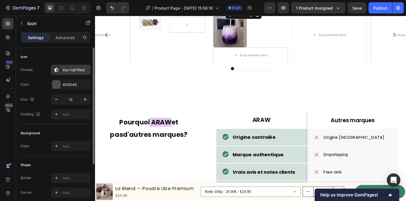
click at [58, 72] on icon at bounding box center [57, 70] width 6 height 6
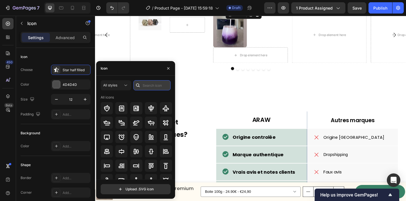
click at [149, 85] on input "text" at bounding box center [151, 85] width 37 height 10
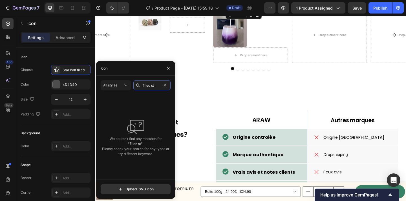
type input "filled s"
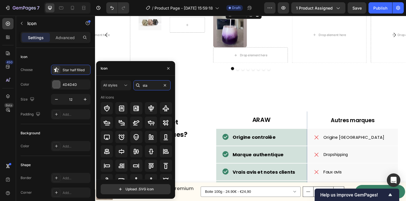
type input "star"
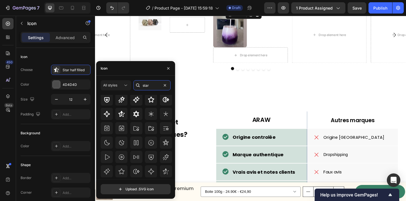
scroll to position [12, 0]
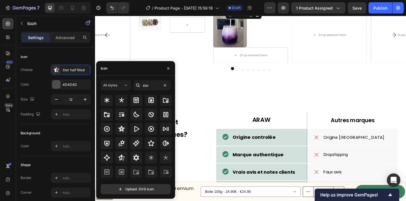
click at [235, 9] on div "Icon" at bounding box center [234, 7] width 3 height 3
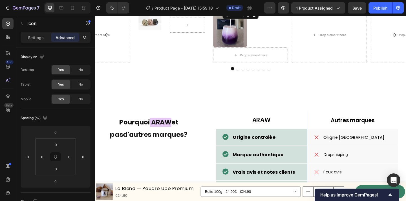
click at [235, 9] on div at bounding box center [234, 9] width 3 height 2
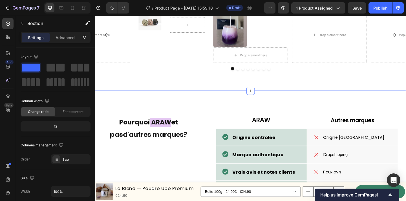
click at [231, 9] on icon at bounding box center [231, 7] width 3 height 3
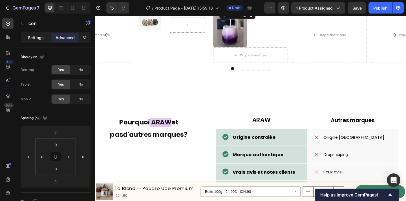
click at [35, 38] on p "Settings" at bounding box center [36, 38] width 16 height 6
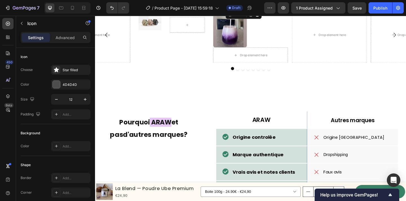
click at [239, 9] on div "Icon 0" at bounding box center [238, 7] width 3 height 3
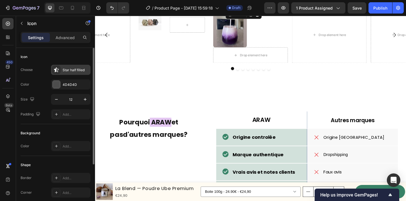
click at [72, 70] on div "Star half filled" at bounding box center [76, 70] width 26 height 5
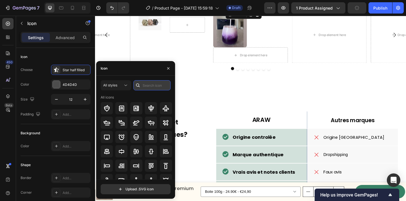
click at [160, 85] on input "text" at bounding box center [151, 85] width 37 height 10
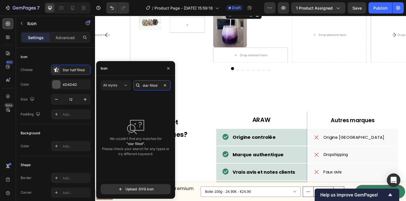
type input "star fille"
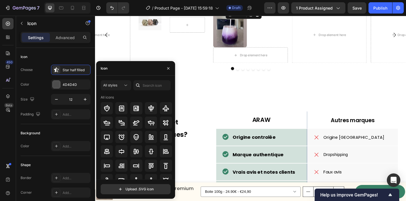
click at [234, 9] on div "Icon" at bounding box center [234, 7] width 3 height 3
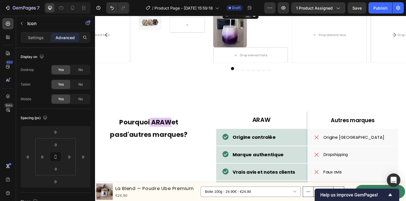
click at [261, 17] on icon at bounding box center [261, 15] width 3 height 4
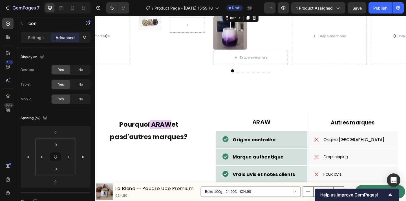
click at [238, 9] on icon at bounding box center [238, 7] width 3 height 3
click at [269, 17] on icon at bounding box center [271, 14] width 5 height 5
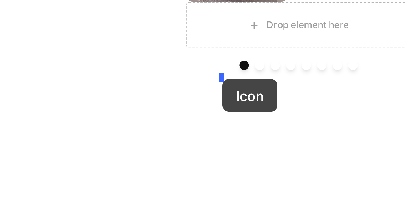
drag, startPoint x: -25, startPoint y: -56, endPoint x: -26, endPoint y: -64, distance: 8.8
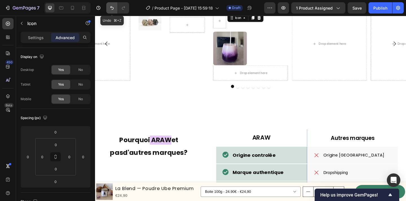
click at [109, 9] on icon "Undo/Redo" at bounding box center [112, 8] width 6 height 6
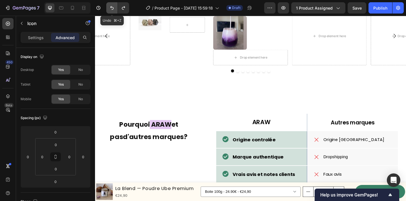
click at [109, 9] on icon "Undo/Redo" at bounding box center [112, 8] width 6 height 6
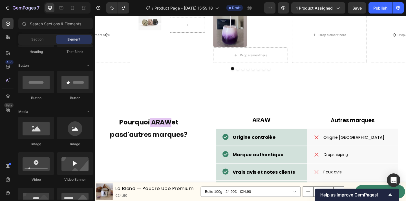
click at [238, 9] on div "Icon" at bounding box center [238, 7] width 3 height 3
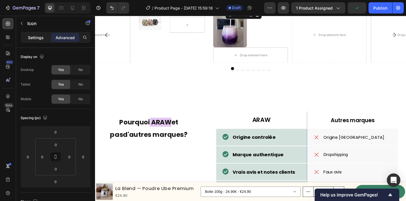
click at [38, 39] on p "Settings" at bounding box center [36, 38] width 16 height 6
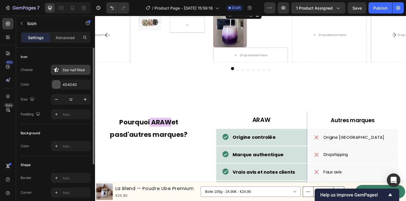
click at [56, 69] on icon at bounding box center [56, 69] width 5 height 5
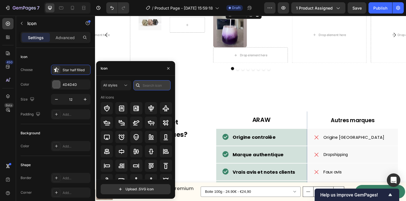
click at [146, 85] on input "text" at bounding box center [151, 85] width 37 height 10
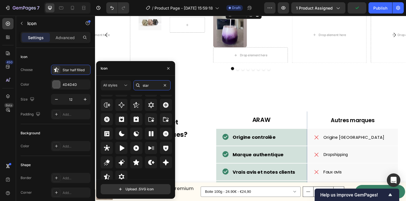
scroll to position [171, 0]
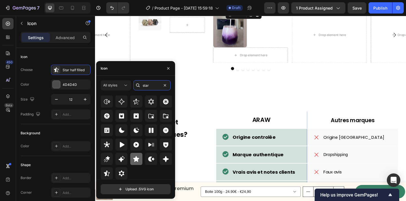
type input "star"
click at [137, 158] on icon at bounding box center [136, 159] width 6 height 6
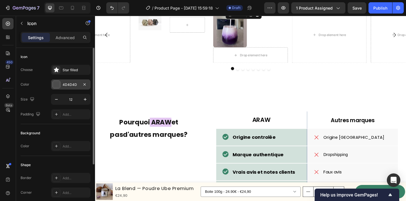
click at [55, 82] on div at bounding box center [56, 84] width 7 height 7
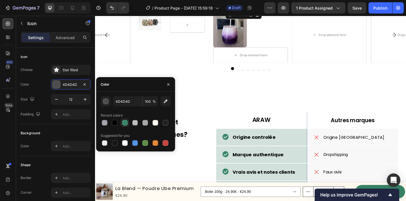
click at [126, 124] on div at bounding box center [125, 123] width 6 height 6
type input "398468"
click at [224, 9] on icon at bounding box center [225, 7] width 3 height 3
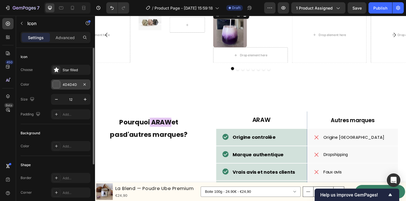
click at [55, 84] on div at bounding box center [56, 84] width 7 height 7
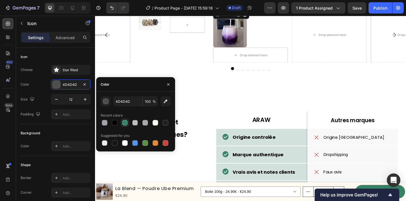
click at [127, 123] on div at bounding box center [125, 123] width 6 height 6
type input "398468"
click at [229, 9] on icon at bounding box center [228, 7] width 3 height 3
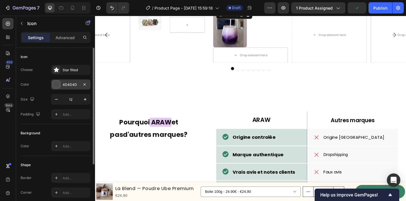
click at [55, 89] on div "4D4D4D" at bounding box center [70, 84] width 39 height 10
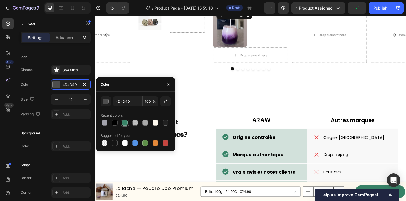
click at [126, 125] on div at bounding box center [125, 123] width 6 height 6
type input "398468"
click at [232, 9] on icon at bounding box center [231, 7] width 3 height 3
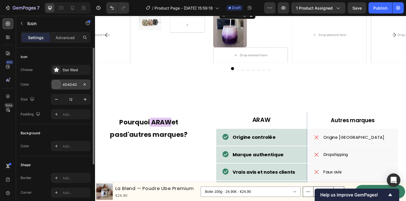
click at [58, 86] on div at bounding box center [56, 84] width 7 height 7
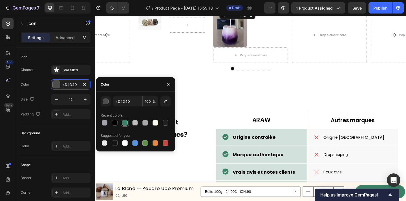
click at [125, 125] on div at bounding box center [125, 123] width 6 height 6
type input "398468"
click at [236, 9] on icon at bounding box center [235, 7] width 3 height 3
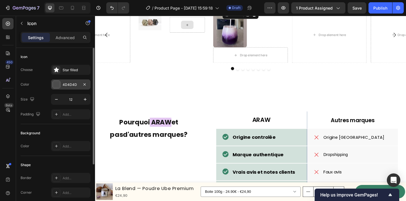
click at [59, 85] on div at bounding box center [56, 84] width 7 height 7
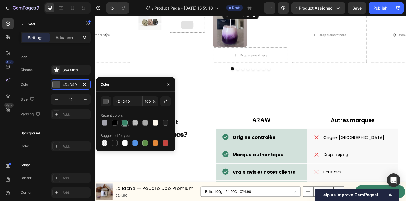
click at [125, 125] on div at bounding box center [125, 123] width 6 height 6
type input "398468"
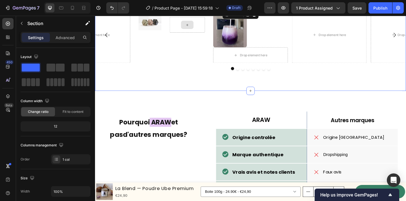
click at [251, 10] on div "Icon" at bounding box center [257, 8] width 13 height 4
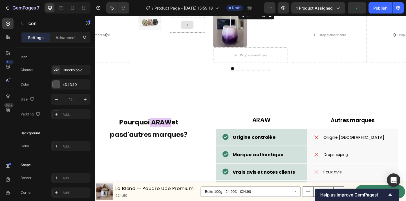
click at [299, 10] on p "Acheteur vérifé" at bounding box center [284, 7] width 39 height 3
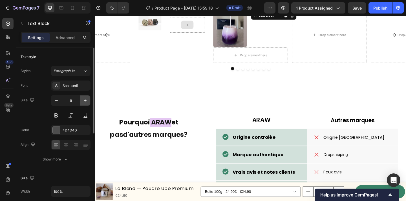
click at [83, 101] on icon "button" at bounding box center [85, 101] width 6 height 6
type input "12"
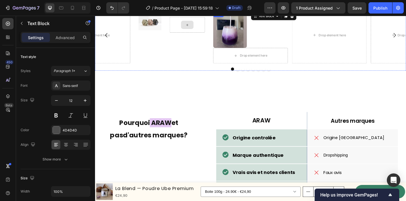
click at [245, 11] on div "Icon Icon Icon Icon Icon Icon List" at bounding box center [236, 8] width 27 height 5
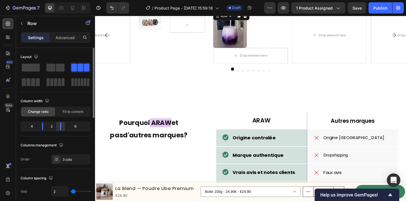
drag, startPoint x: 62, startPoint y: 129, endPoint x: 57, endPoint y: 129, distance: 4.5
click at [57, 129] on div at bounding box center [60, 127] width 10 height 8
drag, startPoint x: 43, startPoint y: 128, endPoint x: 36, endPoint y: 129, distance: 7.3
click at [36, 129] on div at bounding box center [39, 127] width 10 height 8
click at [63, 129] on div at bounding box center [64, 127] width 10 height 8
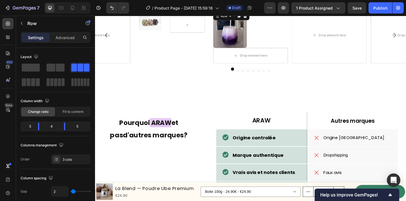
click at [268, 10] on icon at bounding box center [269, 8] width 4 height 4
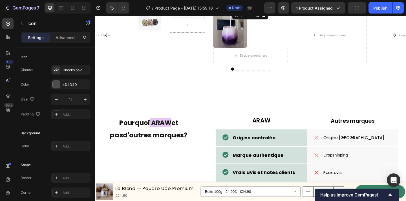
click at [269, 9] on icon at bounding box center [269, 8] width 4 height 2
click at [69, 36] on p "Advanced" at bounding box center [64, 38] width 19 height 6
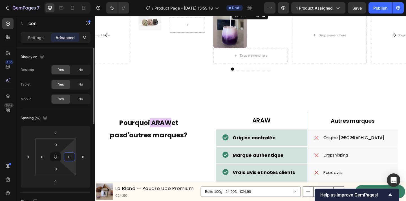
click at [68, 157] on input "0" at bounding box center [69, 157] width 8 height 8
type input "8"
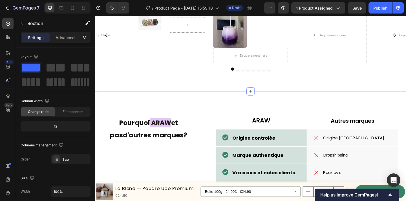
click at [268, 9] on icon at bounding box center [266, 8] width 4 height 2
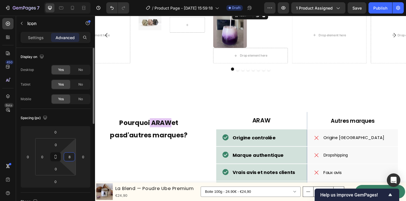
click at [70, 159] on input "8" at bounding box center [69, 157] width 8 height 8
type input "4"
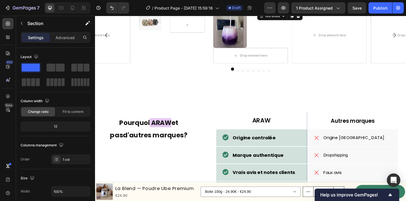
click at [301, 10] on p "Acheteur vérifé" at bounding box center [288, 8] width 32 height 4
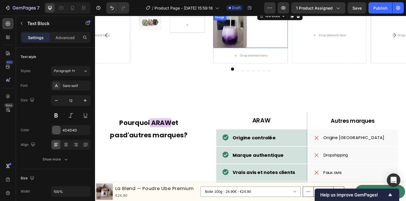
click at [280, 51] on div at bounding box center [263, 32] width 81 height 37
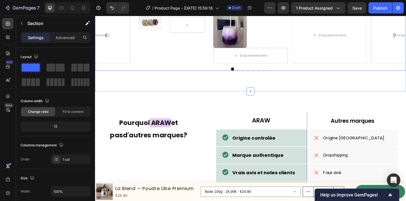
click at [121, 68] on div "Drop element here" at bounding box center [92, 37] width 81 height 62
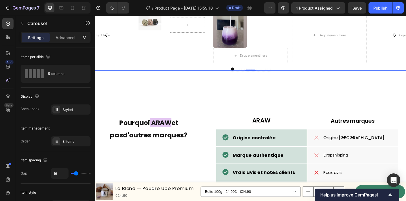
click at [305, 68] on div "Image Row Acheteur vérifié Text Block Row Row Icon Icon Icon Icon Icon Icon Lis…" at bounding box center [264, 37] width 338 height 62
click at [361, 68] on div "Drop element here" at bounding box center [349, 37] width 81 height 62
click at [21, 20] on button "button" at bounding box center [21, 23] width 9 height 9
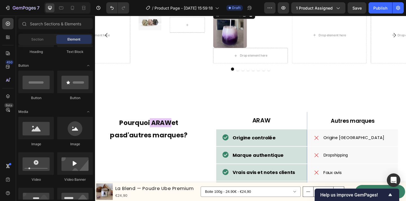
click at [242, 9] on div "Icon Icon Icon Icon Icon" at bounding box center [233, 7] width 20 height 3
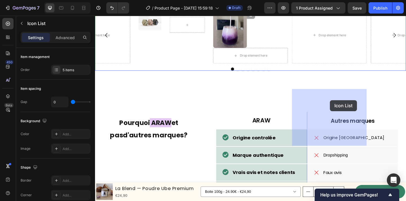
drag, startPoint x: 241, startPoint y: 106, endPoint x: 350, endPoint y: 108, distance: 108.7
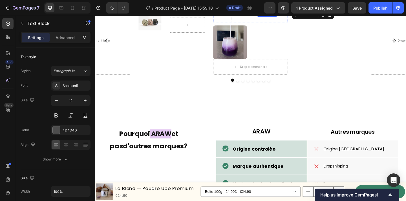
click at [291, 10] on span "Acheteur vérifé" at bounding box center [285, 8] width 26 height 5
click at [288, 19] on div "Text Block" at bounding box center [287, 16] width 19 height 5
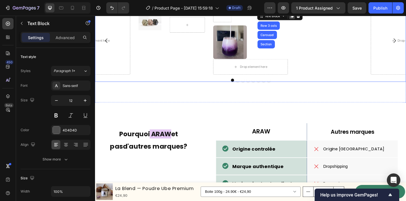
click at [308, 18] on icon at bounding box center [308, 16] width 3 height 4
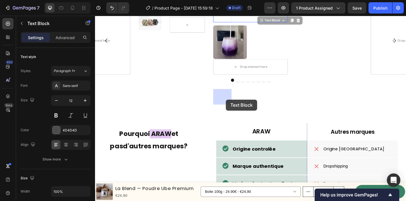
drag, startPoint x: 285, startPoint y: 112, endPoint x: 237, endPoint y: 107, distance: 47.8
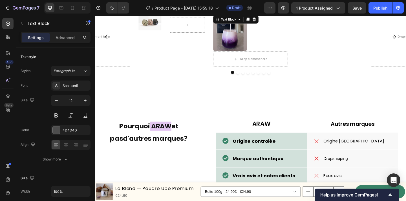
click at [233, 14] on span "Acheteur vérifé" at bounding box center [232, 10] width 16 height 8
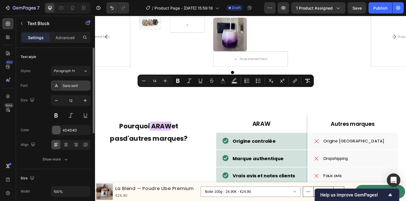
click at [70, 85] on div "Sans-serif" at bounding box center [76, 85] width 26 height 5
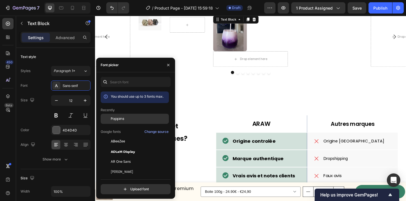
click at [132, 122] on div "Poppins" at bounding box center [135, 119] width 68 height 10
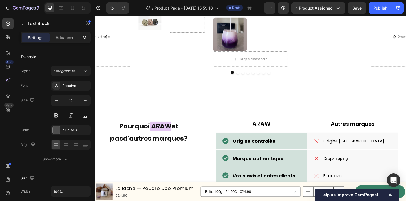
click at [229, 15] on span "[PERSON_NAME]" at bounding box center [233, 9] width 19 height 9
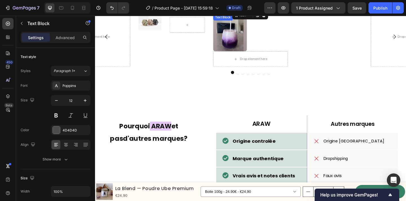
click at [242, 14] on p "[PERSON_NAME]" at bounding box center [233, 9] width 19 height 7
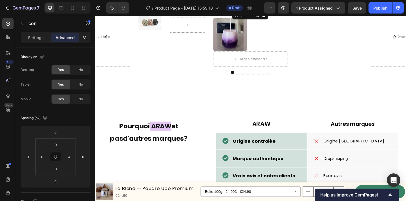
click at [250, 10] on div "Icon 0" at bounding box center [257, 8] width 27 height 4
click at [243, 14] on div "[PERSON_NAME]" at bounding box center [233, 10] width 20 height 8
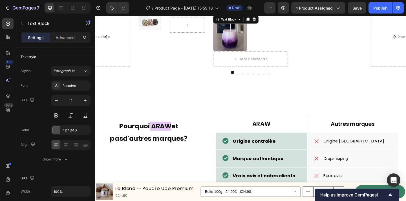
click at [249, 10] on div "Icon" at bounding box center [257, 8] width 27 height 4
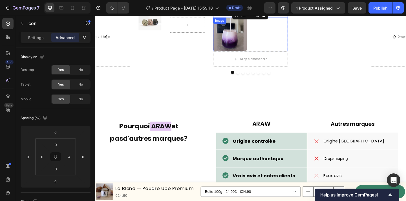
click at [298, 54] on div at bounding box center [263, 36] width 81 height 37
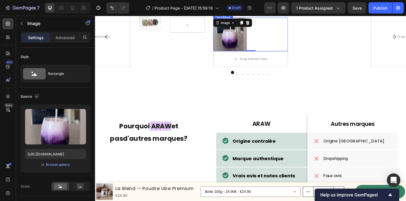
click at [243, 14] on p "[PERSON_NAME]" at bounding box center [233, 9] width 19 height 7
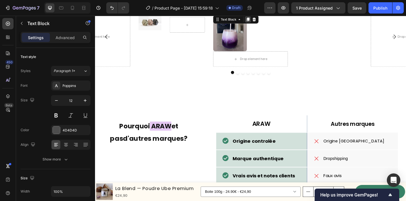
click at [261, 22] on icon at bounding box center [261, 20] width 3 height 4
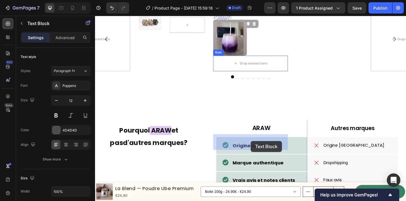
drag, startPoint x: 239, startPoint y: 110, endPoint x: 264, endPoint y: 152, distance: 48.8
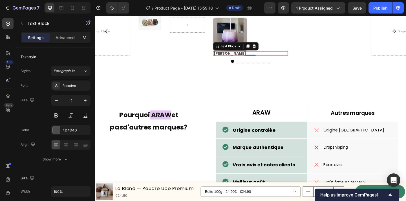
click at [241, 59] on p "[PERSON_NAME]" at bounding box center [264, 57] width 80 height 4
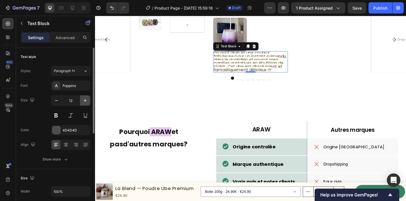
click at [87, 101] on icon "button" at bounding box center [85, 101] width 6 height 6
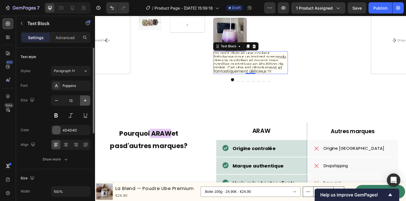
click at [87, 101] on icon "button" at bounding box center [85, 101] width 6 height 6
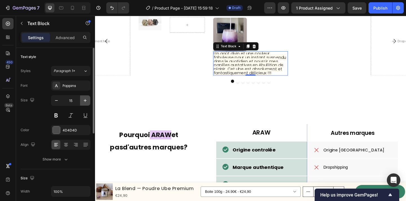
click at [87, 101] on icon "button" at bounding box center [85, 101] width 6 height 6
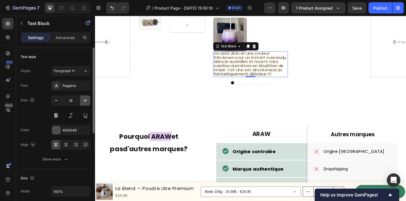
click at [87, 101] on icon "button" at bounding box center [85, 101] width 6 height 6
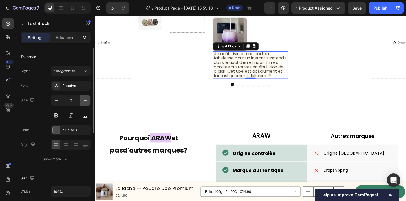
click at [87, 101] on icon "button" at bounding box center [85, 101] width 6 height 6
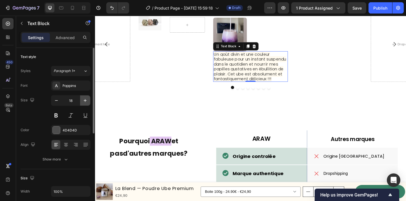
scroll to position [0, 0]
click at [87, 101] on icon "button" at bounding box center [85, 101] width 6 height 6
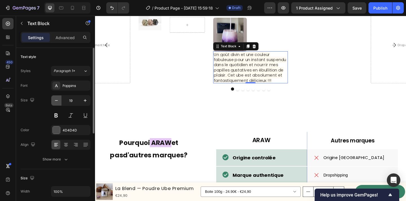
click at [57, 101] on icon "button" at bounding box center [57, 101] width 6 height 6
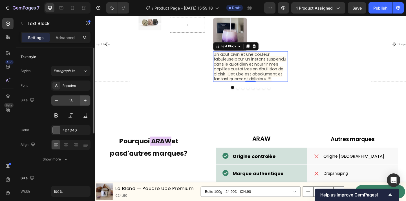
click at [84, 102] on icon "button" at bounding box center [85, 101] width 6 height 6
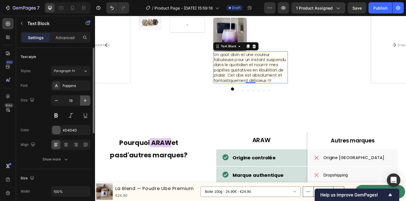
click at [86, 102] on icon "button" at bounding box center [85, 101] width 6 height 6
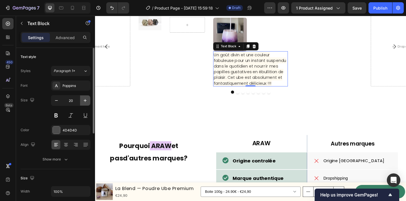
click at [86, 102] on icon "button" at bounding box center [85, 101] width 6 height 6
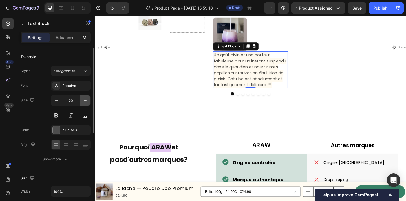
type input "21"
click at [288, 94] on span "Un goût divin et une couleur fabuleuse pour un instant suspendu dans le quotidi…" at bounding box center [263, 74] width 79 height 39
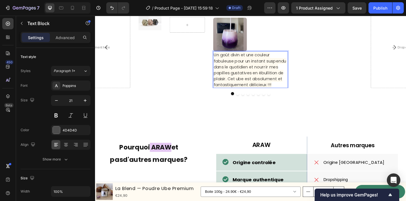
click at [261, 94] on span "Un goût divin et une couleur fabuleuse pour un instant suspendu dans le quotidi…" at bounding box center [263, 74] width 79 height 39
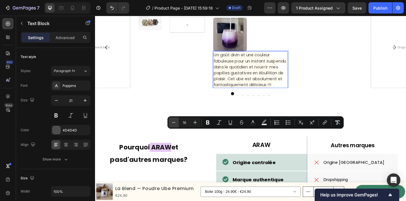
click at [175, 122] on icon "Editor contextual toolbar" at bounding box center [174, 123] width 6 height 6
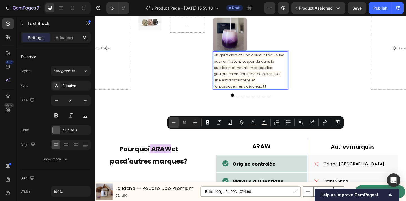
click at [175, 122] on icon "Editor contextual toolbar" at bounding box center [174, 123] width 6 height 6
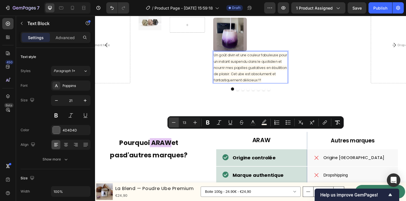
click at [175, 123] on icon "Editor contextual toolbar" at bounding box center [174, 123] width 6 height 6
type input "11"
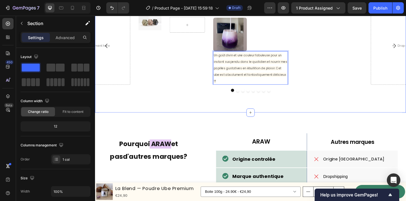
click at [86, 9] on div at bounding box center [83, 7] width 9 height 9
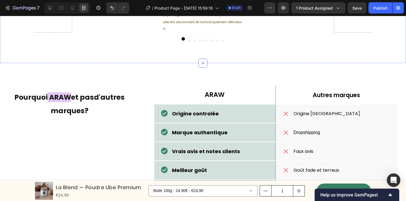
scroll to position [1051, 0]
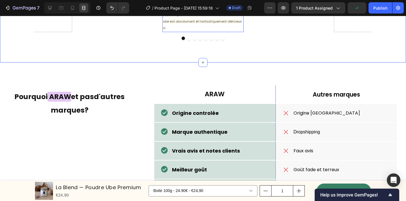
click at [228, 31] on span "Un goût divin et une couleur fabuleuse pour un instant suspendu dans le quotidi…" at bounding box center [203, 14] width 80 height 33
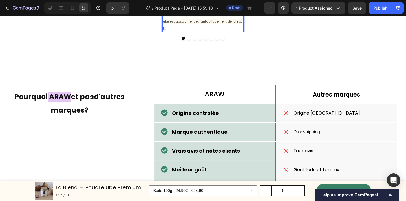
click at [187, 31] on span "Un goût divin et une couleur fabuleuse pour un instant suspendu dans le quotidi…" at bounding box center [203, 14] width 80 height 33
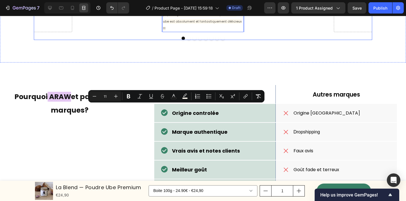
drag, startPoint x: 189, startPoint y: 106, endPoint x: 153, endPoint y: 107, distance: 36.1
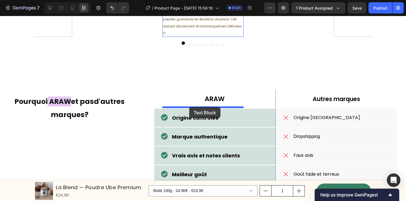
drag, startPoint x: 184, startPoint y: 72, endPoint x: 189, endPoint y: 107, distance: 35.0
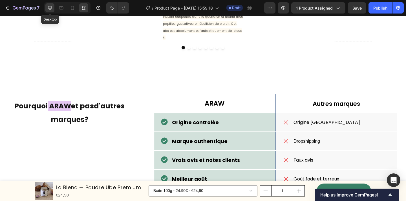
click at [52, 9] on icon at bounding box center [50, 8] width 6 height 6
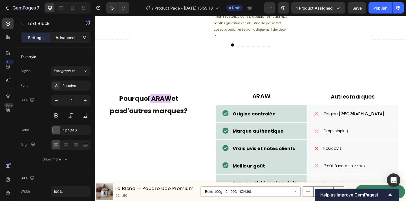
click at [68, 37] on p "Advanced" at bounding box center [64, 38] width 19 height 6
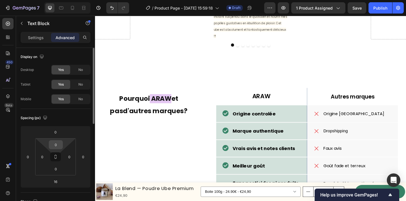
click at [54, 145] on input "0" at bounding box center [55, 145] width 11 height 8
type input "8"
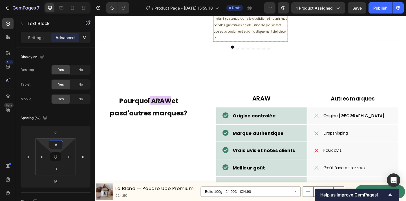
click at [250, 42] on span "Un goût divin et une couleur fabuleuse pour un instant suspendu dans le quotidi…" at bounding box center [264, 26] width 80 height 33
click at [282, 44] on div "UN GOUT DIVIN Text Block Un goût divin et une couleur fabuleuse pour un instant…" at bounding box center [263, 20] width 81 height 48
click at [258, 44] on div "UN GOUT DIVIN Text Block Un goût divin et une couleur fabuleuse pour un instant…" at bounding box center [263, 20] width 81 height 48
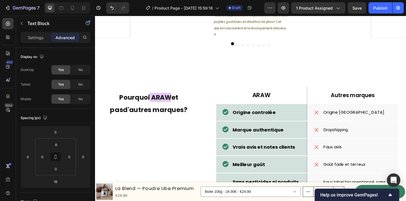
drag, startPoint x: 261, startPoint y: 92, endPoint x: 265, endPoint y: 89, distance: 5.4
click at [265, 4] on div at bounding box center [263, 3] width 11 height 2
type input "3"
click at [245, 39] on span "Un goût divin et une couleur fabuleuse pour un instant suspendu dans le quotidi…" at bounding box center [264, 22] width 80 height 33
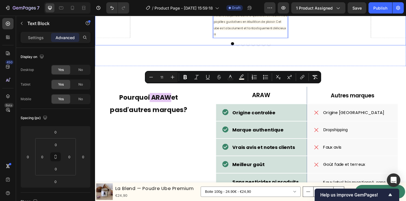
drag, startPoint x: 252, startPoint y: 93, endPoint x: 213, endPoint y: 93, distance: 38.6
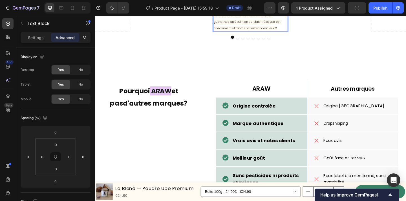
click at [287, 32] on p "Une couleur fabuleuse pour un instant suspendu dans le quotidien et nourrir mes…" at bounding box center [264, 18] width 80 height 28
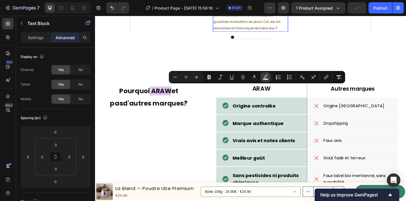
click at [261, 75] on button "color" at bounding box center [265, 77] width 10 height 10
type input "FFFAEF"
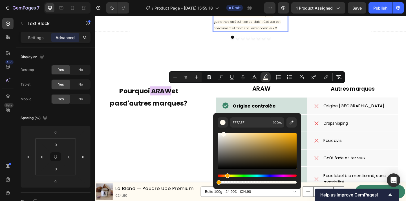
type input "0"
drag, startPoint x: 391, startPoint y: 199, endPoint x: 213, endPoint y: 196, distance: 177.8
click at [253, 32] on span "Une couleur fabuleuse pour un instant suspendu dans le quotidien et nourrir mes…" at bounding box center [262, 19] width 77 height 26
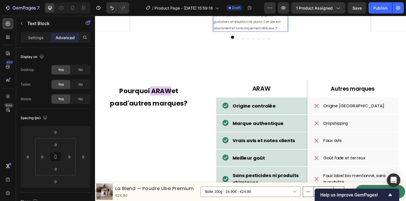
click at [253, 32] on span "Une couleur fabuleuse pour un instant suspendu dans le quotidien et nourrir mes…" at bounding box center [262, 19] width 77 height 26
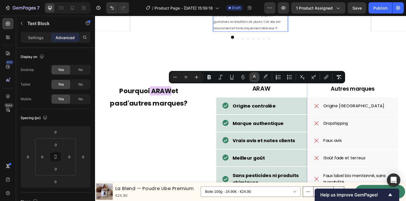
click at [255, 77] on icon "Editor contextual toolbar" at bounding box center [254, 77] width 6 height 6
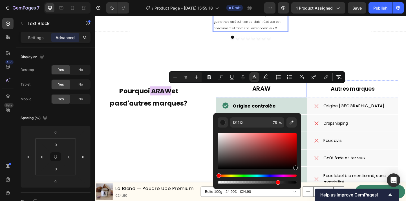
type input "000000"
drag, startPoint x: 312, startPoint y: 184, endPoint x: 325, endPoint y: 188, distance: 13.8
click at [197, 77] on icon "Editor contextual toolbar" at bounding box center [196, 77] width 6 height 6
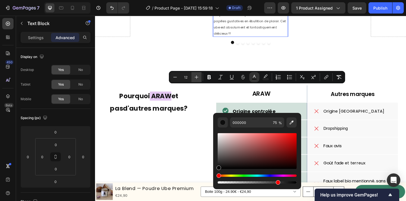
click at [197, 77] on icon "Editor contextual toolbar" at bounding box center [196, 77] width 6 height 6
type input "13"
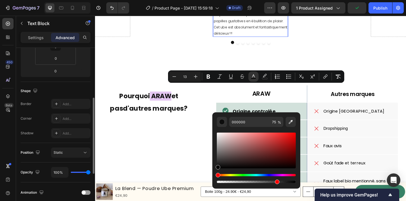
scroll to position [206, 0]
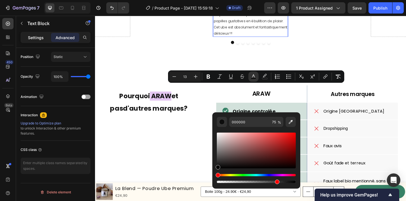
click at [41, 38] on p "Settings" at bounding box center [36, 38] width 16 height 6
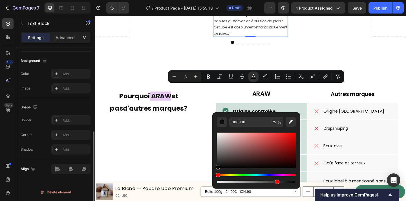
scroll to position [164, 0]
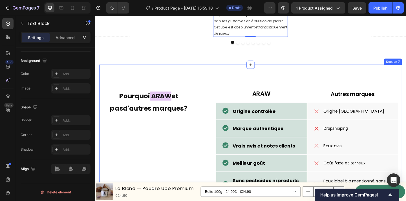
click at [173, 46] on div at bounding box center [264, 44] width 338 height 3
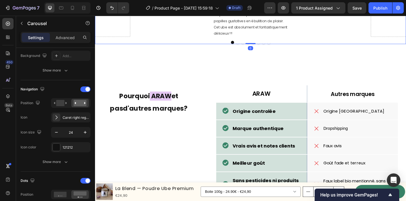
scroll to position [0, 0]
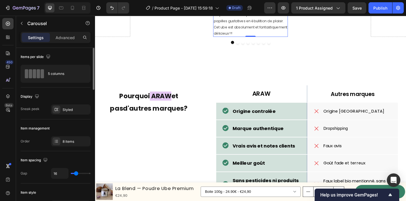
click at [250, 38] on p "Une couleur fabuleuse pour un instant suspendu dans le quotidien et nourrir mes…" at bounding box center [264, 21] width 80 height 34
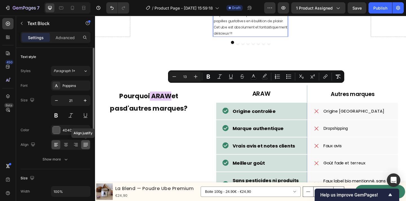
click at [84, 145] on icon at bounding box center [86, 145] width 6 height 6
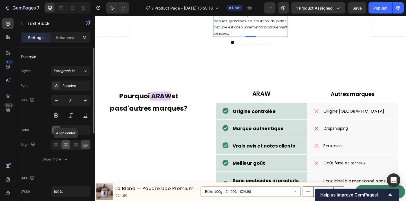
click at [65, 146] on icon at bounding box center [65, 146] width 3 height 1
click at [55, 146] on icon at bounding box center [56, 145] width 6 height 6
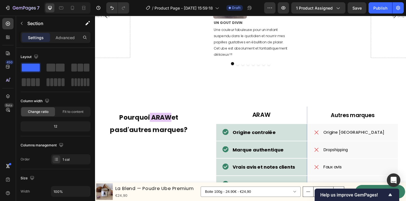
scroll to position [1028, 0]
click at [284, 61] on p "Une couleur fabuleuse pour un instant suspendu dans le quotidien et nourrir mes…" at bounding box center [264, 45] width 80 height 34
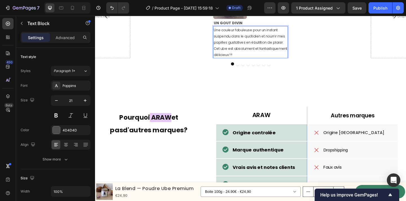
click at [273, 61] on span "Une couleur fabuleuse pour un instant suspendu dans le quotidien et nourrir mes…" at bounding box center [264, 45] width 80 height 32
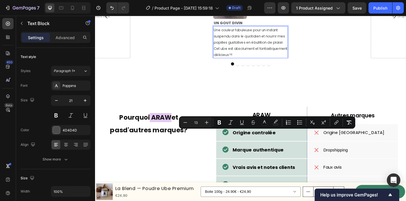
click at [299, 61] on p "Une couleur fabuleuse pour un instant suspendu dans le quotidien et nourrir mes…" at bounding box center [264, 45] width 80 height 34
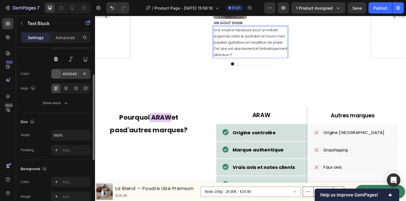
scroll to position [57, 0]
click at [66, 136] on input "100%" at bounding box center [70, 135] width 39 height 10
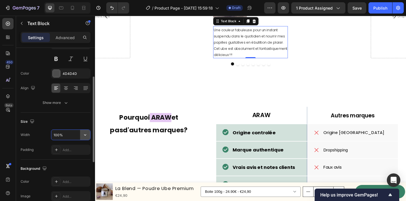
click at [85, 136] on icon "button" at bounding box center [85, 135] width 6 height 6
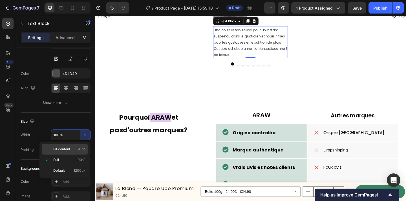
click at [68, 151] on span "Fit content" at bounding box center [61, 149] width 17 height 5
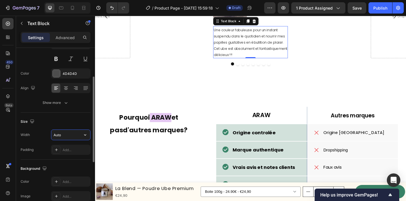
click at [68, 136] on input "Auto" at bounding box center [70, 135] width 39 height 10
click at [82, 136] on icon "button" at bounding box center [85, 135] width 6 height 6
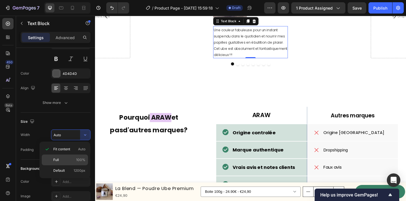
click at [72, 155] on div "Full 100%" at bounding box center [65, 160] width 46 height 11
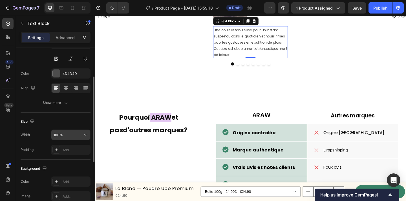
click at [76, 140] on input "100%" at bounding box center [70, 135] width 39 height 10
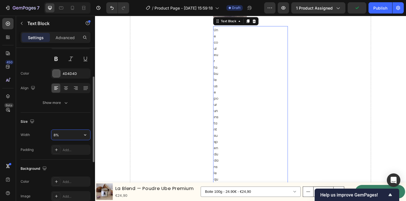
type input "80%"
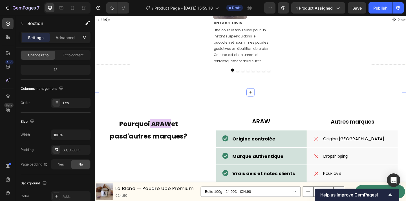
scroll to position [0, 0]
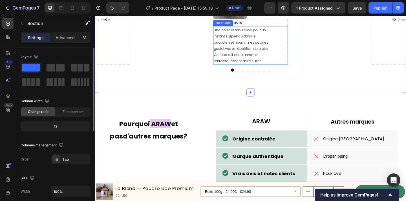
click at [278, 68] on span "Une couleur fabuleuse pour un instant suspendu dans le quotidien et nourrir mes…" at bounding box center [254, 48] width 61 height 39
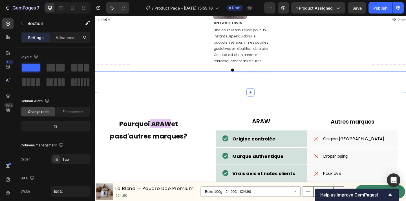
scroll to position [1028, 0]
click at [287, 68] on p "Une couleur fabuleuse pour un instant suspendu dans le quotidien et nourrir mes…" at bounding box center [256, 47] width 64 height 41
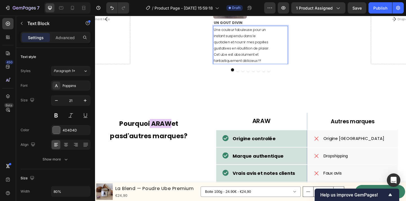
click at [270, 68] on span "Une couleur fabuleuse pour un instant suspendu dans le quotidien et nourrir mes…" at bounding box center [254, 47] width 61 height 39
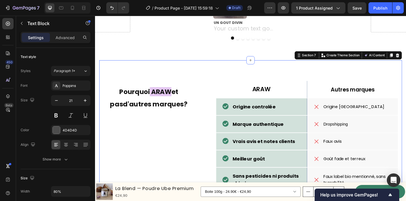
click at [278, 152] on div "ARAW Text Block Hero Banner Autres marques Text Block Row Origine controlée Ite…" at bounding box center [263, 172] width 329 height 216
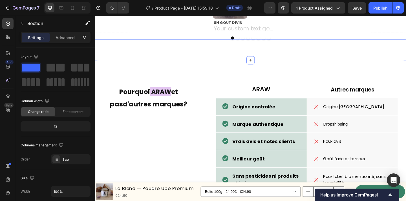
click at [206, 34] on div "Image Row Acheteur vérifié Text Block Row Row" at bounding box center [178, 1] width 81 height 63
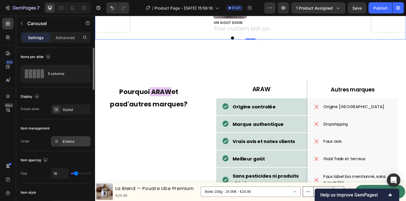
click at [77, 139] on div "8 items" at bounding box center [70, 141] width 39 height 10
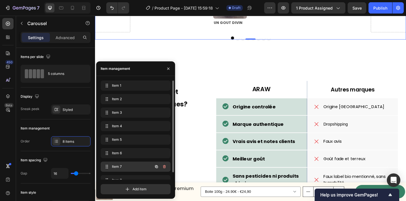
scroll to position [8, 0]
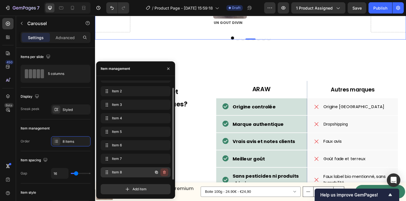
click at [163, 171] on icon "button" at bounding box center [164, 172] width 3 height 3
click at [163, 172] on div "Delete" at bounding box center [160, 172] width 10 height 5
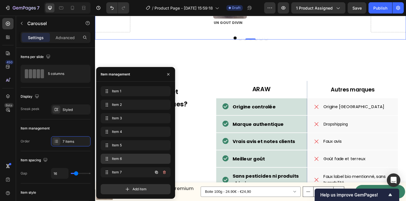
scroll to position [0, 0]
click at [164, 171] on icon "button" at bounding box center [164, 172] width 3 height 3
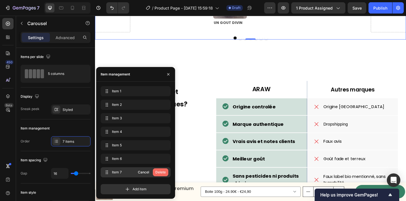
click at [153, 172] on button "Delete" at bounding box center [160, 172] width 15 height 8
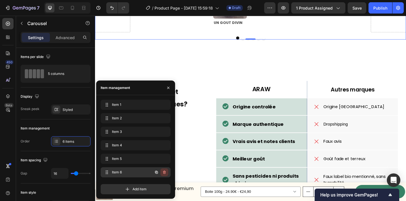
click at [165, 172] on icon "button" at bounding box center [164, 172] width 5 height 5
click at [158, 174] on div "Delete" at bounding box center [160, 172] width 10 height 5
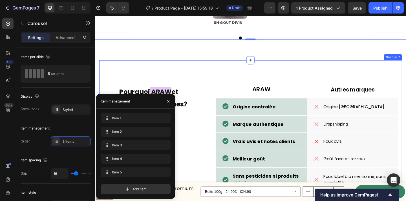
click at [270, 158] on div "ARAW Text Block Hero Banner Autres marques Text Block Row Origine controlée Ite…" at bounding box center [263, 172] width 329 height 216
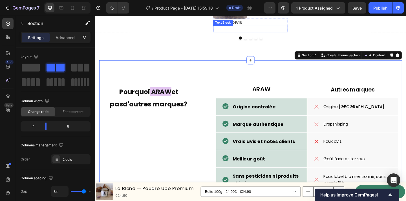
click at [253, 33] on p "Rich Text Editor. Editing area: main" at bounding box center [256, 30] width 64 height 6
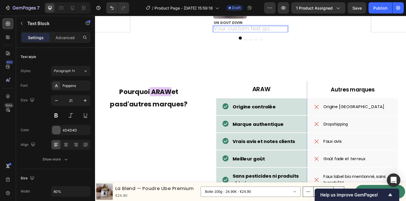
click at [246, 34] on div "Rich Text Editor. Editing area: main" at bounding box center [255, 30] width 65 height 7
click at [236, 34] on div "Rich Text Editor. Editing area: main" at bounding box center [255, 30] width 65 height 7
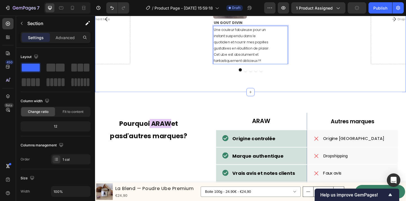
click at [253, 68] on span "Une couleur fabuleuse pour un instant suspendu dans le quotidien et nourrir mes…" at bounding box center [254, 47] width 61 height 39
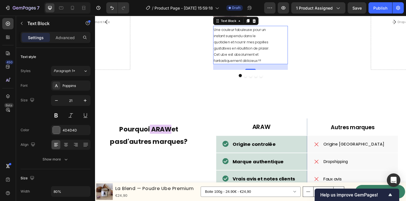
drag, startPoint x: 262, startPoint y: 152, endPoint x: 267, endPoint y: 174, distance: 23.2
click at [262, 75] on div at bounding box center [263, 74] width 11 height 1
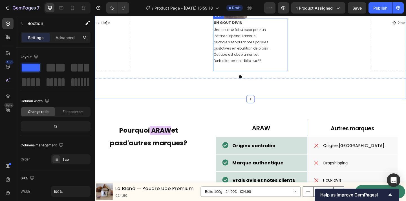
click at [259, 76] on div "UN GOUT DIVIN Text Block Une couleur fabuleuse pour un instant suspendu dans le…" at bounding box center [263, 47] width 81 height 57
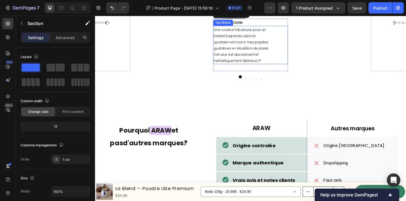
scroll to position [1028, 0]
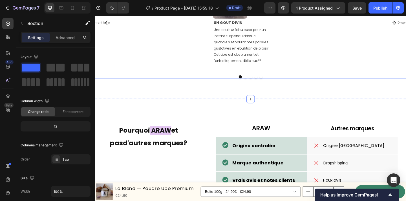
drag, startPoint x: 127, startPoint y: 85, endPoint x: 340, endPoint y: 103, distance: 213.7
click at [326, 66] on div "Icon Icon Icon Icon Icon Icon List" at bounding box center [349, 23] width 81 height 106
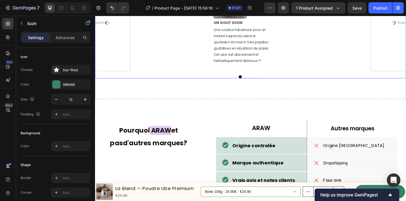
click at [323, 76] on div "Icon Icon Icon Icon Icon 0 Icon List" at bounding box center [349, 23] width 81 height 106
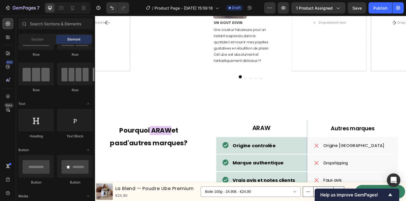
scroll to position [0, 0]
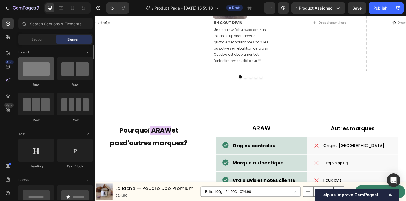
click at [40, 71] on div at bounding box center [35, 68] width 35 height 23
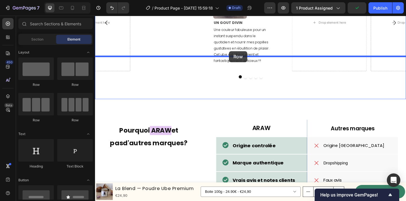
drag, startPoint x: 135, startPoint y: 87, endPoint x: 241, endPoint y: 54, distance: 110.2
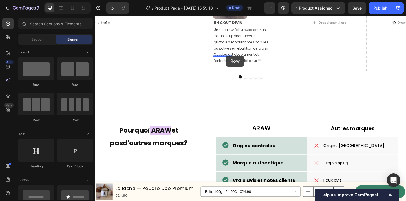
drag, startPoint x: 136, startPoint y: 81, endPoint x: 237, endPoint y: 59, distance: 103.8
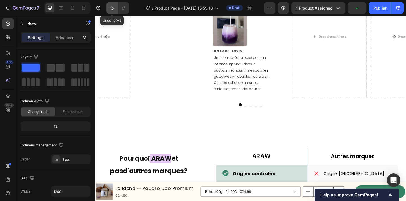
click at [113, 8] on icon "Undo/Redo" at bounding box center [112, 8] width 6 height 6
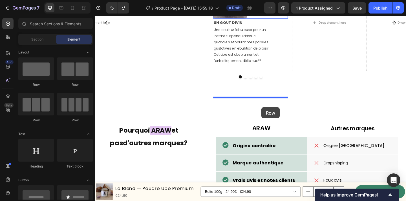
drag, startPoint x: 138, startPoint y: 89, endPoint x: 279, endPoint y: 123, distance: 145.3
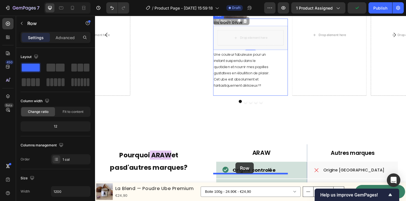
drag, startPoint x: 237, startPoint y: 107, endPoint x: 248, endPoint y: 175, distance: 69.0
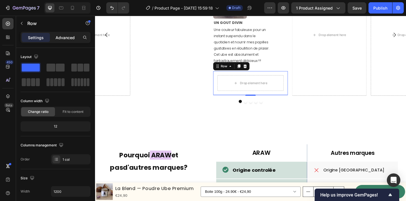
click at [64, 37] on p "Advanced" at bounding box center [64, 38] width 19 height 6
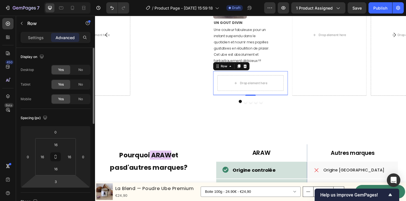
click at [63, 0] on html "7 Version history / Product Page - Aug 29, 15:59:18 Draft Preview 1 product ass…" at bounding box center [203, 0] width 406 height 0
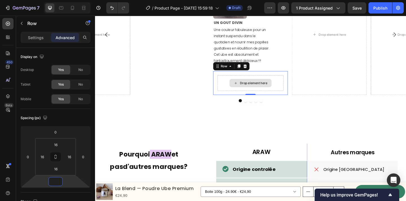
click at [296, 68] on div "Une couleur fabuleuse pour un instant suspendu dans le quotidien et nourrir mes…" at bounding box center [263, 48] width 81 height 42
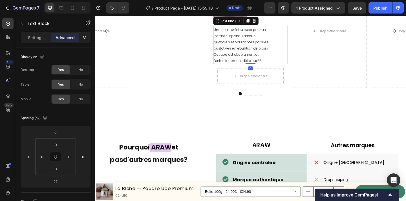
drag, startPoint x: 262, startPoint y: 160, endPoint x: 270, endPoint y: 145, distance: 17.1
click at [270, 68] on div "Une couleur fabuleuse pour un instant suspendu dans le quotidien et nourrir mes…" at bounding box center [263, 48] width 81 height 42
type input "0"
click at [299, 90] on div "Drop element here" at bounding box center [264, 81] width 72 height 17
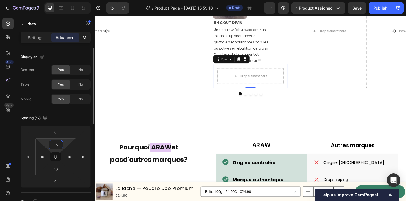
click at [59, 144] on input "16" at bounding box center [55, 145] width 11 height 8
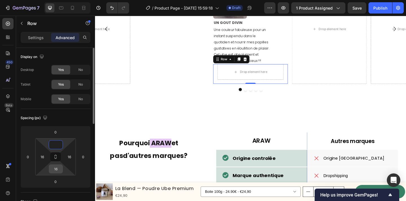
type input "0"
click at [59, 169] on input "16" at bounding box center [55, 169] width 11 height 8
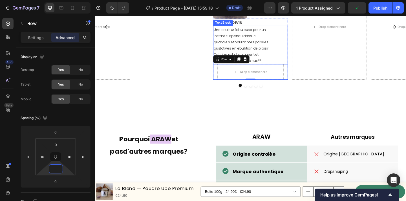
click at [269, 68] on span "Une couleur fabuleuse pour un instant suspendu dans le quotidien et nourrir mes…" at bounding box center [254, 47] width 61 height 39
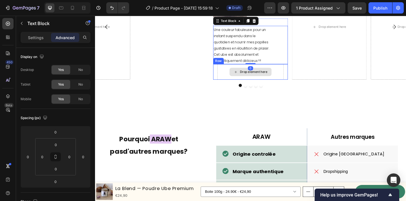
click at [239, 85] on div "Drop element here" at bounding box center [264, 76] width 72 height 17
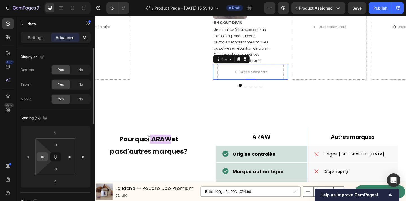
click at [47, 156] on div "16" at bounding box center [42, 156] width 11 height 9
click at [42, 156] on input "16" at bounding box center [42, 157] width 8 height 8
type input "0"
click at [67, 159] on input "16" at bounding box center [69, 157] width 8 height 8
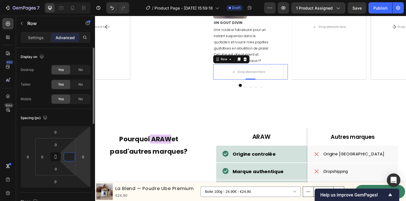
click at [84, 0] on html "7 Version history / Product Page - Aug 29, 15:59:18 Draft Preview 1 product ass…" at bounding box center [203, 0] width 406 height 0
type input "0"
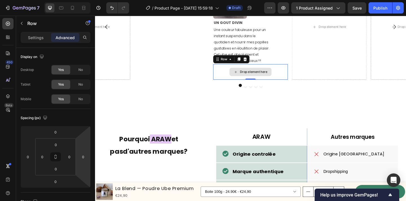
click at [231, 85] on div "Drop element here" at bounding box center [263, 76] width 81 height 17
click at [226, 85] on div "Drop element here" at bounding box center [263, 76] width 81 height 17
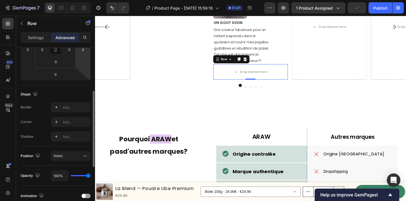
scroll to position [117, 0]
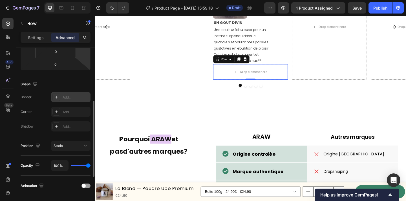
click at [55, 99] on icon at bounding box center [56, 97] width 5 height 5
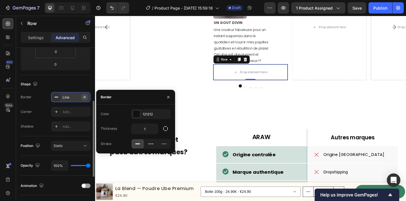
click at [85, 96] on icon "button" at bounding box center [84, 97] width 2 height 2
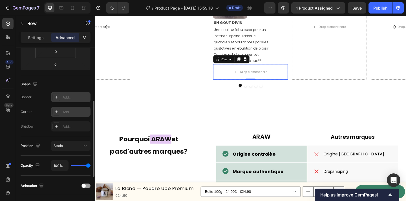
click at [56, 112] on icon at bounding box center [56, 111] width 3 height 3
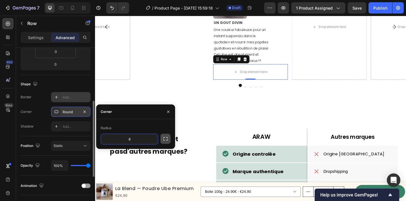
click at [165, 138] on icon "button" at bounding box center [166, 139] width 6 height 6
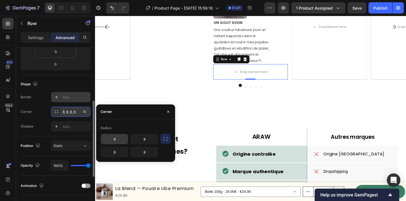
click at [117, 143] on input "8" at bounding box center [114, 139] width 27 height 10
click at [148, 141] on input "8" at bounding box center [144, 139] width 27 height 10
click at [167, 151] on div "8 8" at bounding box center [136, 146] width 70 height 24
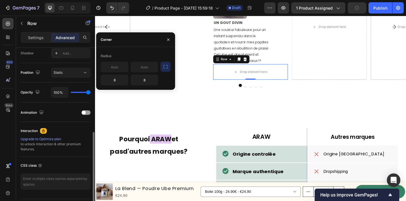
scroll to position [206, 0]
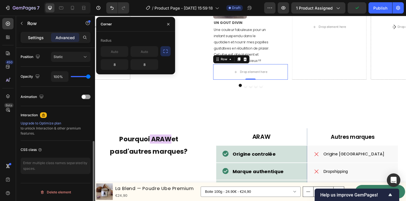
click at [30, 36] on p "Settings" at bounding box center [36, 38] width 16 height 6
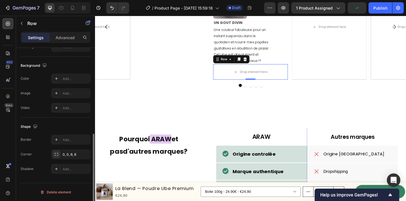
scroll to position [174, 0]
click at [55, 77] on icon at bounding box center [56, 78] width 5 height 5
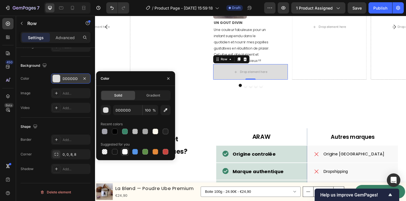
click at [126, 152] on div at bounding box center [125, 152] width 6 height 6
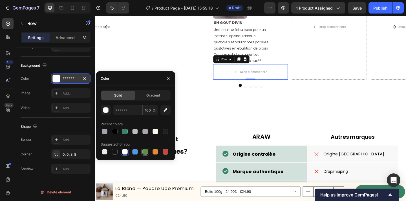
click at [146, 152] on div at bounding box center [145, 152] width 6 height 6
type input "5E8E49"
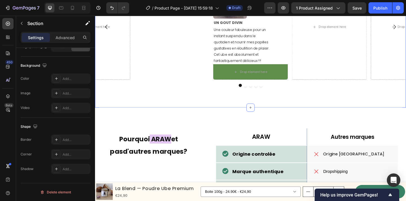
scroll to position [0, 0]
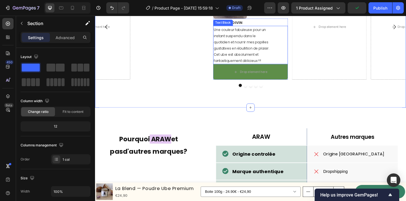
click at [244, 68] on span "Une couleur fabuleuse pour un instant suspendu dans le quotidien et nourrir mes…" at bounding box center [254, 47] width 61 height 39
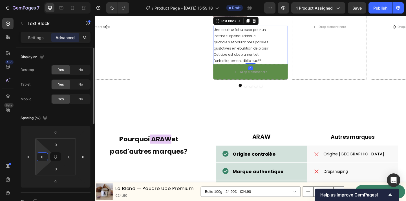
click at [42, 159] on input "0" at bounding box center [42, 157] width 8 height 8
type input "1"
type input "ç"
type input "8"
click at [238, 19] on img at bounding box center [241, 0] width 37 height 37
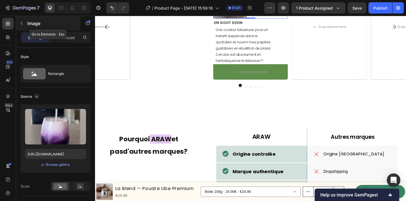
click at [20, 20] on button "button" at bounding box center [21, 23] width 9 height 9
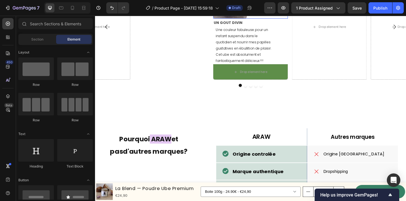
click at [245, 19] on div "Image" at bounding box center [263, 0] width 81 height 37
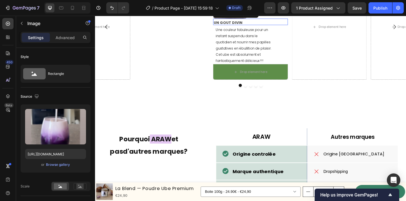
click at [247, 26] on strong "UN GOUT DIVIN" at bounding box center [239, 24] width 31 height 6
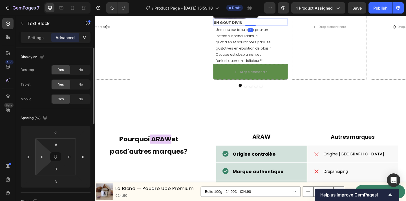
click at [45, 0] on html "7 Version history / Product Page - Aug 29, 15:59:18 Draft Preview 1 product ass…" at bounding box center [203, 0] width 406 height 0
click at [45, 160] on input "0" at bounding box center [42, 157] width 8 height 8
type input "08"
click at [254, 19] on img at bounding box center [241, 0] width 37 height 37
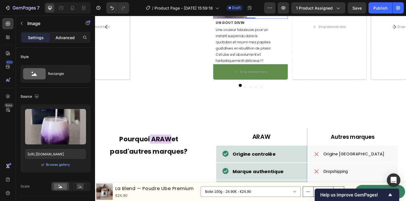
click at [68, 41] on div "Advanced" at bounding box center [65, 37] width 28 height 9
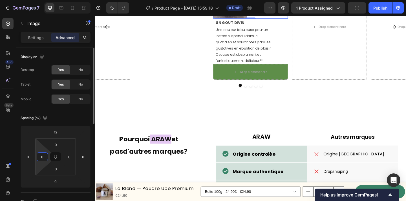
click at [45, 158] on input "0" at bounding box center [42, 157] width 8 height 8
type input "!"
type input "8"
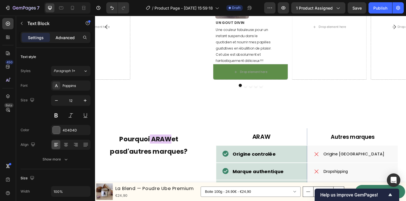
click at [71, 35] on p "Advanced" at bounding box center [64, 38] width 19 height 6
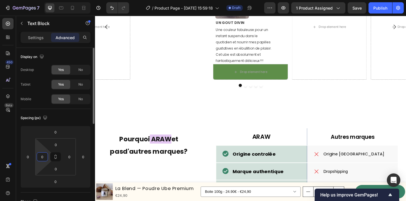
click at [43, 158] on input "0" at bounding box center [42, 157] width 8 height 8
type input "8"
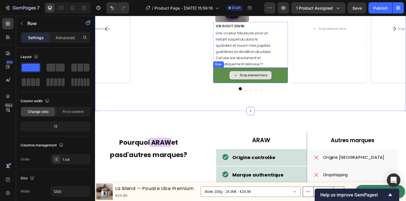
click at [289, 89] on div "Drop element here" at bounding box center [263, 80] width 81 height 17
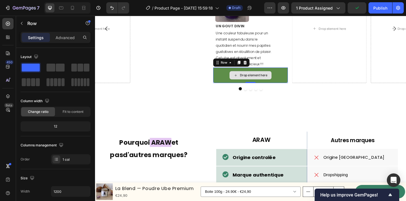
click at [295, 89] on div "Drop element here" at bounding box center [263, 80] width 81 height 17
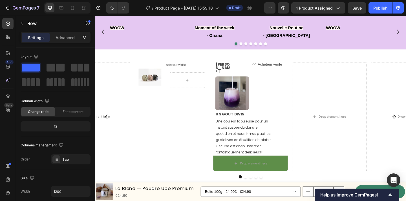
scroll to position [1016, 0]
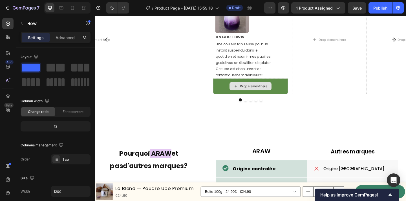
click at [298, 101] on div "Drop element here" at bounding box center [263, 92] width 81 height 17
click at [227, 101] on div "Drop element here" at bounding box center [263, 92] width 81 height 17
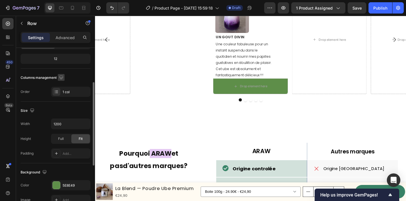
scroll to position [68, 0]
click at [57, 180] on div "5E8E49" at bounding box center [70, 184] width 39 height 10
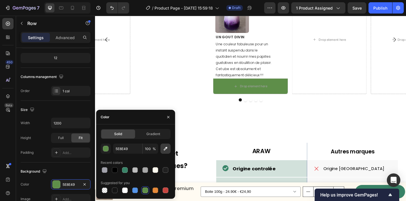
click at [167, 149] on icon "button" at bounding box center [166, 149] width 6 height 6
type input "F2EEE5"
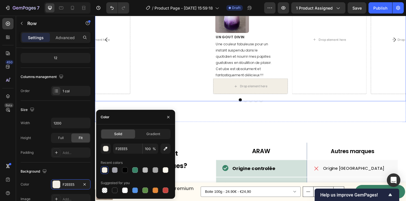
click at [215, 109] on div "Image Row Acheteur vérifié Text Block Row Row Emilie Text Block Icon Acheteur v…" at bounding box center [264, 46] width 338 height 126
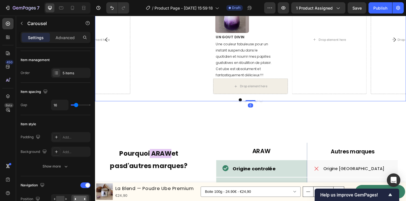
scroll to position [0, 0]
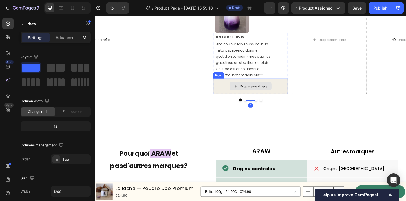
click at [235, 101] on div "Drop element here" at bounding box center [263, 92] width 81 height 17
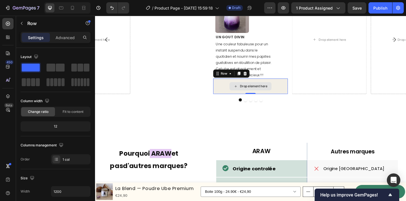
click at [297, 101] on div "Drop element here" at bounding box center [263, 92] width 81 height 17
click at [72, 35] on p "Advanced" at bounding box center [64, 38] width 19 height 6
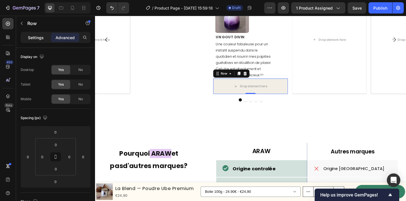
click at [32, 39] on p "Settings" at bounding box center [36, 38] width 16 height 6
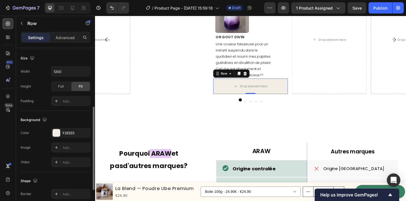
scroll to position [121, 0]
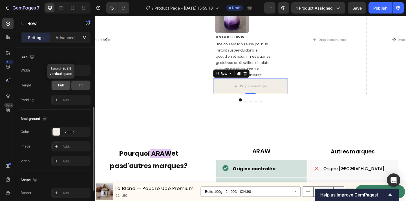
click at [64, 87] on div "Full" at bounding box center [61, 85] width 19 height 9
click at [75, 87] on div "Fit" at bounding box center [80, 85] width 19 height 9
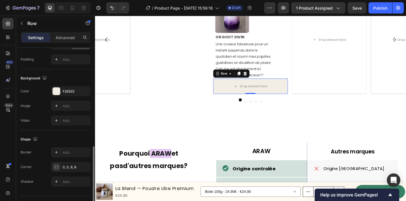
scroll to position [174, 0]
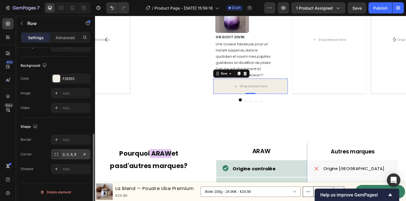
click at [74, 155] on div "0, 0, 8, 8" at bounding box center [71, 154] width 16 height 5
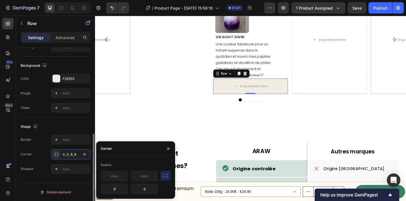
click at [46, 160] on div "Border Add... Corner 0, 0, 8, 8 Shadow Add..." at bounding box center [56, 154] width 70 height 39
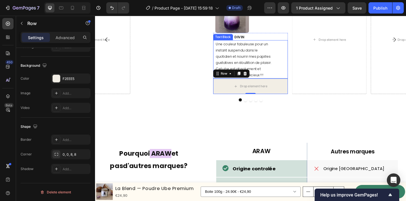
click at [297, 84] on div "Une couleur fabuleuse pour un instant suspendu dans le quotidien et nourrir mes…" at bounding box center [265, 64] width 79 height 42
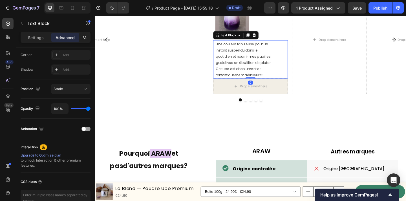
scroll to position [0, 0]
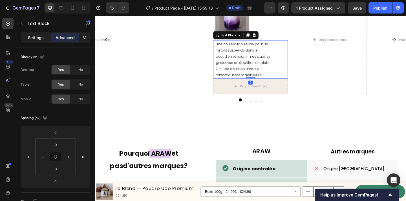
click at [37, 36] on p "Settings" at bounding box center [36, 38] width 16 height 6
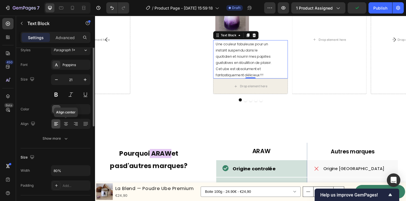
scroll to position [25, 0]
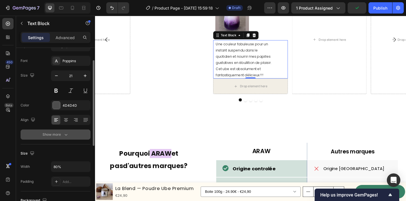
click at [58, 134] on div "Show more" at bounding box center [56, 135] width 26 height 6
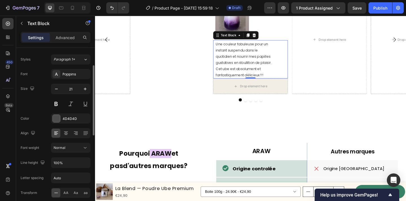
scroll to position [2, 0]
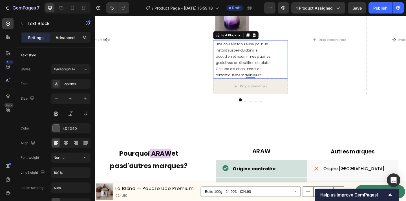
click at [60, 41] on div "Advanced" at bounding box center [65, 37] width 28 height 9
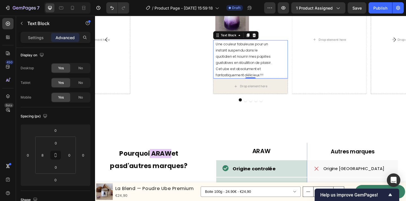
click at [61, 39] on p "Advanced" at bounding box center [64, 38] width 19 height 6
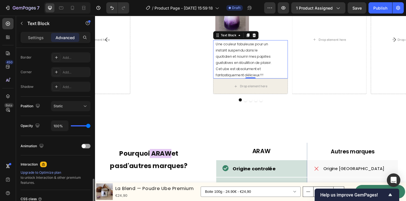
scroll to position [199, 0]
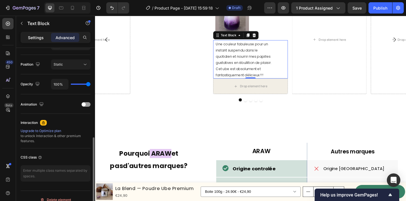
click at [33, 35] on p "Settings" at bounding box center [36, 38] width 16 height 6
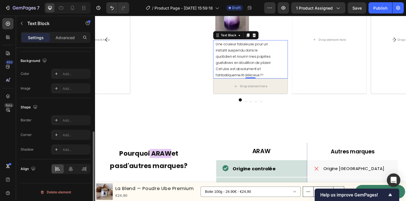
scroll to position [164, 0]
click at [275, 83] on span "Une couleur fabuleuse pour un instant suspendu dans le quotidien et nourrir mes…" at bounding box center [256, 63] width 61 height 39
click at [293, 84] on div "Une couleur fabuleuse pour un instant suspendu dans le quotidien et nourrir mes…" at bounding box center [265, 64] width 79 height 42
click at [55, 73] on icon at bounding box center [56, 74] width 5 height 5
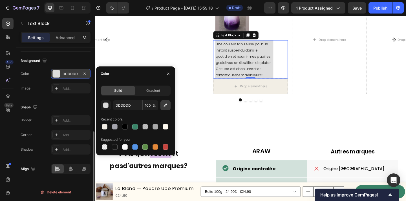
click at [166, 106] on icon "button" at bounding box center [166, 106] width 6 height 6
type input "F7F2E9"
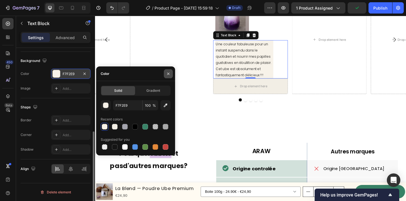
click at [171, 73] on button "button" at bounding box center [168, 73] width 9 height 9
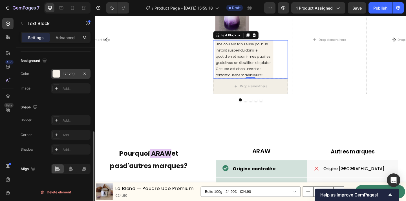
click at [294, 84] on div "Une couleur fabuleuse pour un instant suspendu dans le quotidien et nourrir mes…" at bounding box center [265, 64] width 79 height 42
click at [63, 37] on p "Advanced" at bounding box center [64, 38] width 19 height 6
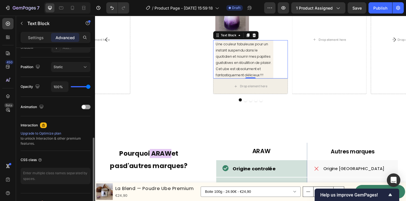
scroll to position [197, 0]
click at [38, 37] on p "Settings" at bounding box center [36, 38] width 16 height 6
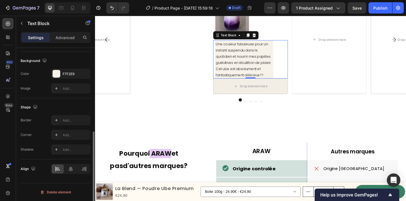
scroll to position [164, 0]
click at [280, 35] on div at bounding box center [265, 16] width 79 height 37
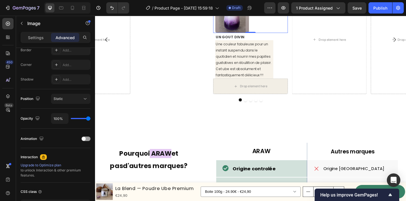
scroll to position [0, 0]
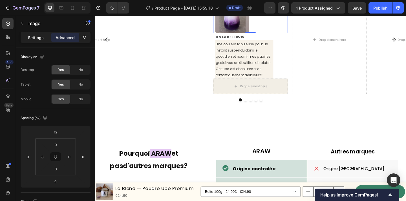
click at [31, 36] on p "Settings" at bounding box center [36, 38] width 16 height 6
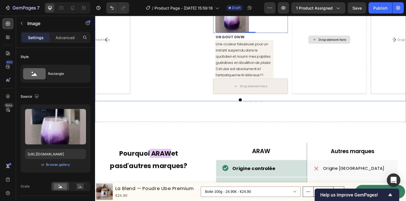
click at [317, 109] on div "Image Row Acheteur vérifié Text Block Row Row Emilie Text Block Icon Acheteur v…" at bounding box center [264, 46] width 338 height 126
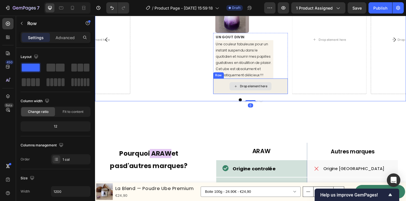
click at [300, 101] on div "Drop element here" at bounding box center [263, 92] width 81 height 17
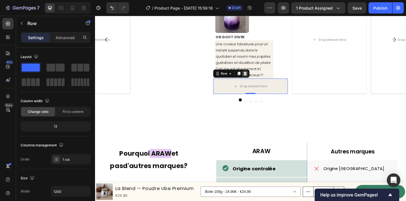
click at [259, 81] on icon at bounding box center [258, 79] width 4 height 4
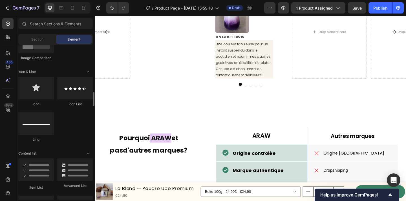
scroll to position [360, 0]
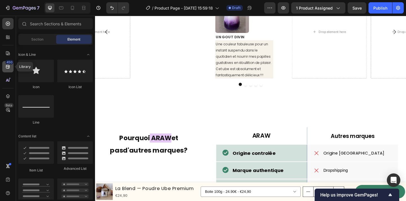
click at [6, 65] on icon at bounding box center [8, 67] width 6 height 6
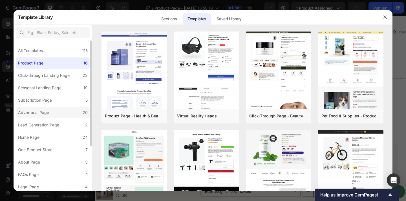
click at [72, 112] on label "Advertorial Page 20" at bounding box center [53, 112] width 74 height 11
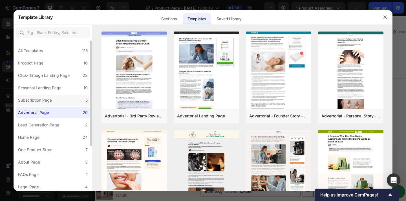
click at [64, 95] on label "Subscription Page 5" at bounding box center [53, 100] width 74 height 11
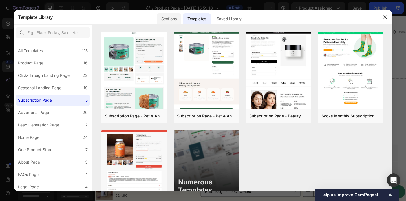
click at [171, 19] on div "Sections" at bounding box center [169, 18] width 25 height 11
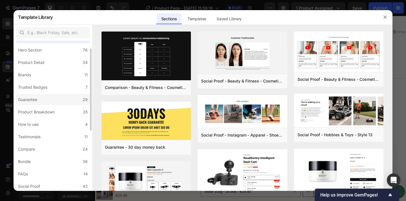
scroll to position [14, 0]
click at [58, 139] on label "Testimonials 11" at bounding box center [53, 136] width 74 height 11
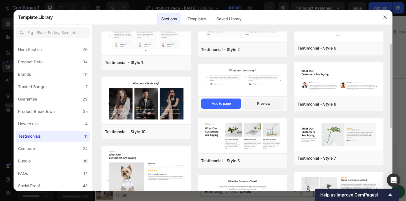
scroll to position [0, 0]
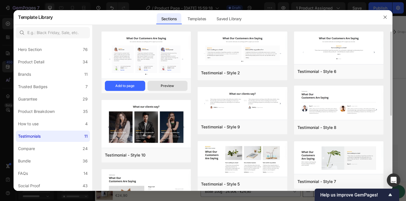
click at [169, 85] on div "Preview" at bounding box center [167, 85] width 13 height 5
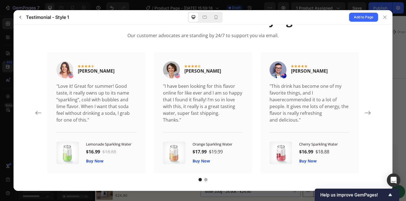
scroll to position [47, 0]
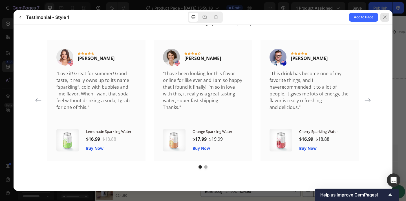
click at [386, 16] on icon at bounding box center [384, 17] width 5 height 5
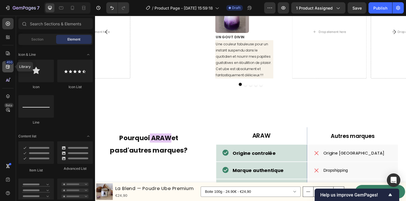
click at [8, 70] on div "450" at bounding box center [7, 66] width 11 height 11
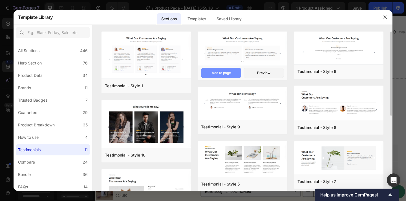
click at [226, 72] on div "Add to page" at bounding box center [221, 72] width 19 height 5
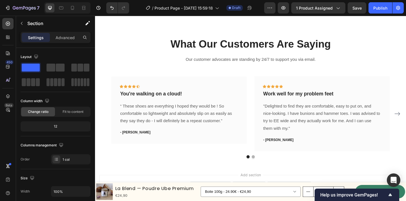
scroll to position [2421, 0]
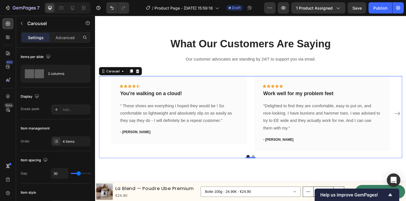
click at [266, 96] on div "Icon Icon Icon Icon Icon Row You're walking on a cloud! Text block “ These shoe…" at bounding box center [264, 121] width 303 height 81
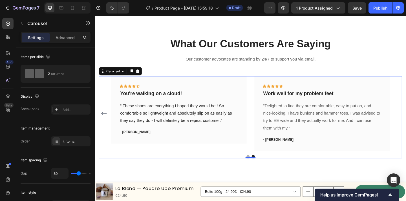
click at [405, 122] on div "Icon Icon Icon Icon Icon Row You're walking on a cloud! Text block “ These shoe…" at bounding box center [264, 121] width 330 height 81
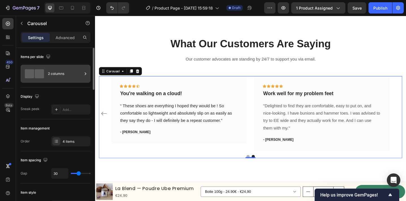
click at [74, 75] on div "2 columns" at bounding box center [65, 73] width 34 height 13
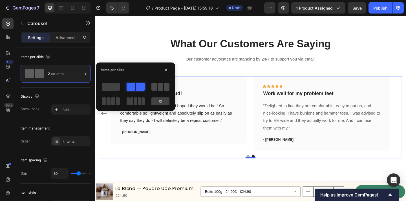
click at [167, 88] on span at bounding box center [167, 87] width 6 height 8
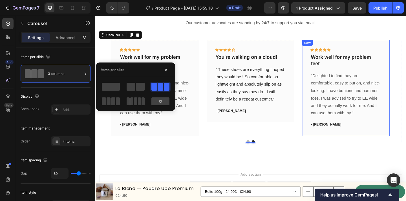
scroll to position [2491, 0]
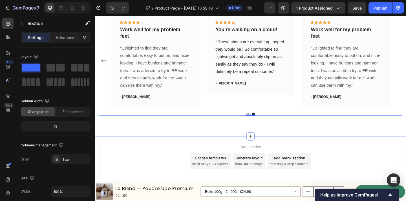
click at [295, 139] on div "What Our Customers Are Saying Heading Our customer advocates are standing by 24…" at bounding box center [264, 46] width 338 height 201
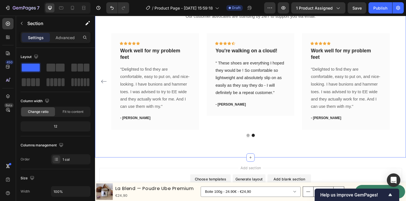
scroll to position [2455, 0]
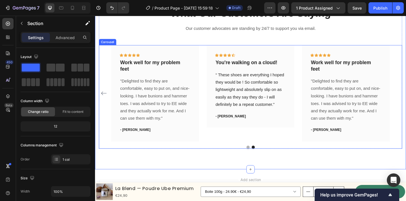
click at [104, 96] on button "Carousel Back Arrow" at bounding box center [104, 100] width 9 height 9
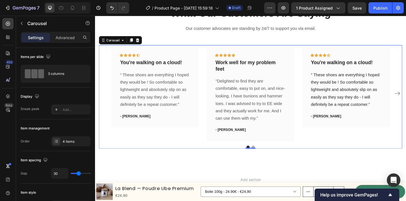
click at [104, 95] on div "Icon Icon Icon Icon Icon Row You're walking on a cloud! Text block “ These shoe…" at bounding box center [264, 100] width 330 height 105
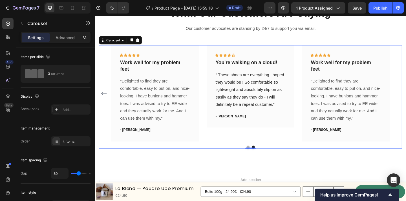
click at [405, 101] on div "Icon Icon Icon Icon Icon Row You're walking on a cloud! Text block “ These shoe…" at bounding box center [264, 100] width 330 height 105
click at [101, 97] on icon "Carousel Back Arrow" at bounding box center [104, 100] width 7 height 7
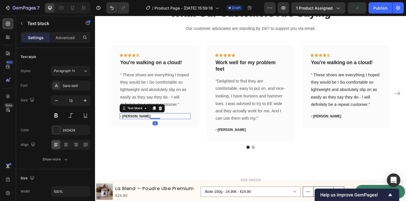
click at [159, 127] on p "- [PERSON_NAME]" at bounding box center [160, 126] width 76 height 6
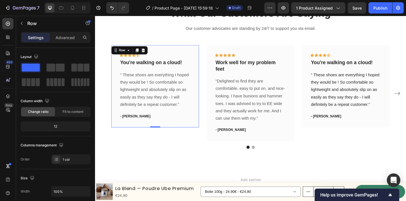
click at [143, 136] on div "Icon Icon Icon Icon Icon Row You're walking on a cloud! Text block “ These shoe…" at bounding box center [160, 93] width 95 height 90
click at [202, 78] on div "Icon Icon Icon Icon Icon Row You're walking on a cloud! Text block “ These shoe…" at bounding box center [160, 93] width 95 height 90
click at [162, 71] on div "Icon Icon Icon Icon Icon Row You're walking on a cloud! Text block “ These shoe…" at bounding box center [160, 93] width 77 height 72
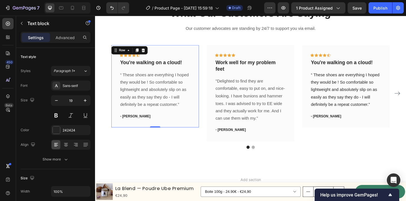
click at [160, 67] on p "You're walking on a cloud!" at bounding box center [160, 67] width 76 height 7
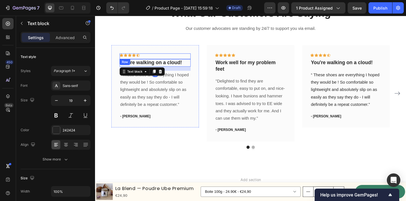
click at [154, 59] on div "Icon Icon Icon Icon Icon Row" at bounding box center [160, 60] width 77 height 6
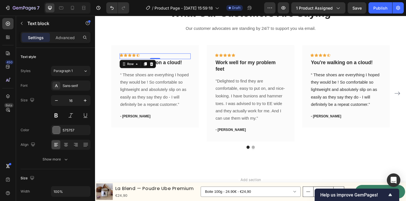
click at [169, 85] on p "“ These shoes are everything I hoped they would be ! So comfortable so lightwei…" at bounding box center [160, 96] width 76 height 41
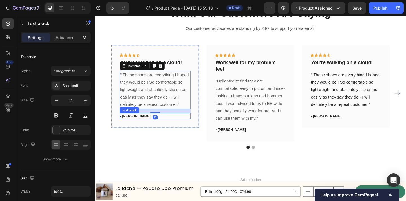
click at [178, 123] on p "- [PERSON_NAME]" at bounding box center [160, 126] width 76 height 6
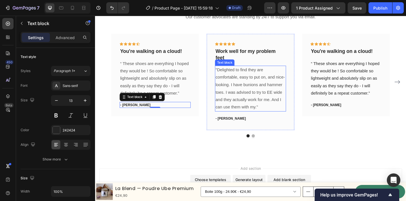
scroll to position [2450, 0]
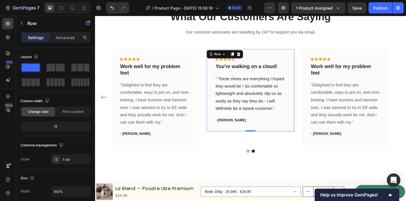
click at [300, 141] on div "Icon Icon Icon Icon Icon Row You're walking on a cloud! Text block “ These shoe…" at bounding box center [263, 97] width 95 height 90
click at [310, 149] on div "Icon Icon Icon Icon Icon Row You're walking on a cloud! Text block “ These shoe…" at bounding box center [263, 104] width 95 height 105
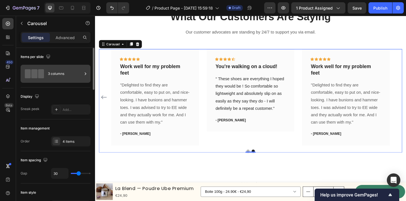
click at [58, 75] on div "3 columns" at bounding box center [65, 73] width 34 height 13
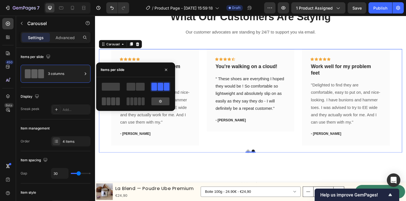
click at [111, 98] on span at bounding box center [113, 101] width 4 height 8
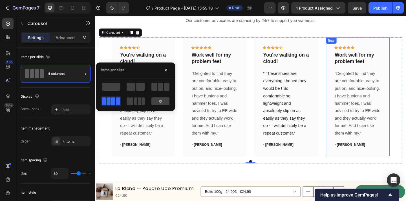
scroll to position [2493, 0]
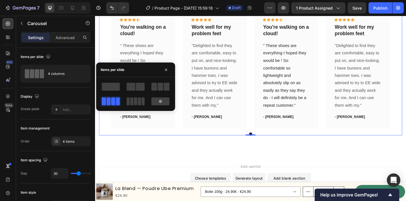
click at [405, 80] on div "Icon Icon Icon Icon Icon Row You're walking on a cloud! Text block “ These shoe…" at bounding box center [264, 73] width 330 height 129
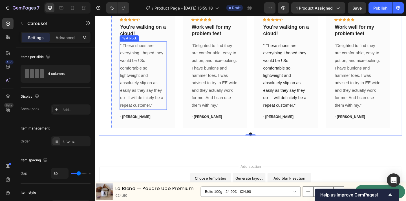
scroll to position [2470, 0]
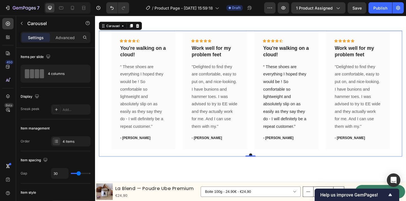
click at [105, 101] on div "Icon Icon Icon Icon Icon Row You're walking on a cloud! Text block “ These shoe…" at bounding box center [264, 96] width 330 height 129
click at [61, 143] on div "4 items" at bounding box center [70, 141] width 39 height 10
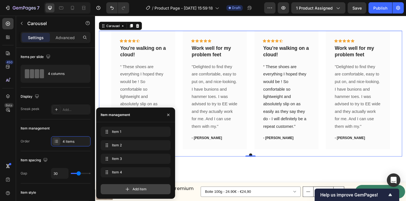
click at [139, 188] on span "Add item" at bounding box center [139, 189] width 14 height 5
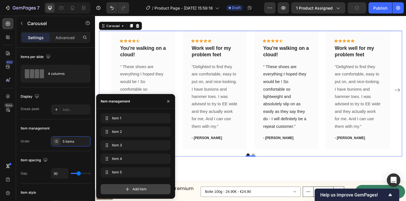
drag, startPoint x: 139, startPoint y: 188, endPoint x: 244, endPoint y: 167, distance: 106.8
click at [139, 188] on span "Add item" at bounding box center [139, 189] width 14 height 5
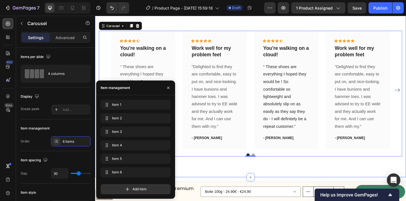
click at [274, 177] on div "What Our Customers Are Saying Heading Our customer advocates are standing by 24…" at bounding box center [264, 78] width 338 height 225
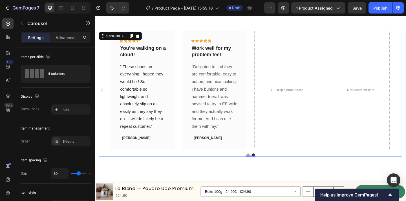
click at [104, 97] on icon "Carousel Back Arrow" at bounding box center [104, 96] width 7 height 7
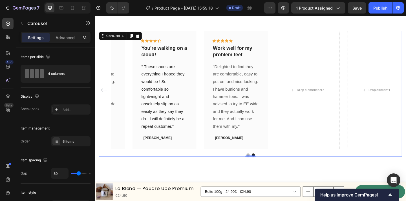
click at [104, 97] on icon "Carousel Back Arrow" at bounding box center [104, 96] width 7 height 7
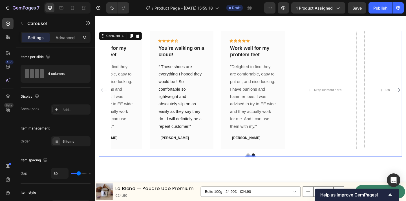
click at [104, 97] on icon "Carousel Back Arrow" at bounding box center [104, 96] width 7 height 7
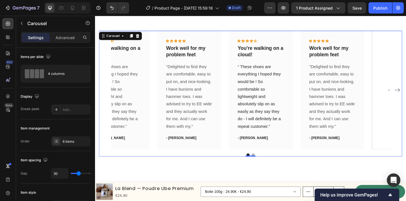
click at [104, 97] on div "Icon Icon Icon Icon Icon Row You're walking on a cloud! Text block “ These shoe…" at bounding box center [264, 96] width 330 height 129
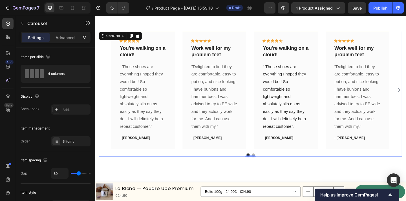
click at [104, 97] on div "Icon Icon Icon Icon Icon Row You're walking on a cloud! Text block “ These shoe…" at bounding box center [264, 96] width 330 height 129
click at [82, 7] on icon at bounding box center [84, 8] width 6 height 6
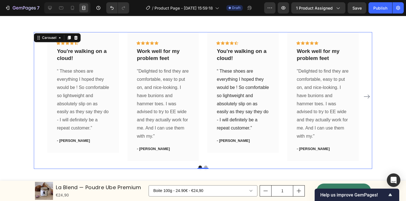
click at [366, 96] on icon "Carousel Next Arrow" at bounding box center [367, 97] width 6 height 4
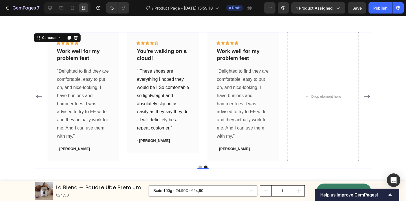
click at [366, 96] on icon "Carousel Next Arrow" at bounding box center [367, 97] width 6 height 4
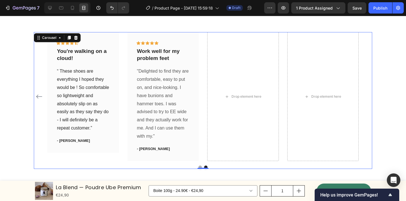
click at [366, 96] on div "Icon Icon Icon Icon Icon Row You're walking on a cloud! Text block “ These shoe…" at bounding box center [203, 96] width 338 height 129
click at [39, 95] on icon "Carousel Back Arrow" at bounding box center [39, 96] width 7 height 7
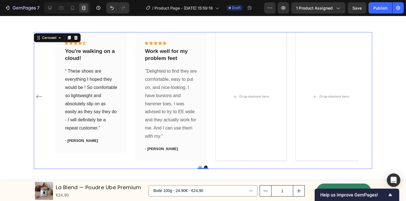
click at [39, 95] on icon "Carousel Back Arrow" at bounding box center [39, 96] width 7 height 7
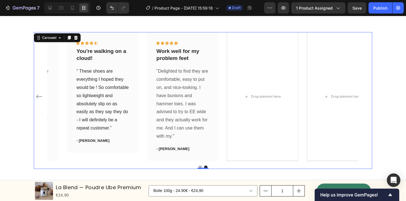
click at [39, 95] on icon "Carousel Back Arrow" at bounding box center [39, 96] width 7 height 7
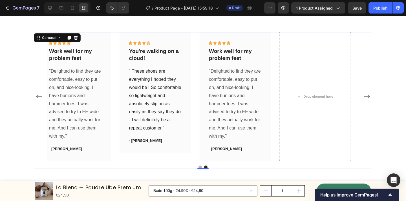
click at [39, 95] on div "Icon Icon Icon Icon Icon Row You're walking on a cloud! Text block “ These shoe…" at bounding box center [203, 96] width 338 height 129
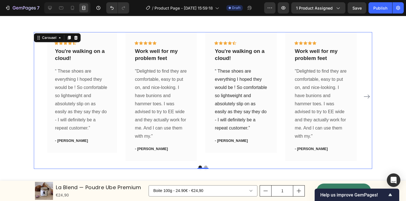
click at [39, 95] on div "Icon Icon Icon Icon Icon Row You're walking on a cloud! Text block “ These shoe…" at bounding box center [203, 96] width 338 height 129
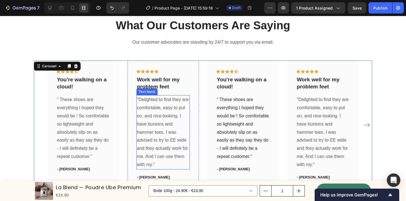
scroll to position [2442, 0]
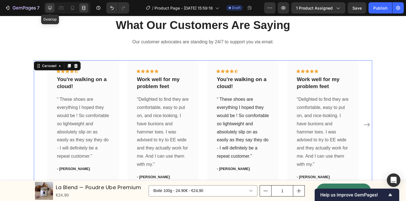
click at [50, 8] on icon at bounding box center [50, 8] width 6 height 6
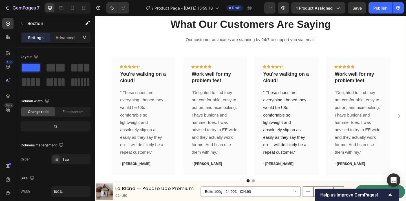
click at [97, 88] on div "What Our Customers Are Saying Heading Our customer advocates are standing by 24…" at bounding box center [264, 107] width 338 height 225
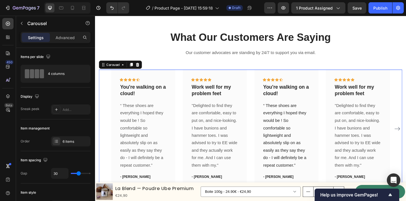
click at [405, 97] on div "Icon Icon Icon Icon Icon Row You're walking on a cloud! Text block “ These shoe…" at bounding box center [264, 138] width 330 height 129
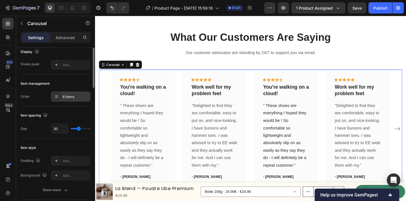
scroll to position [45, 0]
type input "6"
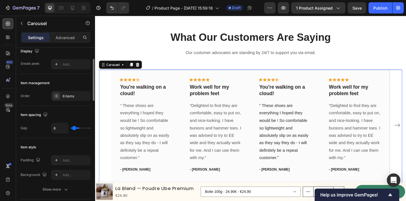
type input "0"
type input "17"
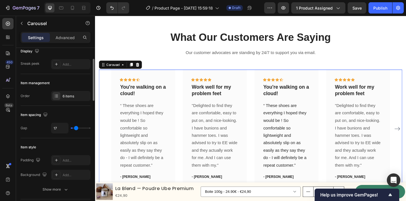
type input "31"
type input "32"
type input "35"
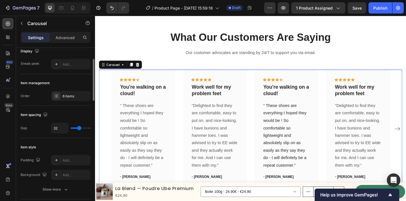
type input "35"
type input "26"
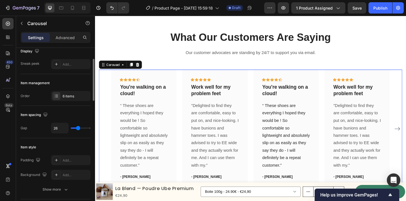
type input "23"
click at [77, 128] on input "range" at bounding box center [81, 128] width 20 height 1
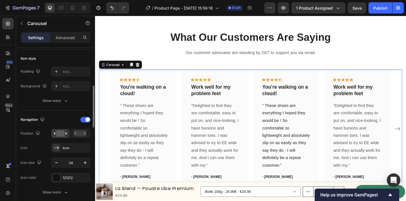
scroll to position [141, 0]
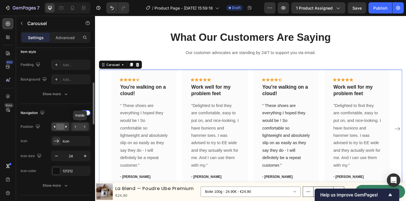
click at [80, 125] on rect at bounding box center [80, 127] width 13 height 6
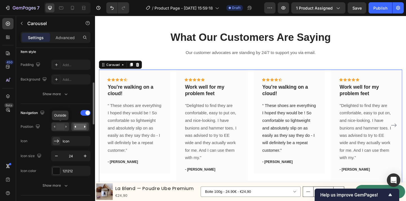
click at [58, 126] on rect at bounding box center [60, 127] width 8 height 6
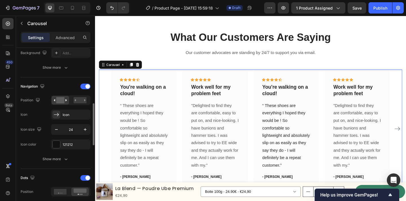
scroll to position [179, 0]
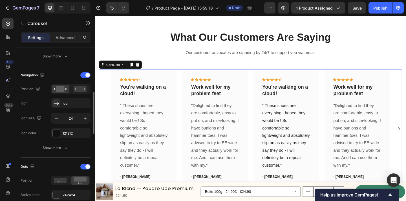
click at [61, 153] on div "Show more" at bounding box center [56, 148] width 70 height 10
click at [63, 148] on icon "button" at bounding box center [66, 148] width 6 height 6
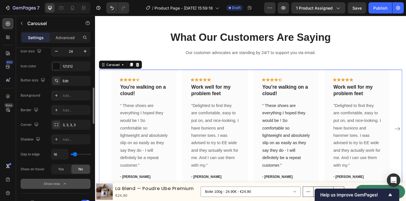
scroll to position [248, 0]
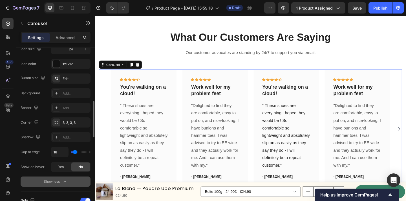
type input "43"
type input "80"
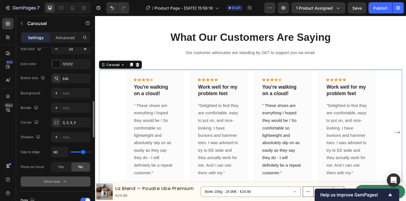
type input "69"
type input "24"
type input "0"
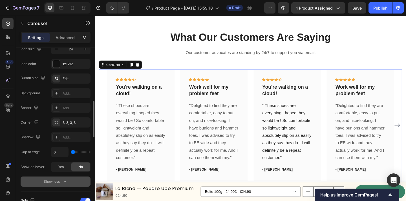
drag, startPoint x: 75, startPoint y: 153, endPoint x: 51, endPoint y: 148, distance: 24.1
type input "0"
click at [71, 152] on input "range" at bounding box center [81, 152] width 20 height 1
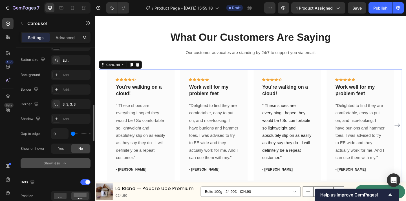
scroll to position [266, 0]
click at [65, 162] on icon "button" at bounding box center [65, 163] width 6 height 6
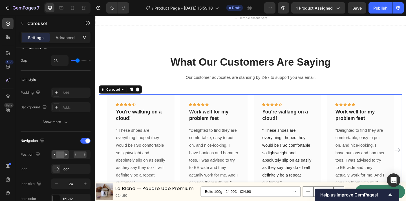
scroll to position [2398, 0]
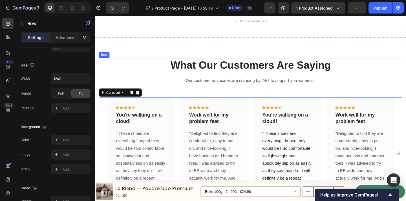
click at [154, 80] on div "What Our Customers Are Saying Heading Our customer advocates are standing by 24…" at bounding box center [264, 148] width 330 height 172
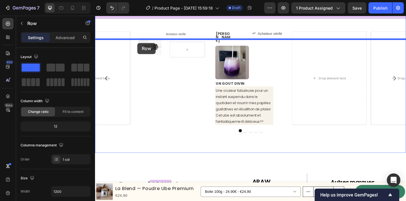
scroll to position [1035, 0]
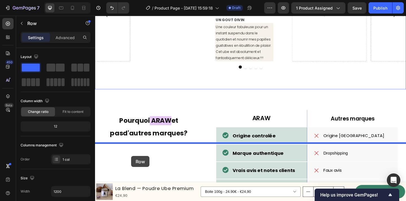
drag, startPoint x: 107, startPoint y: 56, endPoint x: 134, endPoint y: 168, distance: 115.9
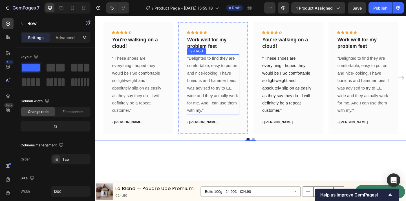
scroll to position [1135, 0]
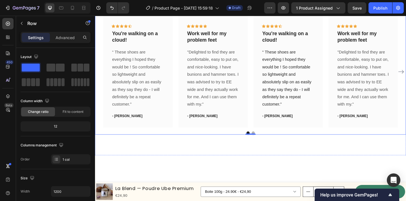
click at [272, 97] on div "Icon Icon Icon Icon Icon Row You're walking on a cloud! Text block “ These shoe…" at bounding box center [304, 76] width 75 height 121
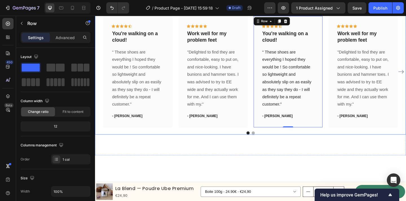
click at [256, 94] on div "What Our Customers Are Saying Heading Our customer advocates are standing by 24…" at bounding box center [264, 59] width 338 height 172
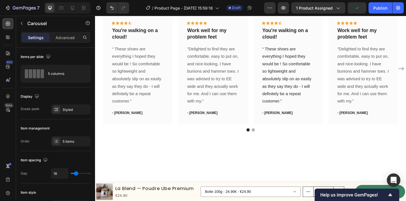
scroll to position [1150, 0]
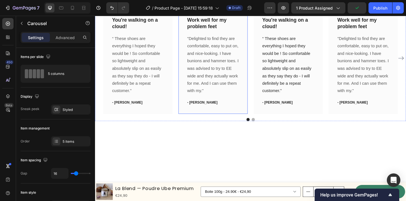
click at [265, 108] on div "Icon Icon Icon Icon Icon Row You're walking on a cloud! Text block “ These shoe…" at bounding box center [264, 61] width 320 height 121
click at [267, 81] on div "What Our Customers Are Saying Heading Our customer advocates are standing by 24…" at bounding box center [264, 44] width 338 height 172
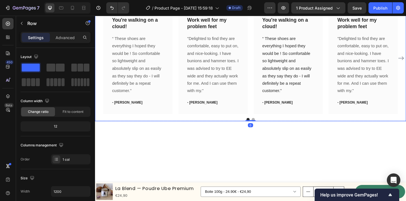
click at [266, 88] on div "Icon Icon Icon Icon Icon Row You're walking on a cloud! Text block “ These shoe…" at bounding box center [264, 61] width 320 height 121
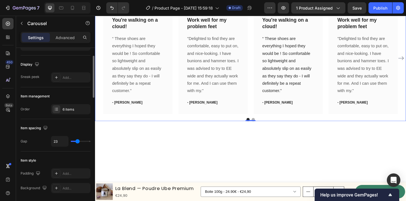
scroll to position [33, 0]
click at [265, 106] on div "Icon Icon Icon Icon Icon Row You're walking on a cloud! Text block “ These shoe…" at bounding box center [264, 61] width 320 height 121
click at [74, 80] on div "Add..." at bounding box center [70, 77] width 39 height 10
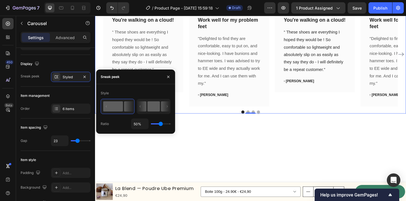
click at [158, 107] on rect at bounding box center [153, 106] width 12 height 10
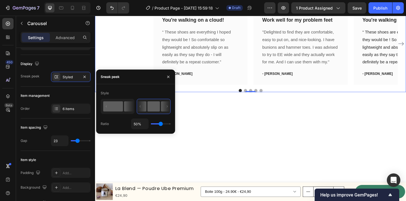
click at [119, 106] on rect at bounding box center [113, 106] width 20 height 10
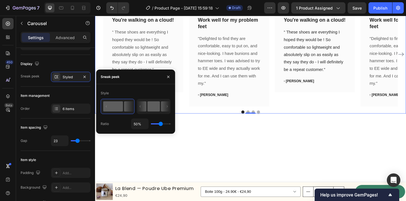
click at [146, 107] on icon at bounding box center [141, 106] width 9 height 10
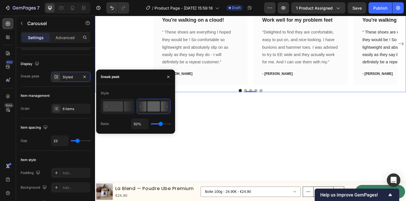
type input "67%"
type input "67"
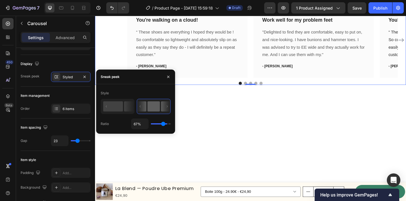
type input "81%"
type input "81"
type input "72%"
type input "72"
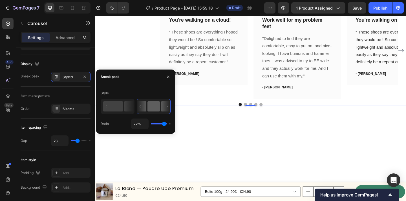
type input "39%"
type input "39"
type input "30%"
type input "30"
type input "25%"
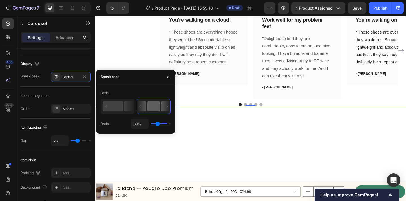
type input "25"
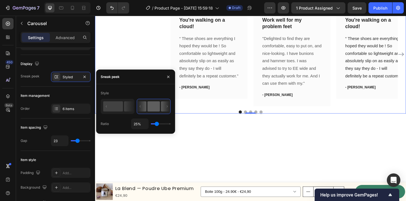
type input "19%"
type input "19"
type input "12%"
type input "12"
type input "10%"
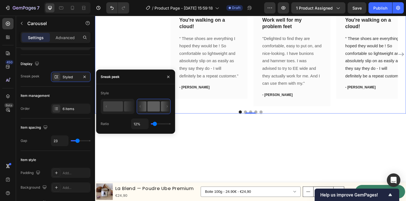
type input "10"
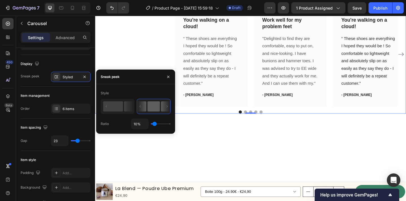
type input "26%"
type input "26"
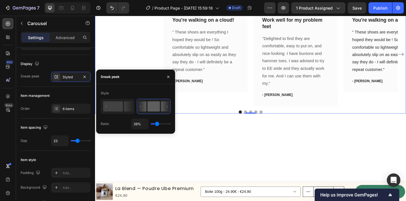
type input "33%"
type input "33"
type input "37%"
type input "37"
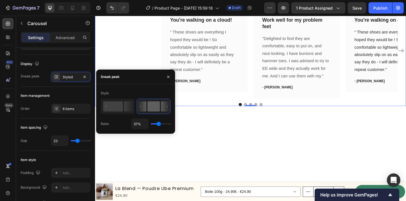
type input "41%"
type input "41"
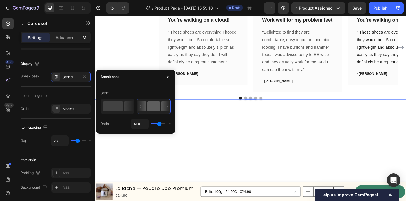
type input "42%"
type input "42"
type input "44%"
type input "44"
type input "46%"
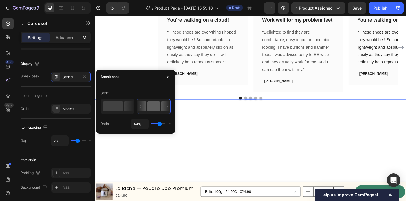
type input "46"
type input "47%"
type input "47"
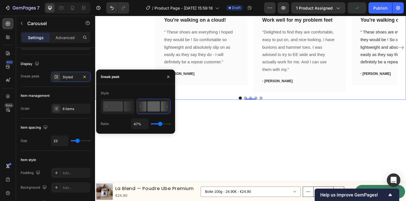
type input "48%"
type input "48"
type input "50%"
drag, startPoint x: 161, startPoint y: 124, endPoint x: 164, endPoint y: 124, distance: 3.7
type input "77"
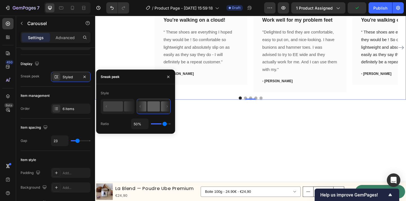
click at [164, 124] on input "range" at bounding box center [161, 123] width 20 height 1
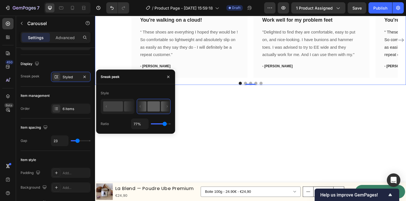
type input "46%"
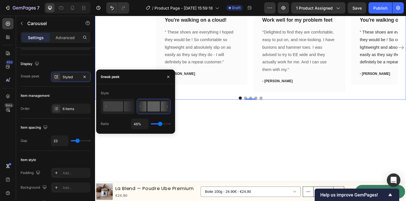
type input "46"
click at [160, 124] on input "range" at bounding box center [161, 123] width 20 height 1
type input "47%"
type input "47"
type input "48%"
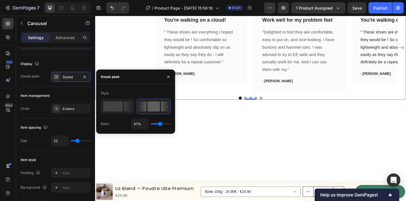
type input "48"
type input "52%"
type input "52"
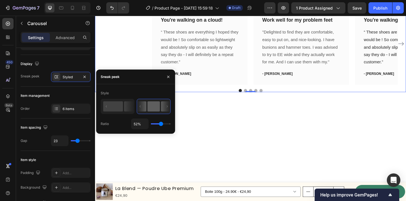
type input "50%"
type input "50"
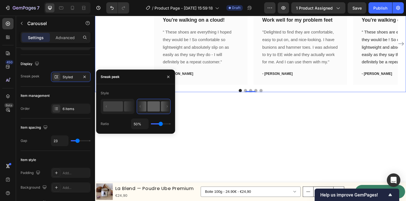
type input "49%"
type input "49"
type input "50%"
type input "50"
click at [160, 124] on input "range" at bounding box center [161, 123] width 20 height 1
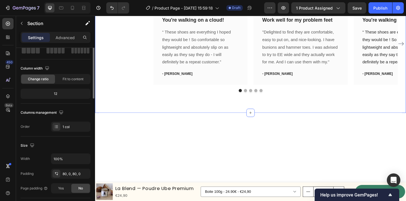
scroll to position [0, 0]
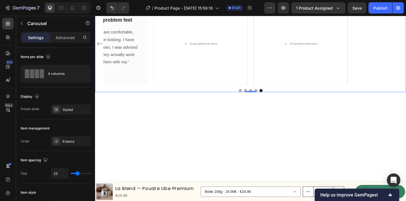
click at [405, 91] on div "Icon Icon Icon Icon Icon Row You're walking on a cloud! Text block “ These shoe…" at bounding box center [264, 46] width 338 height 90
click at [101, 50] on icon "Carousel Back Arrow" at bounding box center [100, 46] width 7 height 7
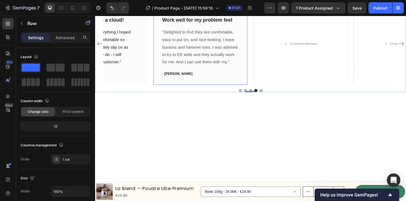
click at [251, 91] on div "Icon Icon Icon Icon Icon Row Work well for my problem feet Text block "Delighte…" at bounding box center [209, 46] width 102 height 90
click at [186, 9] on icon at bounding box center [186, 7] width 3 height 4
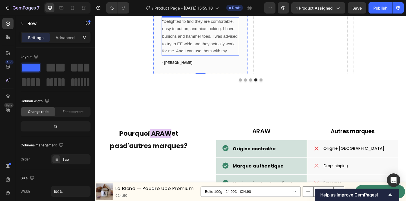
scroll to position [1247, 0]
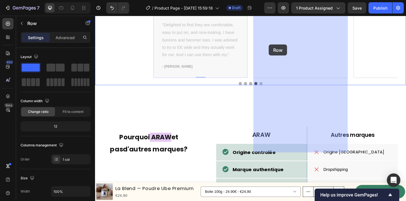
drag, startPoint x: 165, startPoint y: 68, endPoint x: 284, endPoint y: 47, distance: 120.8
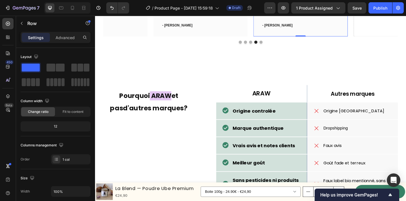
scroll to position [1184, 0]
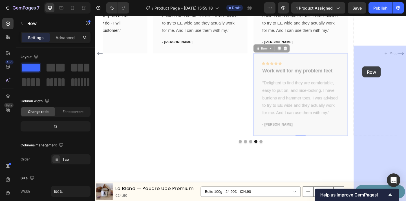
drag, startPoint x: 276, startPoint y: 132, endPoint x: 385, endPoint y: 71, distance: 124.7
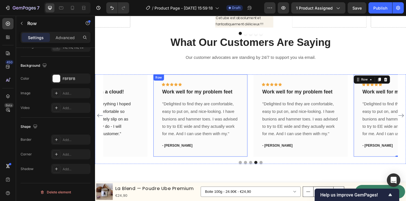
scroll to position [1072, 0]
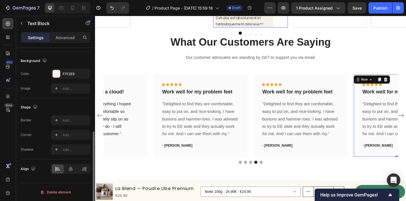
click at [250, 28] on span "Une couleur fabuleuse pour un instant suspendu dans le quotidien et nourrir mes…" at bounding box center [256, 7] width 61 height 39
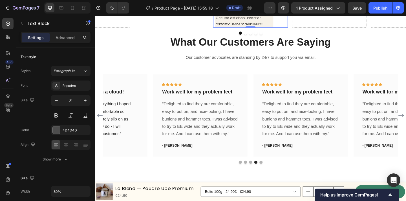
click at [250, 28] on span "Une couleur fabuleuse pour un instant suspendu dans le quotidien et nourrir mes…" at bounding box center [256, 7] width 61 height 39
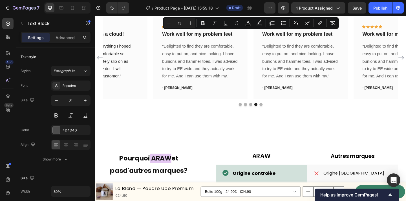
scroll to position [1154, 0]
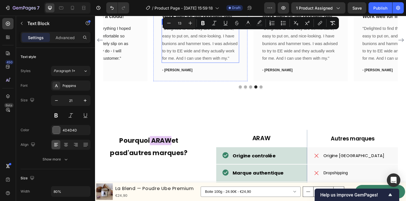
click at [203, 66] on p ""Delighted to find they are comfortable, easy to put on, and nice-looking. I ha…" at bounding box center [209, 46] width 83 height 41
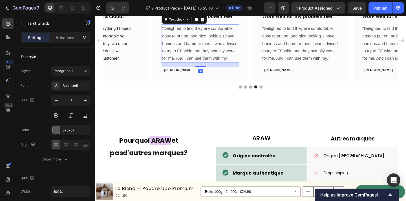
click at [203, 66] on p ""Delighted to find they are comfortable, easy to put on, and nice-looking. I ha…" at bounding box center [209, 46] width 83 height 41
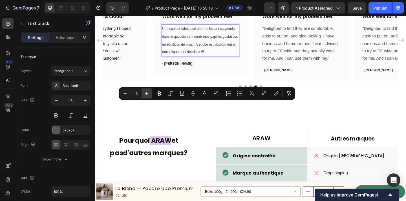
click at [146, 95] on icon "Editor contextual toolbar" at bounding box center [147, 94] width 4 height 4
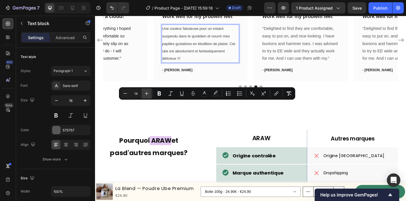
click at [146, 95] on icon "Editor contextual toolbar" at bounding box center [147, 94] width 4 height 4
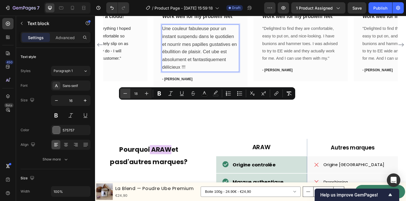
click at [126, 95] on icon "Editor contextual toolbar" at bounding box center [125, 94] width 6 height 6
type input "17"
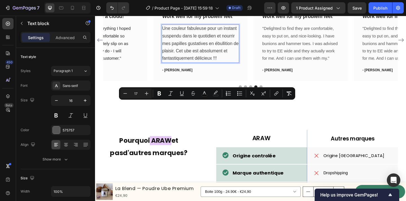
click at [194, 65] on span "Une couleur fabuleuse pour un instant suspendu dans le quotidien et nourrir mes…" at bounding box center [209, 46] width 83 height 38
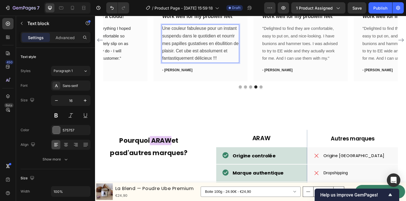
click at [238, 66] on p "Une couleur fabuleuse pour un instant suspendu dans le quotidien et nourrir mes…" at bounding box center [209, 46] width 83 height 41
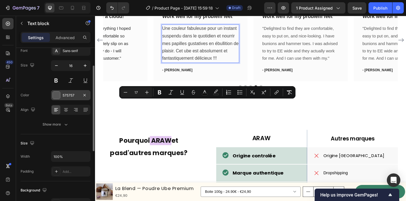
scroll to position [37, 0]
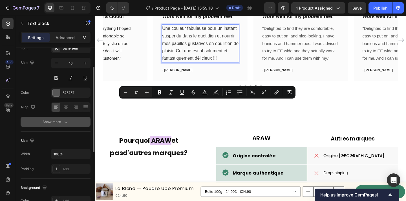
click at [63, 118] on button "Show more" at bounding box center [56, 122] width 70 height 10
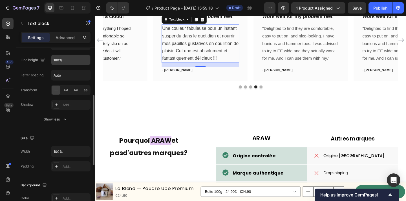
scroll to position [116, 0]
click at [62, 37] on p "Advanced" at bounding box center [64, 38] width 19 height 6
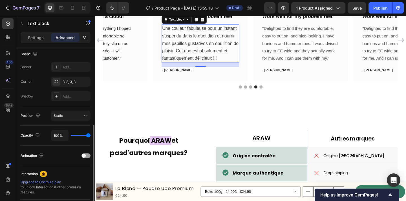
scroll to position [155, 0]
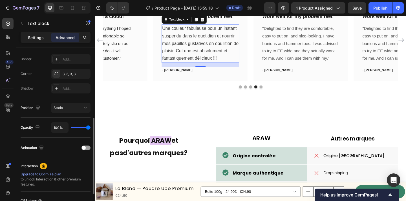
click at [40, 36] on p "Settings" at bounding box center [36, 38] width 16 height 6
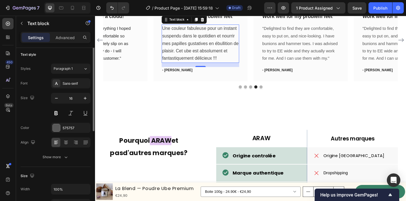
scroll to position [0, 0]
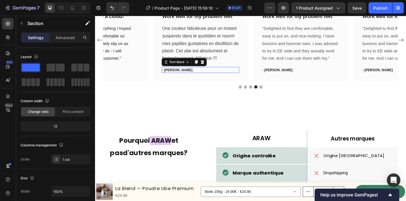
click at [177, 78] on p "- [PERSON_NAME]" at bounding box center [209, 75] width 83 height 6
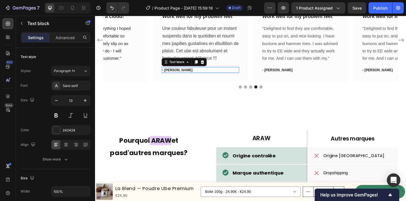
click at [177, 78] on p "- [PERSON_NAME]" at bounding box center [209, 75] width 83 height 6
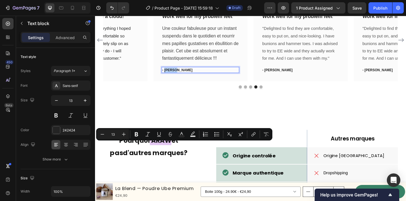
click at [208, 78] on div "- [PERSON_NAME]" at bounding box center [209, 75] width 84 height 7
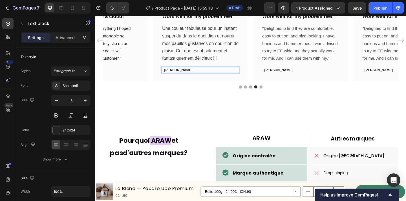
click at [207, 78] on p "- [PERSON_NAME]" at bounding box center [209, 75] width 83 height 6
click at [295, 66] on p ""Delighted to find they are comfortable, easy to put on, and nice-looking. I ha…" at bounding box center [318, 46] width 83 height 41
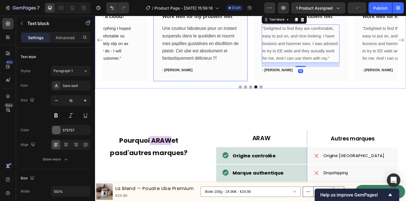
click at [205, 78] on p "- [PERSON_NAME]" at bounding box center [209, 75] width 83 height 6
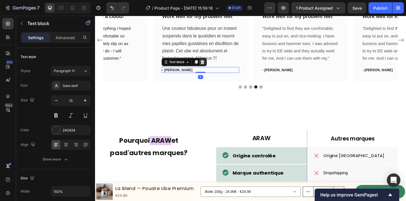
click at [213, 68] on icon at bounding box center [211, 66] width 5 height 5
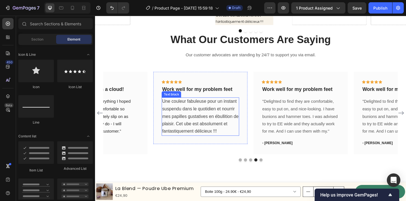
scroll to position [1071, 0]
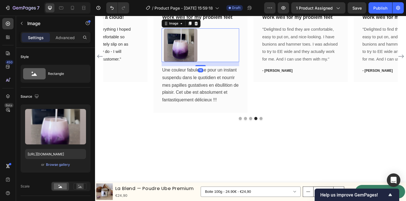
scroll to position [1140, 0]
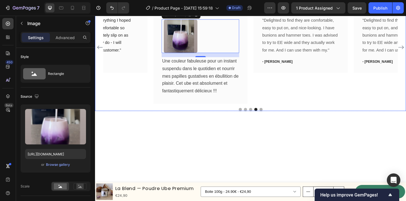
click at [265, 112] on div "Icon Icon Icon Icon Icon Row You're walking on a cloud! Text block “ These shoe…" at bounding box center [264, 49] width 320 height 123
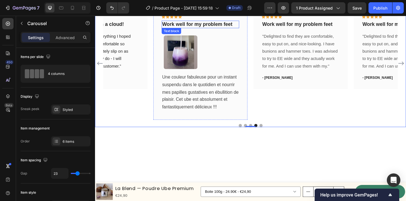
scroll to position [1127, 0]
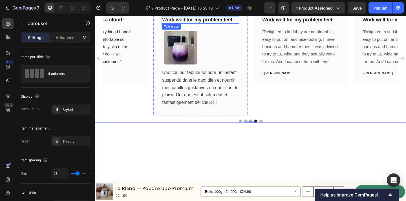
click at [175, 24] on p "Work well for my problem feet" at bounding box center [209, 20] width 83 height 7
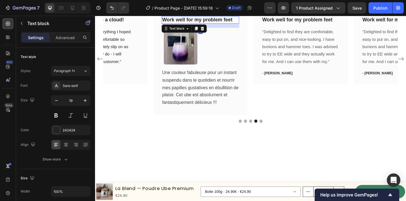
click at [179, 24] on p "Work well for my problem feet" at bounding box center [209, 20] width 83 height 7
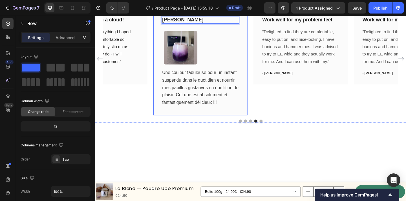
click at [256, 102] on div "Icon Icon Icon Icon Icon Row [PERSON_NAME] Text block 16 Image Une couleur fabu…" at bounding box center [209, 62] width 102 height 123
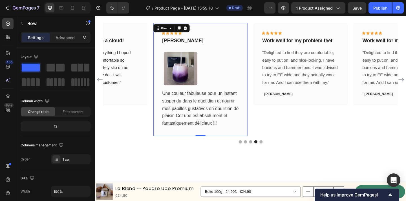
scroll to position [1104, 0]
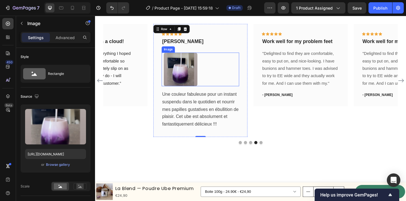
click at [184, 92] on img at bounding box center [188, 74] width 37 height 37
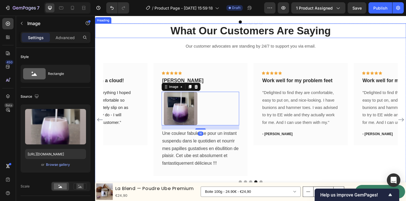
scroll to position [1058, 0]
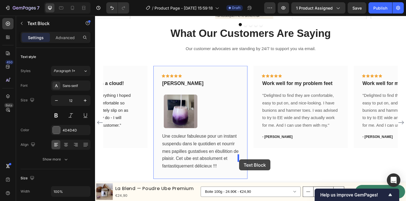
drag, startPoint x: 292, startPoint y: 40, endPoint x: 252, endPoint y: 172, distance: 137.8
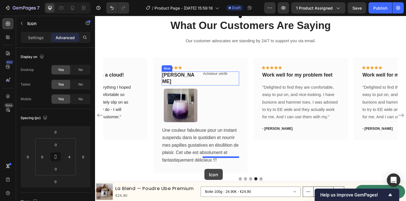
scroll to position [1074, 0]
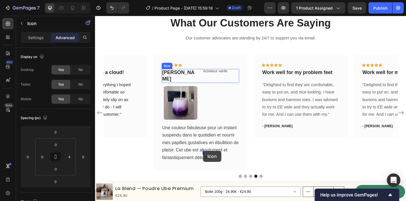
drag, startPoint x: 259, startPoint y: 39, endPoint x: 212, endPoint y: 163, distance: 132.1
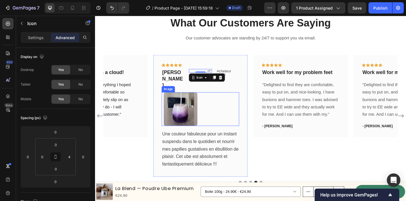
click at [250, 136] on div at bounding box center [211, 117] width 82 height 37
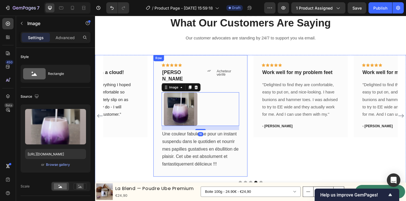
scroll to position [1086, 0]
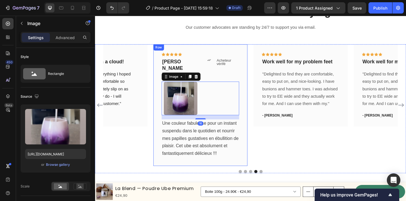
click at [254, 149] on div "Icon Icon Icon Icon Icon Row [PERSON_NAME] Text block Icon Acheteur vérifé Text…" at bounding box center [209, 113] width 102 height 132
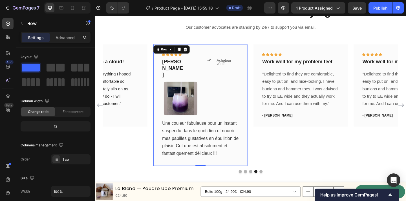
click at [246, 70] on p "Acheteur vérifé" at bounding box center [239, 66] width 24 height 7
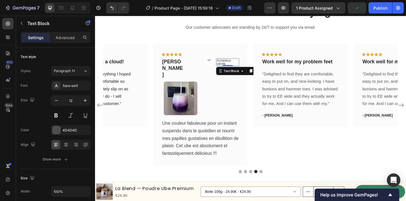
click at [211, 66] on div "Icon" at bounding box center [209, 64] width 25 height 4
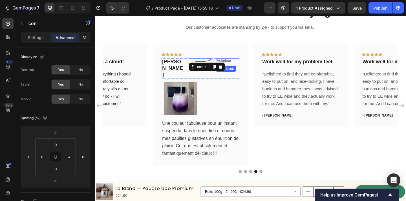
click at [248, 70] on p "Acheteur vérifé" at bounding box center [239, 66] width 24 height 7
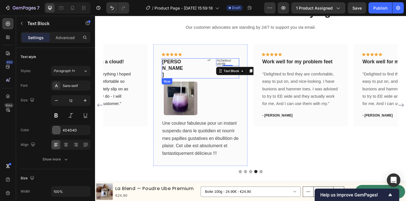
click at [193, 84] on div "Emilie Text block Icon Acheteur vérifé Text Block 0 Row" at bounding box center [209, 73] width 84 height 22
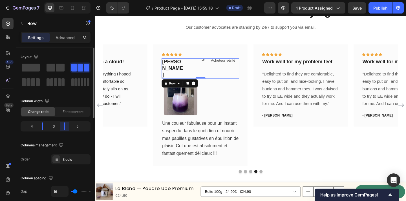
drag, startPoint x: 70, startPoint y: 125, endPoint x: 59, endPoint y: 124, distance: 10.4
click at [59, 124] on div "4 3 5" at bounding box center [56, 126] width 70 height 10
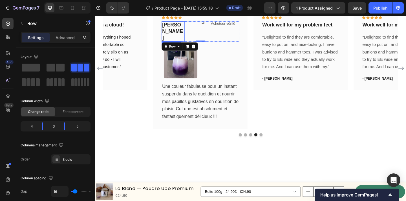
scroll to position [1137, 0]
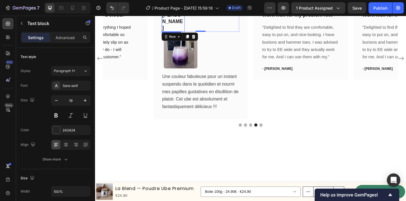
click at [169, 33] on p "[PERSON_NAME]" at bounding box center [180, 22] width 24 height 21
click at [168, 33] on p "[PERSON_NAME]" at bounding box center [180, 22] width 24 height 21
click at [193, 11] on div "Icon Icon Icon Icon Icon Row" at bounding box center [209, 8] width 84 height 6
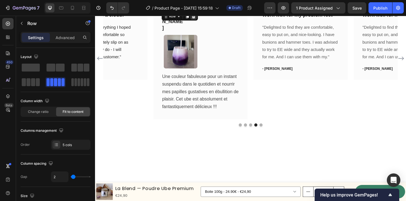
click at [202, 19] on icon at bounding box center [202, 16] width 5 height 5
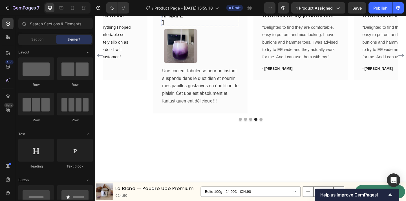
click at [206, 9] on div "Icon" at bounding box center [206, 7] width 19 height 4
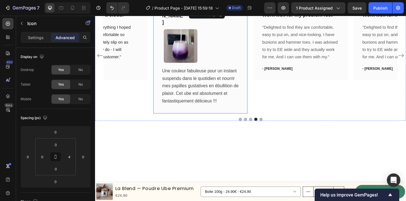
click at [255, 101] on div "[PERSON_NAME] Text block Icon 0 Acheteur vérifé Text Block Row Image Une couleu…" at bounding box center [209, 59] width 102 height 126
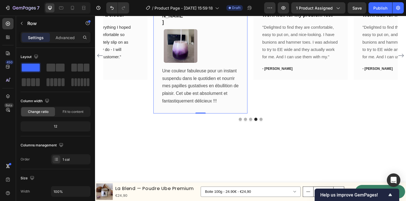
click at [252, 99] on div "Emilie Text block Icon Acheteur vérifé Text Block Row Image Une couleur fabuleu…" at bounding box center [209, 59] width 102 height 126
click at [246, 27] on div "Acheteur vérifé Text Block" at bounding box center [235, 16] width 31 height 22
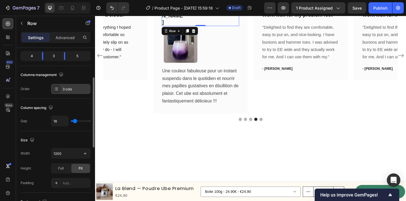
scroll to position [71, 0]
type input "12"
type input "11"
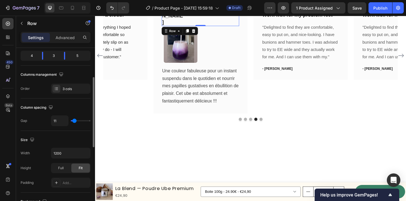
type input "10"
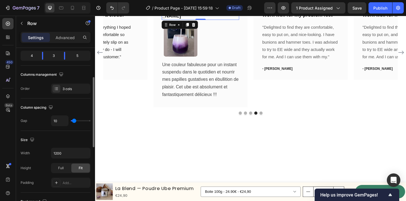
type input "9"
type input "8"
type input "7"
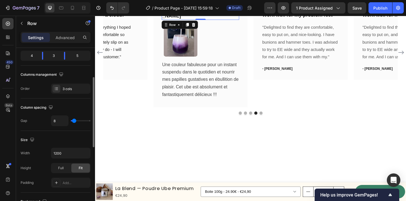
type input "7"
type input "6"
type input "5"
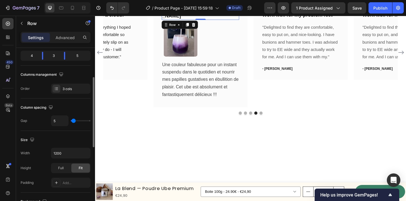
type input "4"
type input "3"
type input "2"
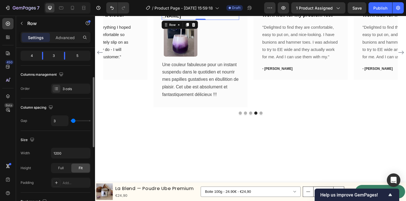
type input "2"
type input "1"
type input "2"
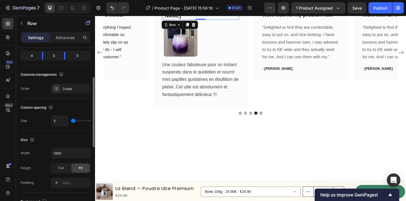
type input "4"
type input "5"
type input "6"
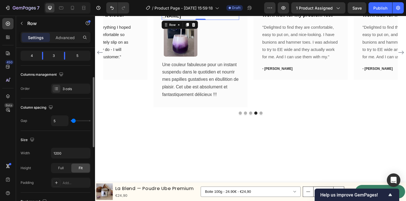
type input "6"
type input "7"
type input "8"
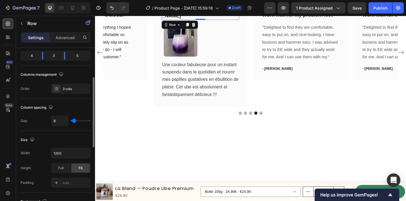
type input "9"
click at [74, 121] on input "range" at bounding box center [81, 120] width 20 height 1
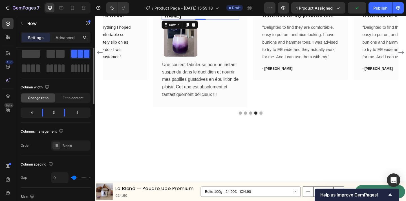
scroll to position [0, 0]
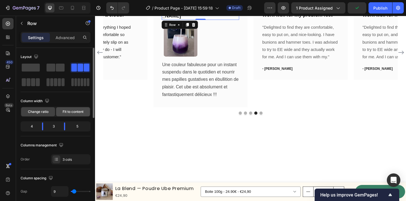
click at [76, 115] on div "Fit to content" at bounding box center [73, 111] width 34 height 9
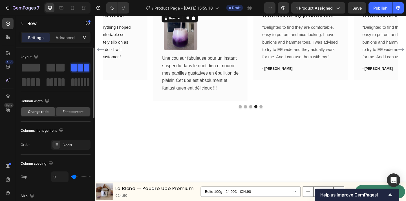
click at [49, 114] on div "Change ratio" at bounding box center [38, 111] width 34 height 9
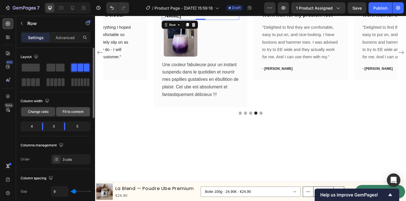
click at [74, 112] on span "Fit to content" at bounding box center [73, 111] width 21 height 5
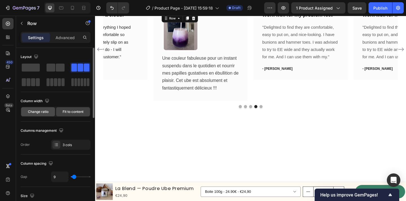
click at [48, 111] on span "Change ratio" at bounding box center [38, 111] width 21 height 5
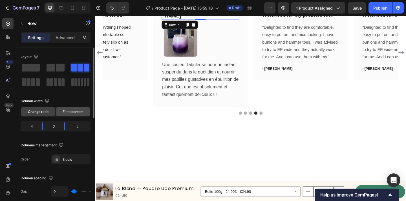
click at [69, 113] on span "Fit to content" at bounding box center [73, 111] width 21 height 5
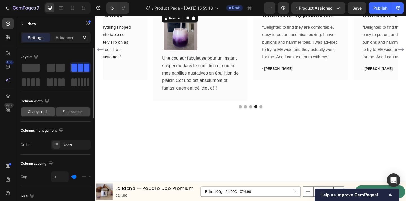
click at [44, 115] on div "Change ratio" at bounding box center [38, 111] width 34 height 9
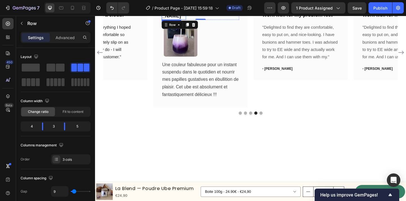
click at [178, 19] on p "[PERSON_NAME]" at bounding box center [180, 13] width 25 height 14
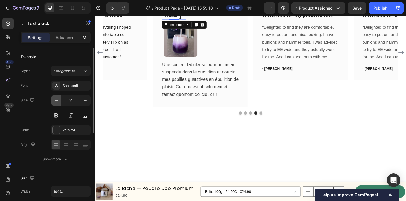
click at [55, 98] on icon "button" at bounding box center [57, 101] width 6 height 6
type input "17"
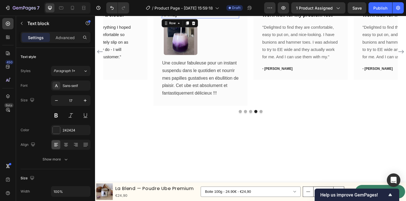
click at [229, 19] on div "Acheteur vérifé Text Block" at bounding box center [235, 12] width 33 height 14
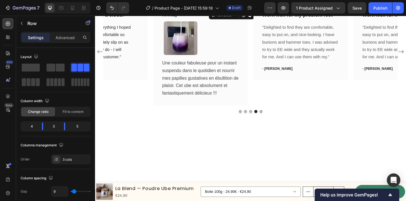
click at [235, 10] on span "Acheteur vérifé" at bounding box center [232, 7] width 26 height 5
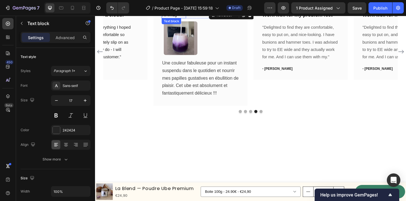
click at [193, 19] on div "[PERSON_NAME]" at bounding box center [180, 12] width 26 height 14
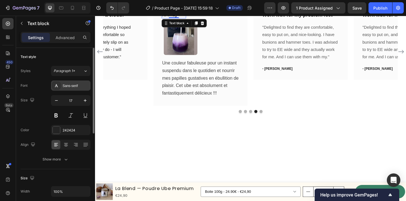
click at [75, 88] on div "Sans-serif" at bounding box center [70, 86] width 39 height 10
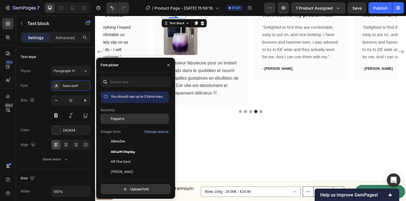
click at [138, 123] on div "Poppins" at bounding box center [135, 119] width 68 height 10
click at [138, 121] on div "Poppins" at bounding box center [135, 119] width 68 height 10
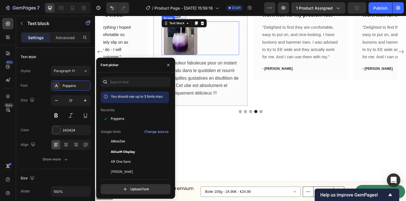
click at [256, 114] on div "[PERSON_NAME] Text block 0 Icon Acheteur vérifé Text Block Row Image Une couleu…" at bounding box center [209, 55] width 102 height 118
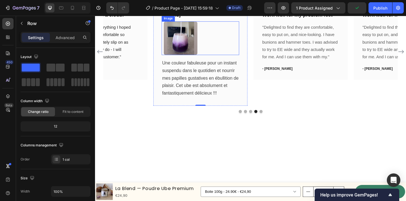
click at [257, 114] on div "Emilie Text block Icon Acheteur vérifé Text Block Row Image Une couleur fabuleu…" at bounding box center [209, 55] width 102 height 118
click at [250, 9] on p "Acheteur vérifé" at bounding box center [235, 8] width 32 height 4
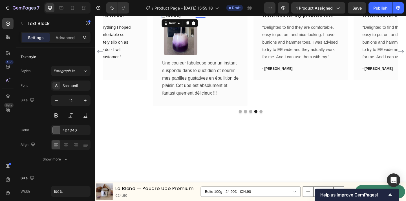
click at [204, 19] on div "Emilie Text block Icon Acheteur vérifé Text Block Row 0" at bounding box center [209, 12] width 84 height 14
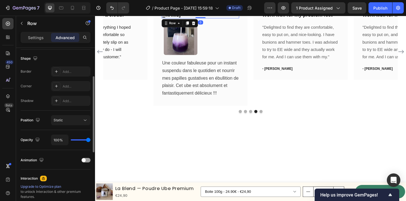
scroll to position [179, 0]
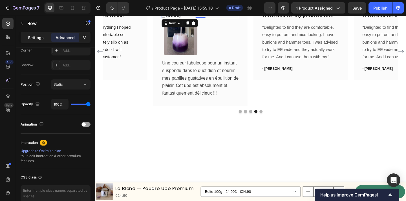
click at [32, 35] on p "Settings" at bounding box center [36, 38] width 16 height 6
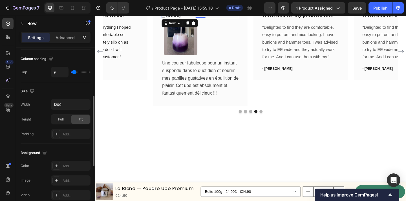
scroll to position [119, 0]
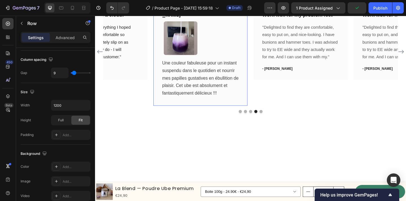
click at [257, 92] on div "Emilie Text block Icon Acheteur vérifé Text Block Row Image Une couleur fabuleu…" at bounding box center [209, 55] width 102 height 118
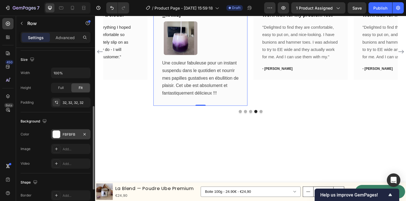
click at [64, 135] on div "FBFBFB" at bounding box center [71, 134] width 16 height 5
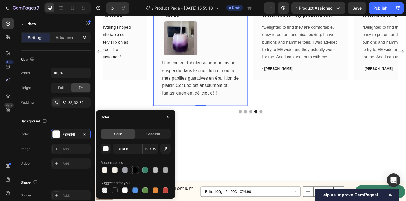
click at [131, 172] on div at bounding box center [135, 170] width 8 height 8
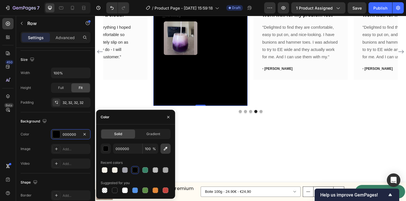
click at [168, 144] on button "button" at bounding box center [165, 149] width 10 height 10
type input "EEEAE1"
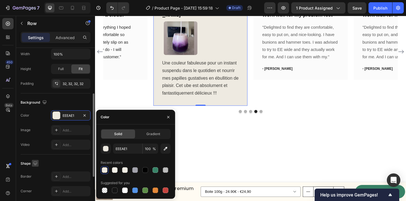
scroll to position [145, 0]
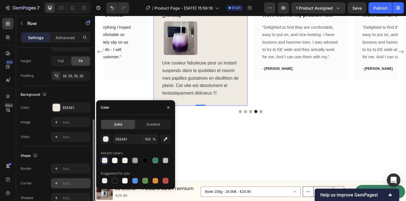
click at [52, 182] on div at bounding box center [56, 183] width 8 height 8
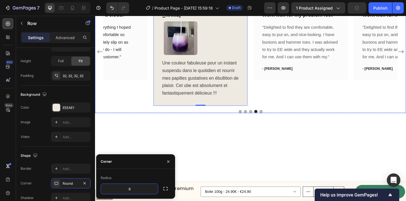
click at [264, 114] on div "Icon Icon Icon Icon Icon Row You're walking on a cloud! Text block “ These shoe…" at bounding box center [264, 55] width 320 height 118
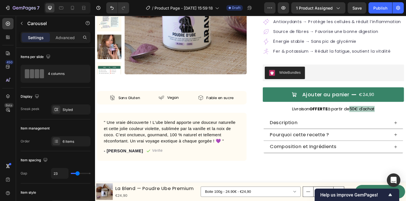
scroll to position [107, 0]
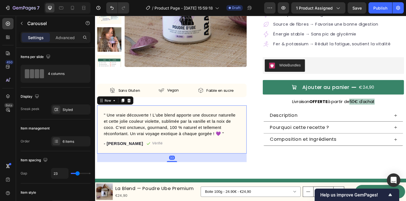
click at [251, 165] on div "" Une vraie découverte ! L’ube blend apporte une douceur naturelle et cette jol…" at bounding box center [178, 139] width 163 height 52
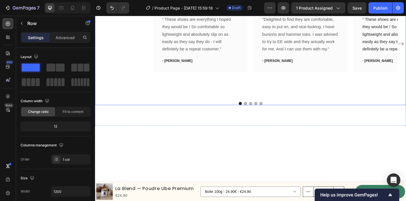
scroll to position [1184, 0]
